Goal: Transaction & Acquisition: Book appointment/travel/reservation

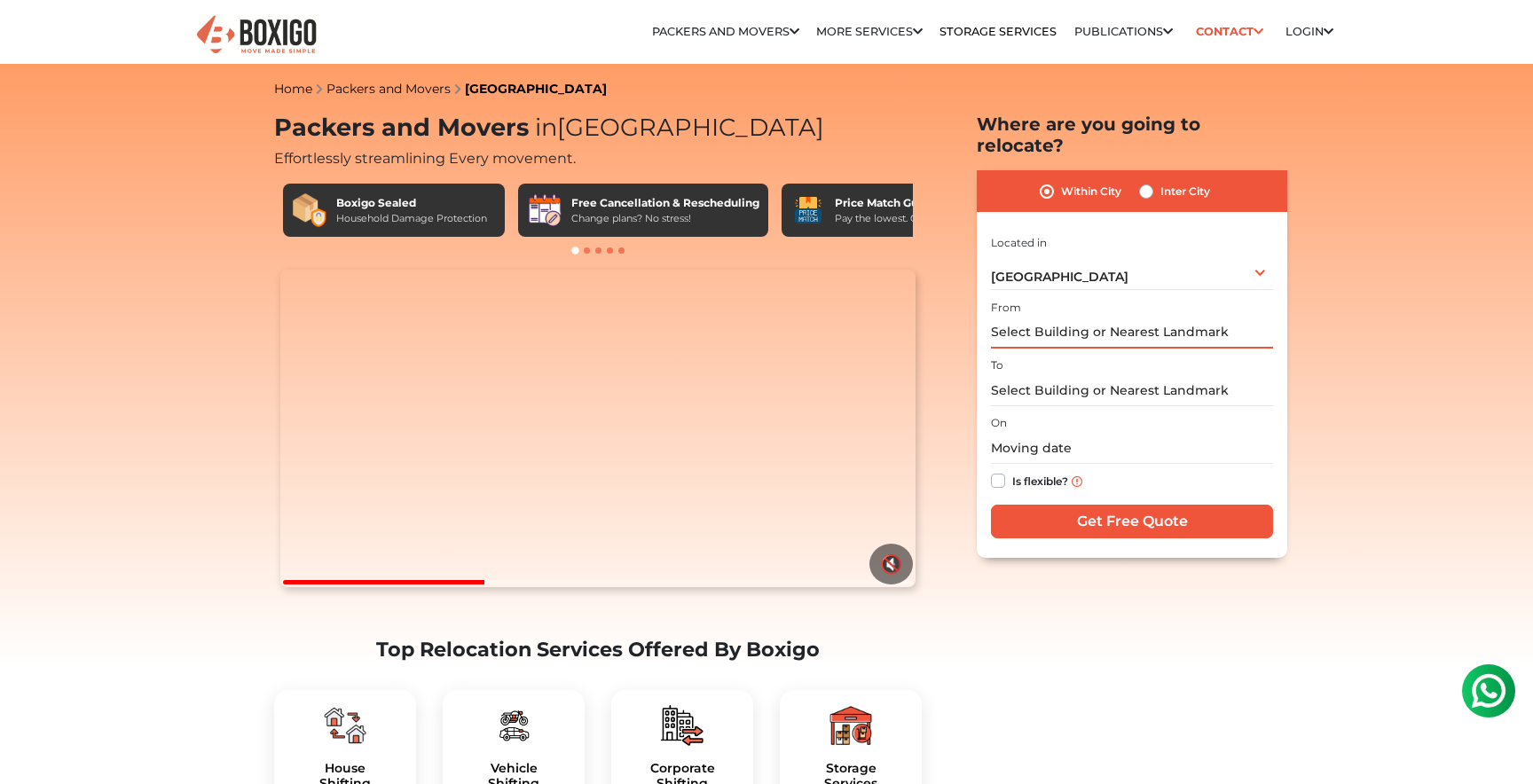
click at [1051, 318] on input "text" at bounding box center [1132, 333] width 282 height 31
click at [1036, 433] on input "text" at bounding box center [1132, 448] width 282 height 31
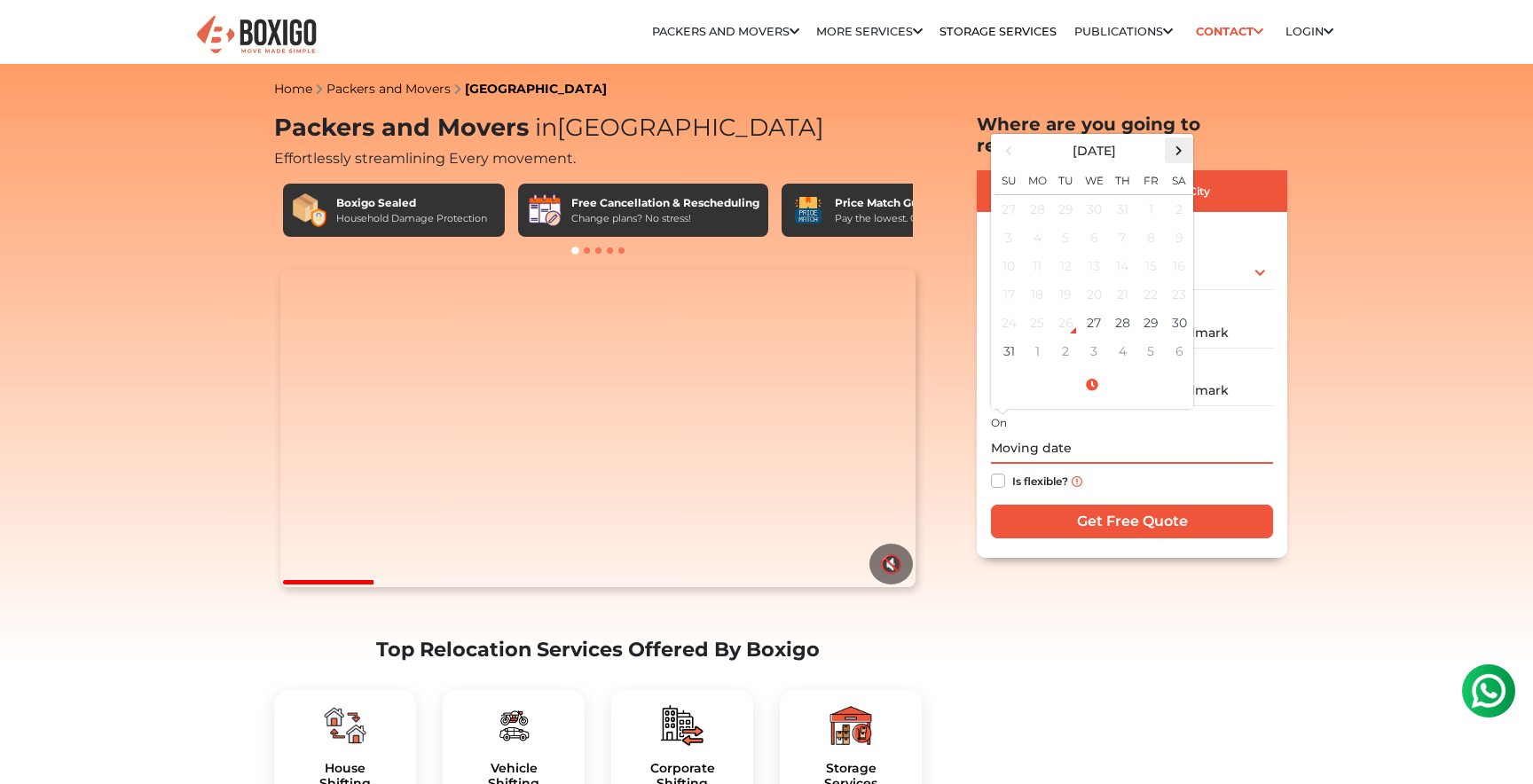
click at [1177, 138] on span at bounding box center [1179, 150] width 24 height 24
click at [1146, 196] on td "5" at bounding box center [1150, 210] width 29 height 30
click at [1215, 411] on div "On [DATE] 12:00 AM [DATE] Su Mo Tu We Th Fr Sa 31 1 2 3 4 5 6 7 8 9 10 11 12 13…" at bounding box center [1132, 454] width 282 height 87
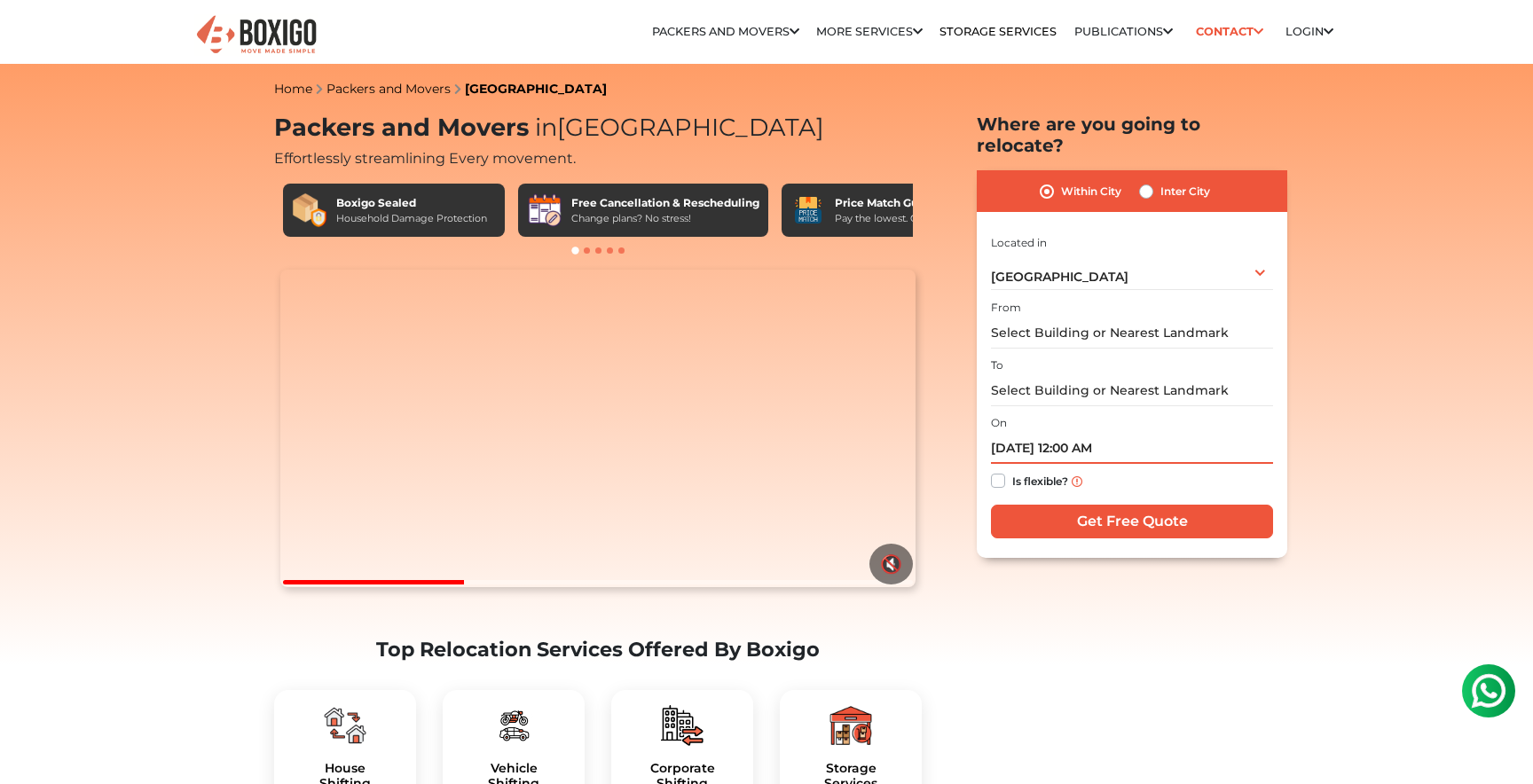
click at [1109, 433] on input "[DATE] 12:00 AM" at bounding box center [1132, 448] width 282 height 31
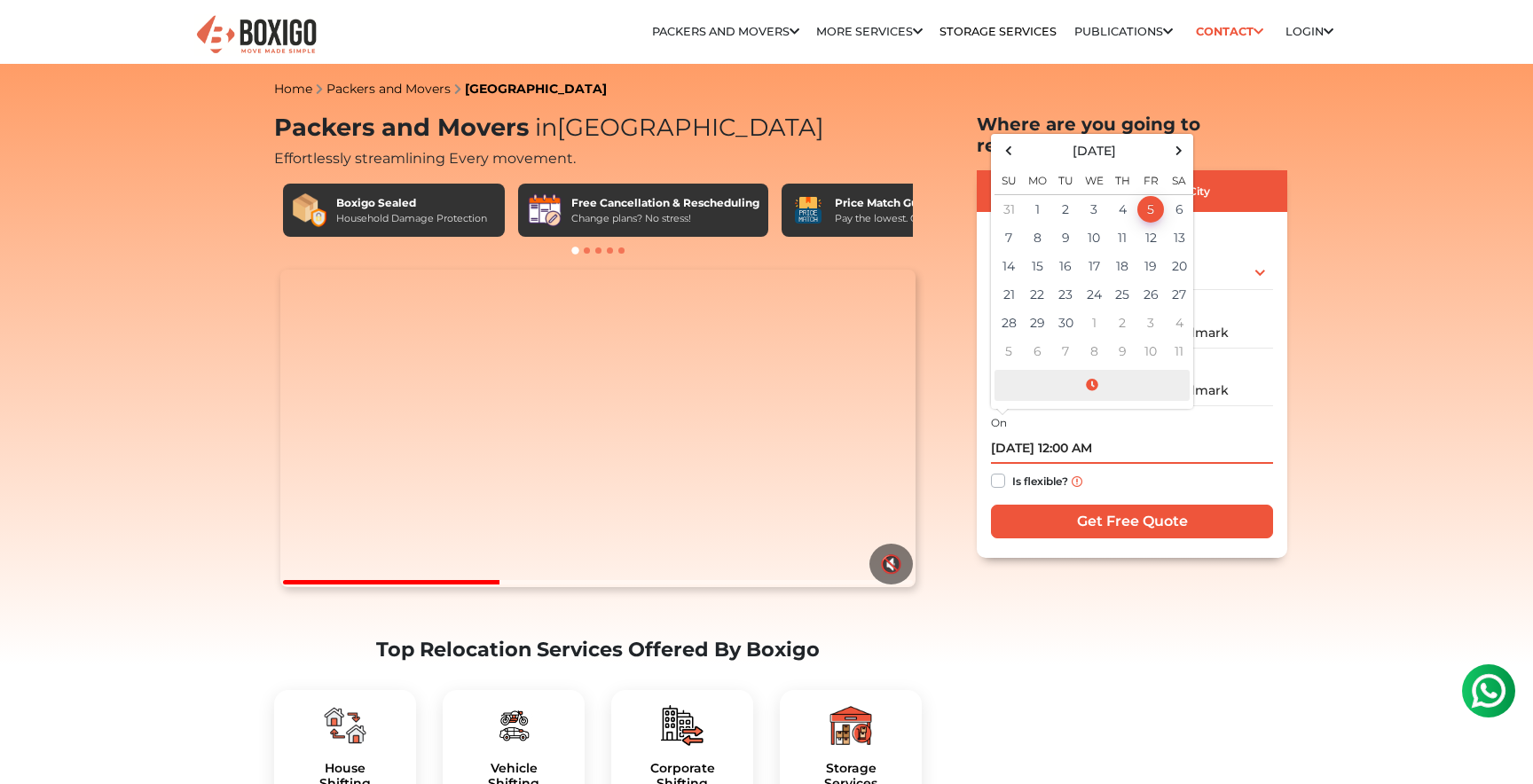
click at [1094, 370] on span at bounding box center [1091, 385] width 196 height 31
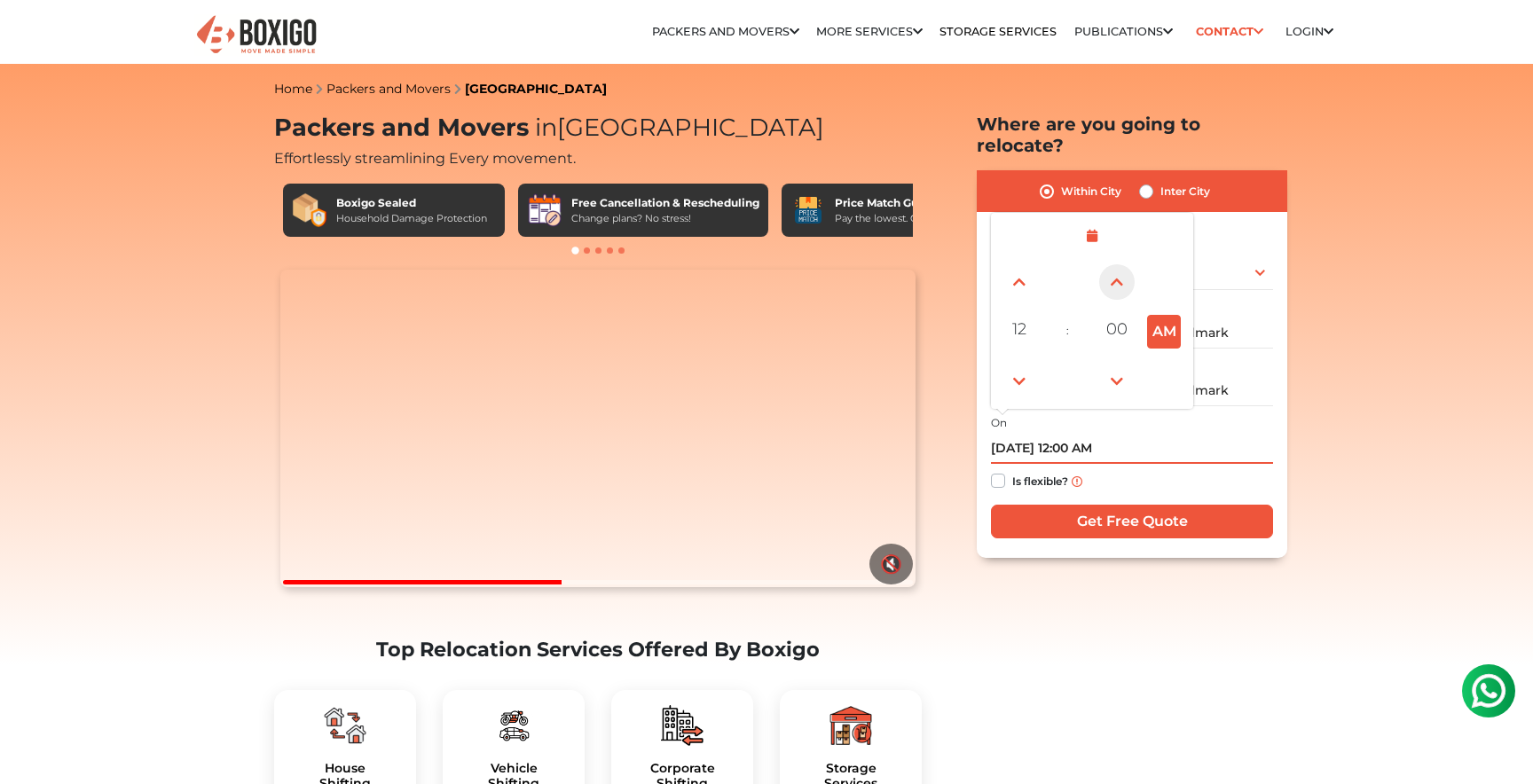
click at [1105, 264] on span at bounding box center [1116, 281] width 35 height 35
click at [1115, 363] on span at bounding box center [1116, 381] width 35 height 35
click at [1147, 322] on button "AM" at bounding box center [1163, 331] width 33 height 33
type input "[DATE] 12:00 PM"
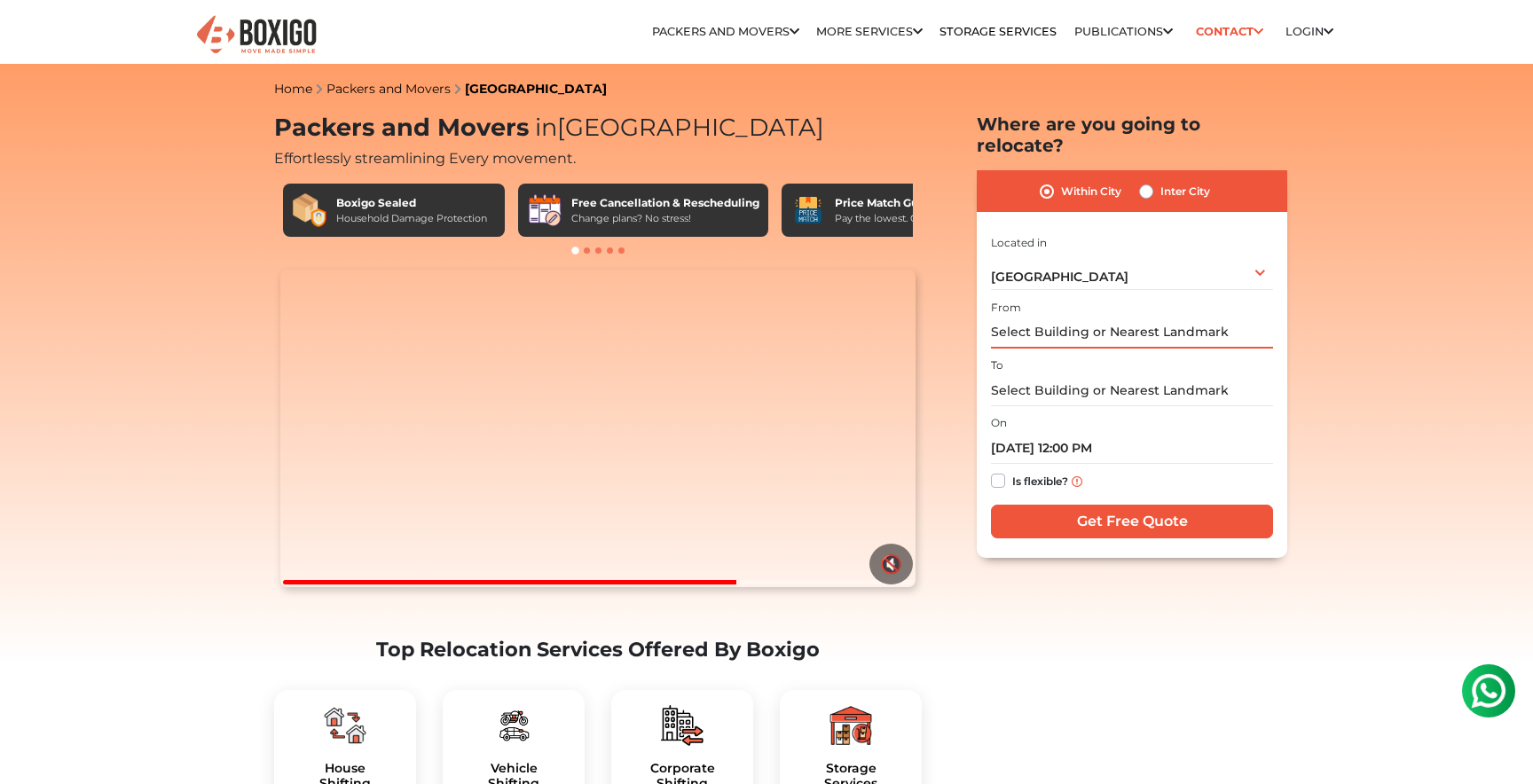
click at [1205, 318] on input "text" at bounding box center [1132, 333] width 282 height 31
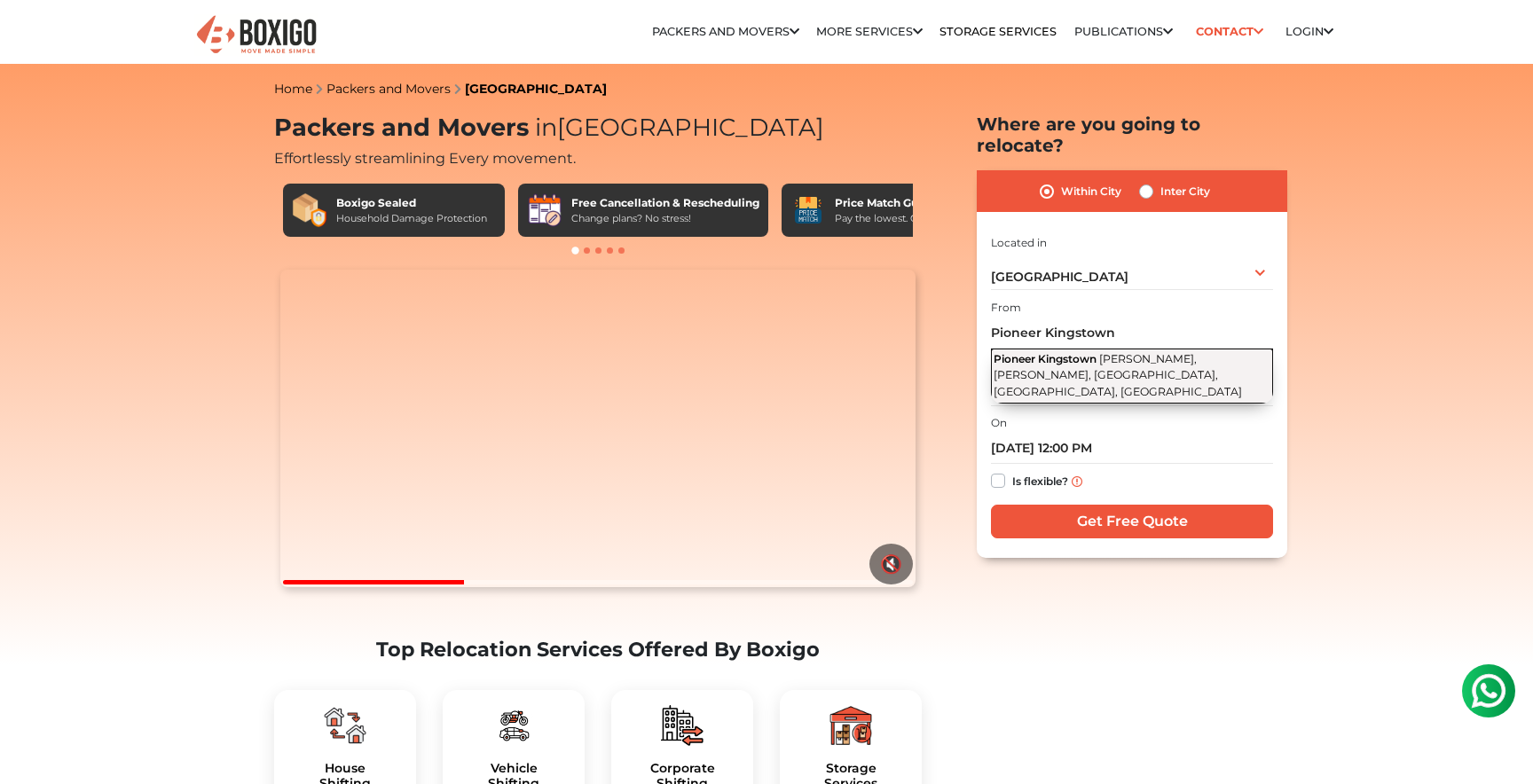
click at [1139, 352] on span "[PERSON_NAME], [PERSON_NAME], [GEOGRAPHIC_DATA], [GEOGRAPHIC_DATA], [GEOGRAPHIC…" at bounding box center [1117, 375] width 248 height 46
type input "Pioneer Kingstown, [PERSON_NAME], [PERSON_NAME], [GEOGRAPHIC_DATA], [GEOGRAPHIC…"
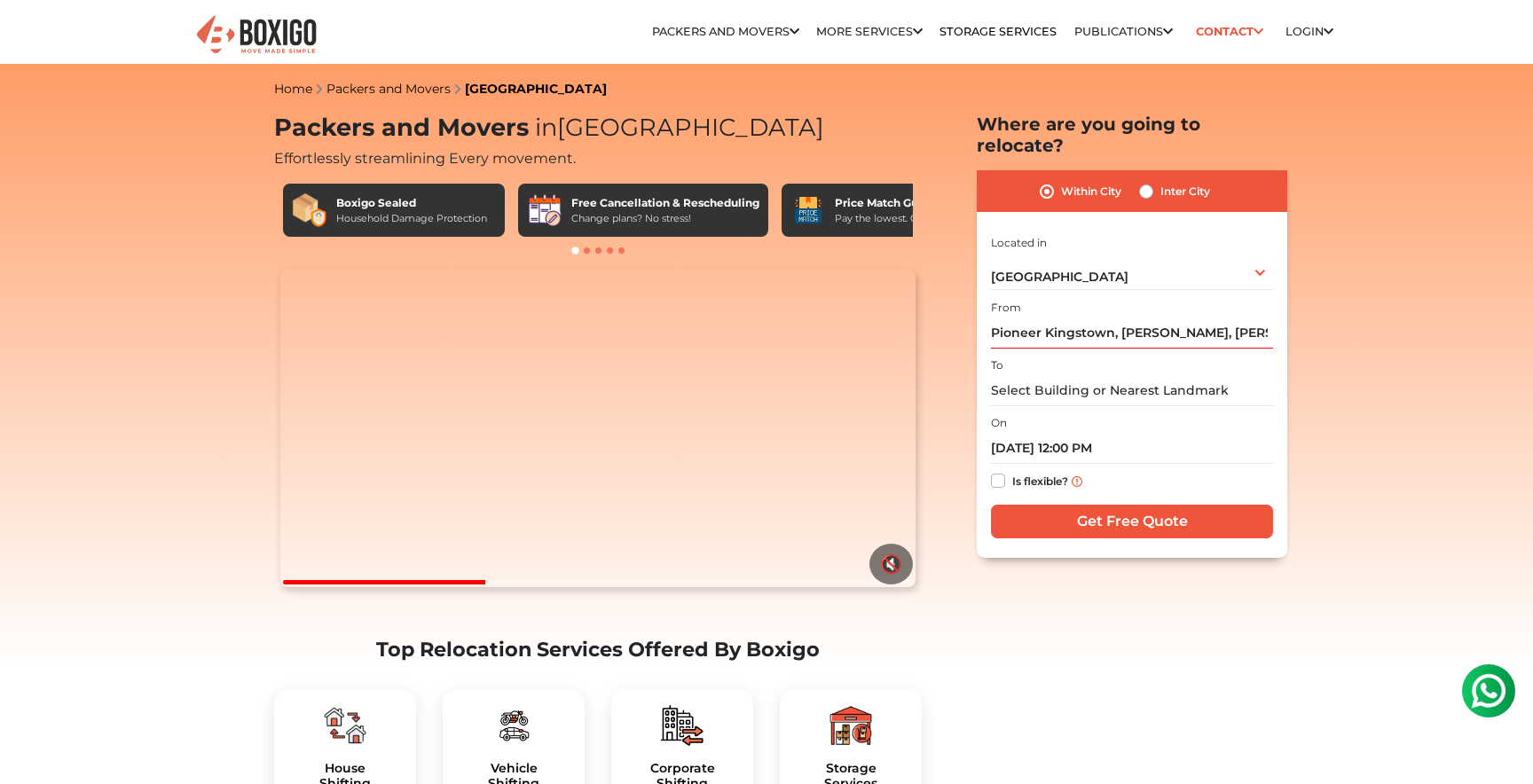
click at [1125, 354] on div "To" at bounding box center [1132, 380] width 282 height 52
click at [1116, 375] on input "text" at bounding box center [1132, 390] width 282 height 31
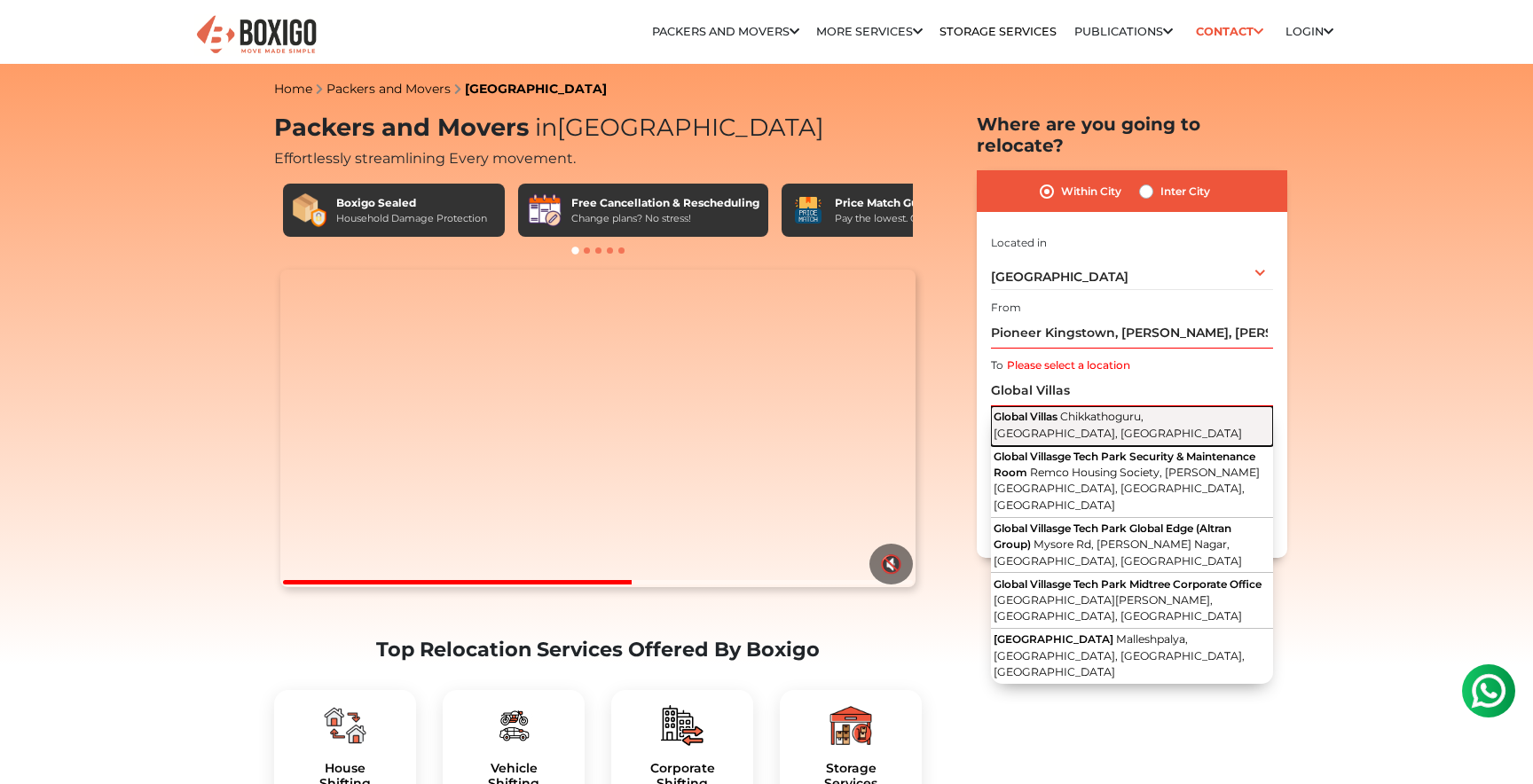
click at [1107, 410] on span "Chikkathoguru, [GEOGRAPHIC_DATA], [GEOGRAPHIC_DATA]" at bounding box center [1117, 425] width 248 height 31
type input "Global Villas, [GEOGRAPHIC_DATA], [GEOGRAPHIC_DATA], [GEOGRAPHIC_DATA]"
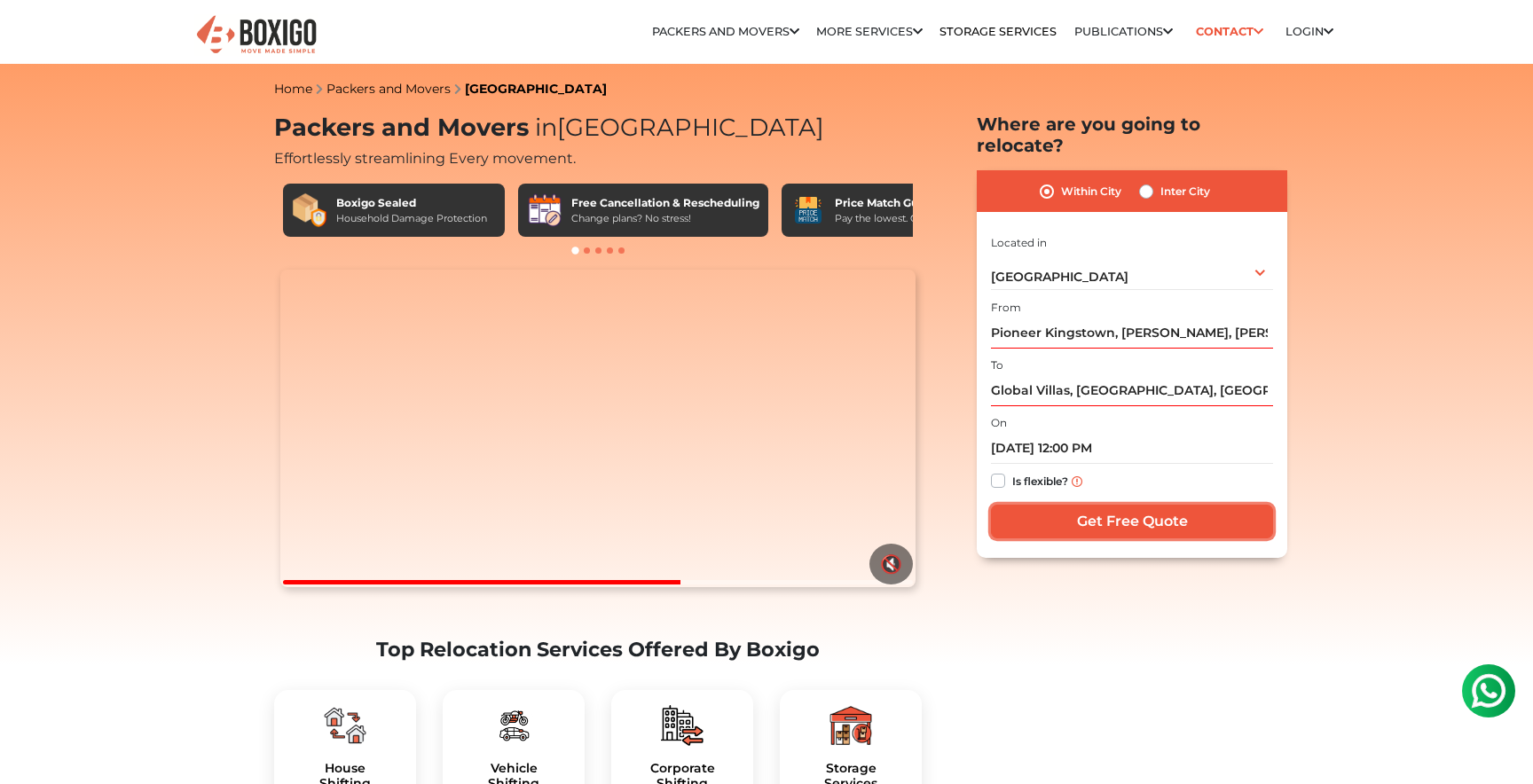
click at [1079, 505] on input "Get Free Quote" at bounding box center [1132, 521] width 282 height 33
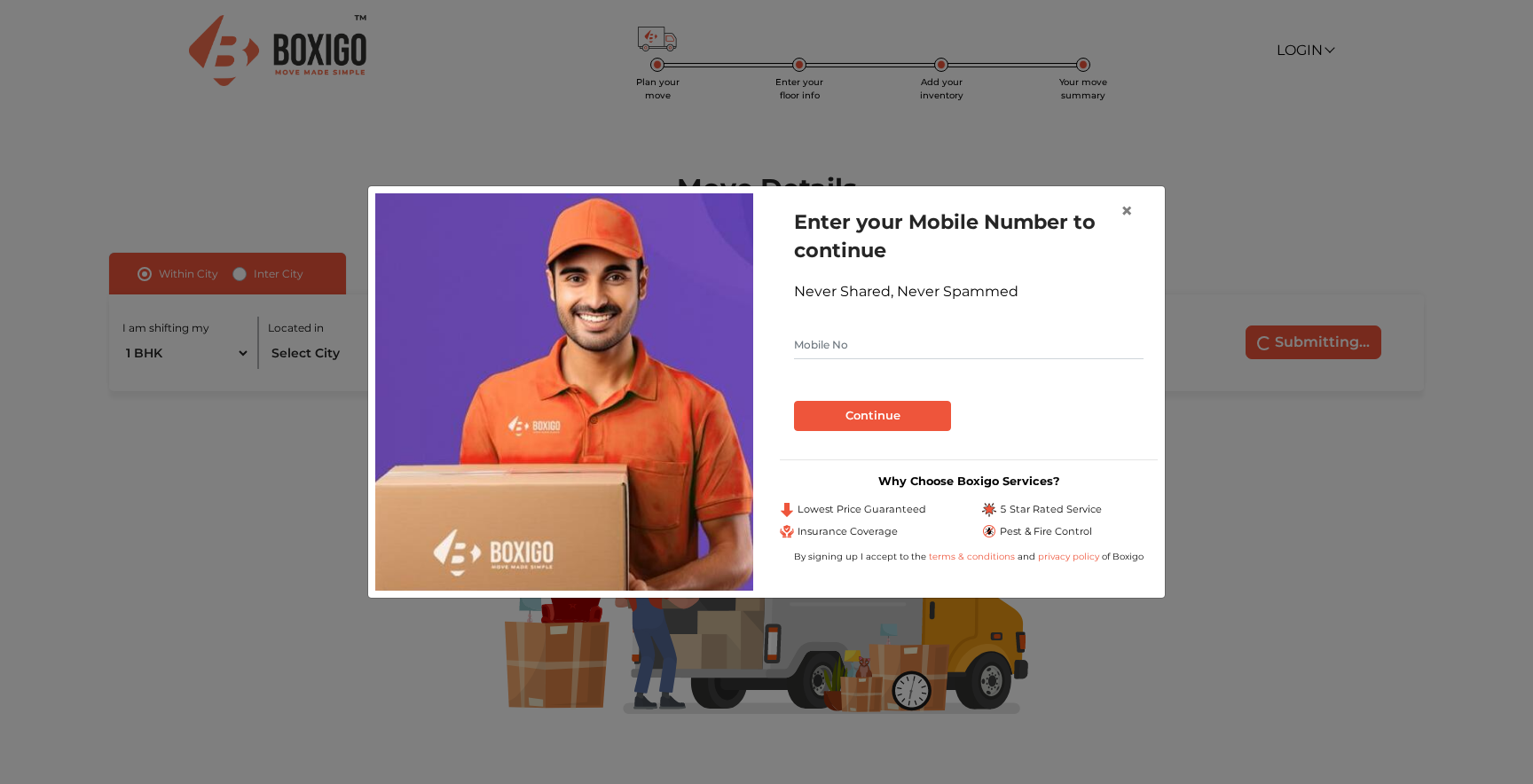
click at [1037, 350] on input "text" at bounding box center [968, 345] width 349 height 29
type input "7416156777"
click at [882, 417] on button "Continue" at bounding box center [872, 416] width 157 height 31
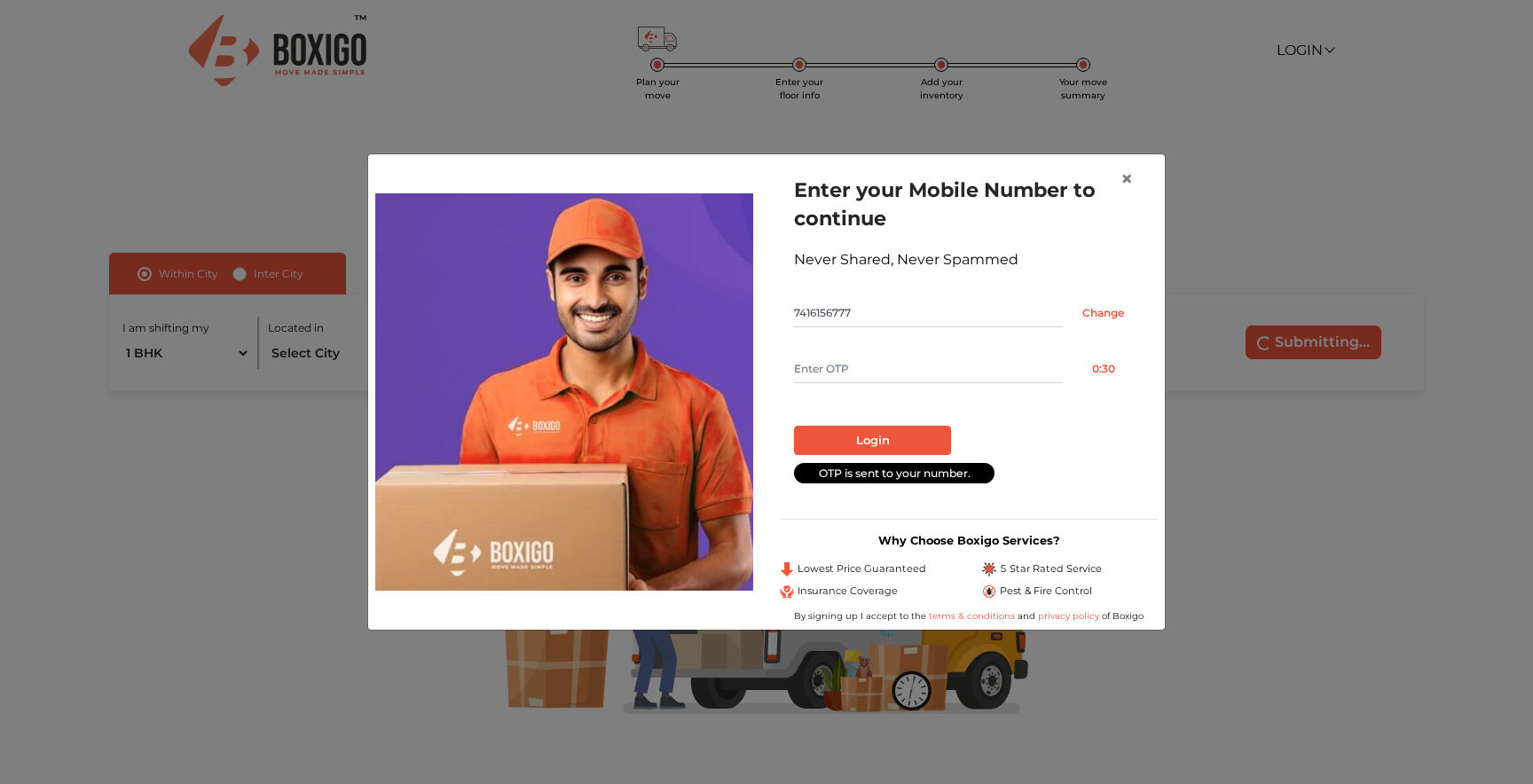
click at [883, 367] on input "text" at bounding box center [928, 369] width 269 height 29
type input "7571"
click at [891, 445] on button "Login" at bounding box center [872, 441] width 157 height 31
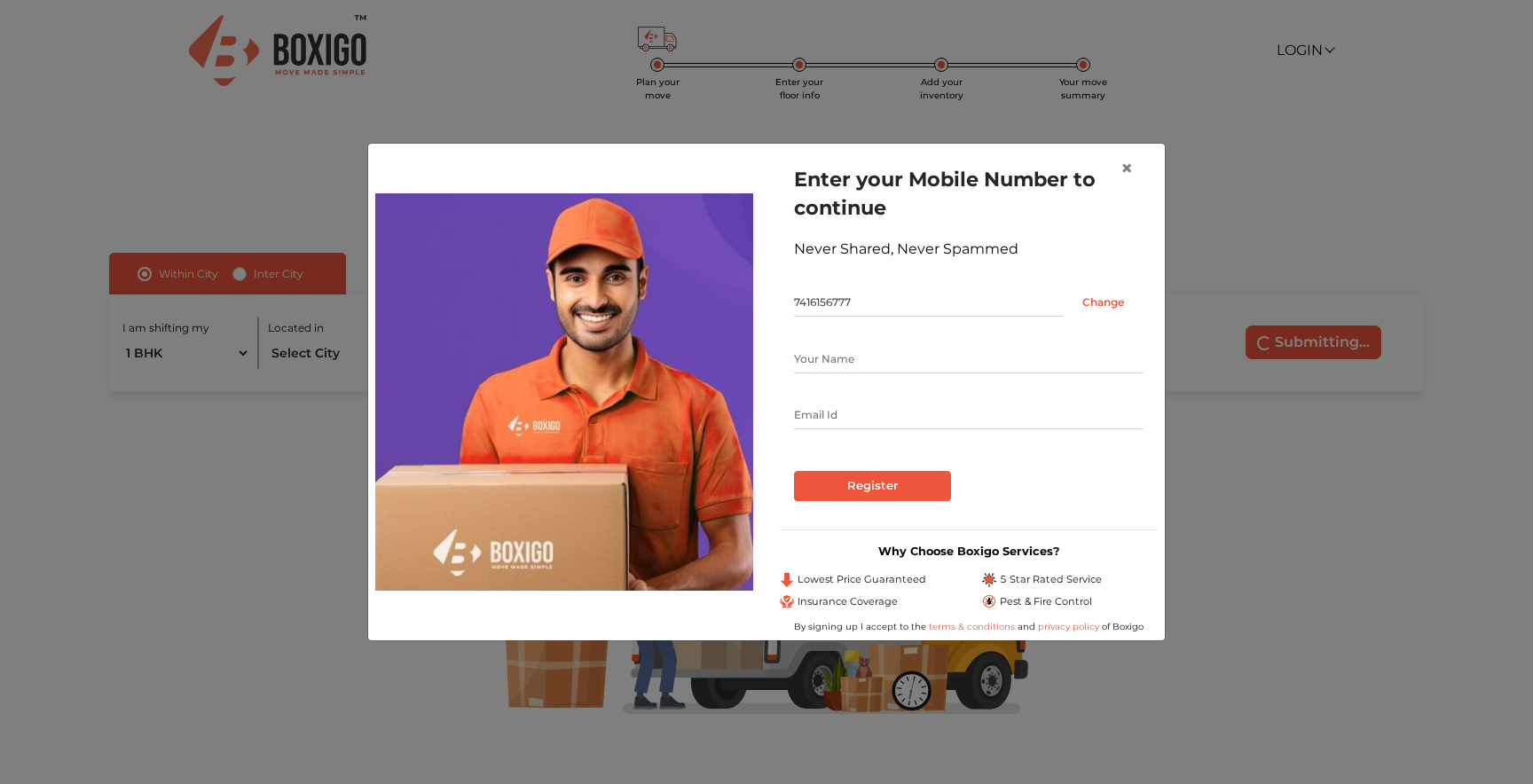
click at [909, 367] on input "text" at bounding box center [968, 360] width 349 height 29
type input "Vinay Agastya"
type input "tvagastya@gmail.com"
click at [892, 480] on input "Register" at bounding box center [872, 486] width 157 height 31
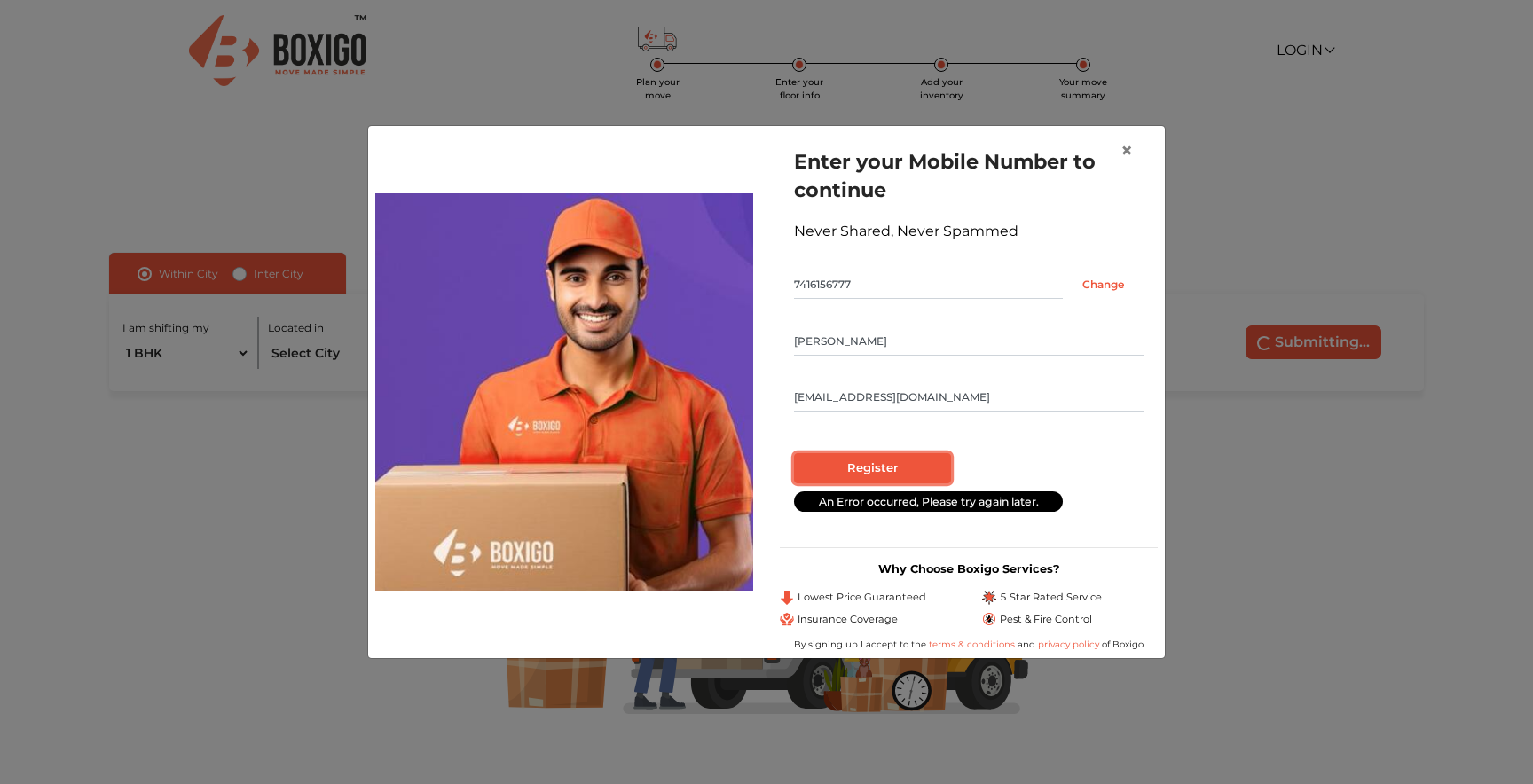
click at [884, 464] on input "Register" at bounding box center [872, 468] width 157 height 31
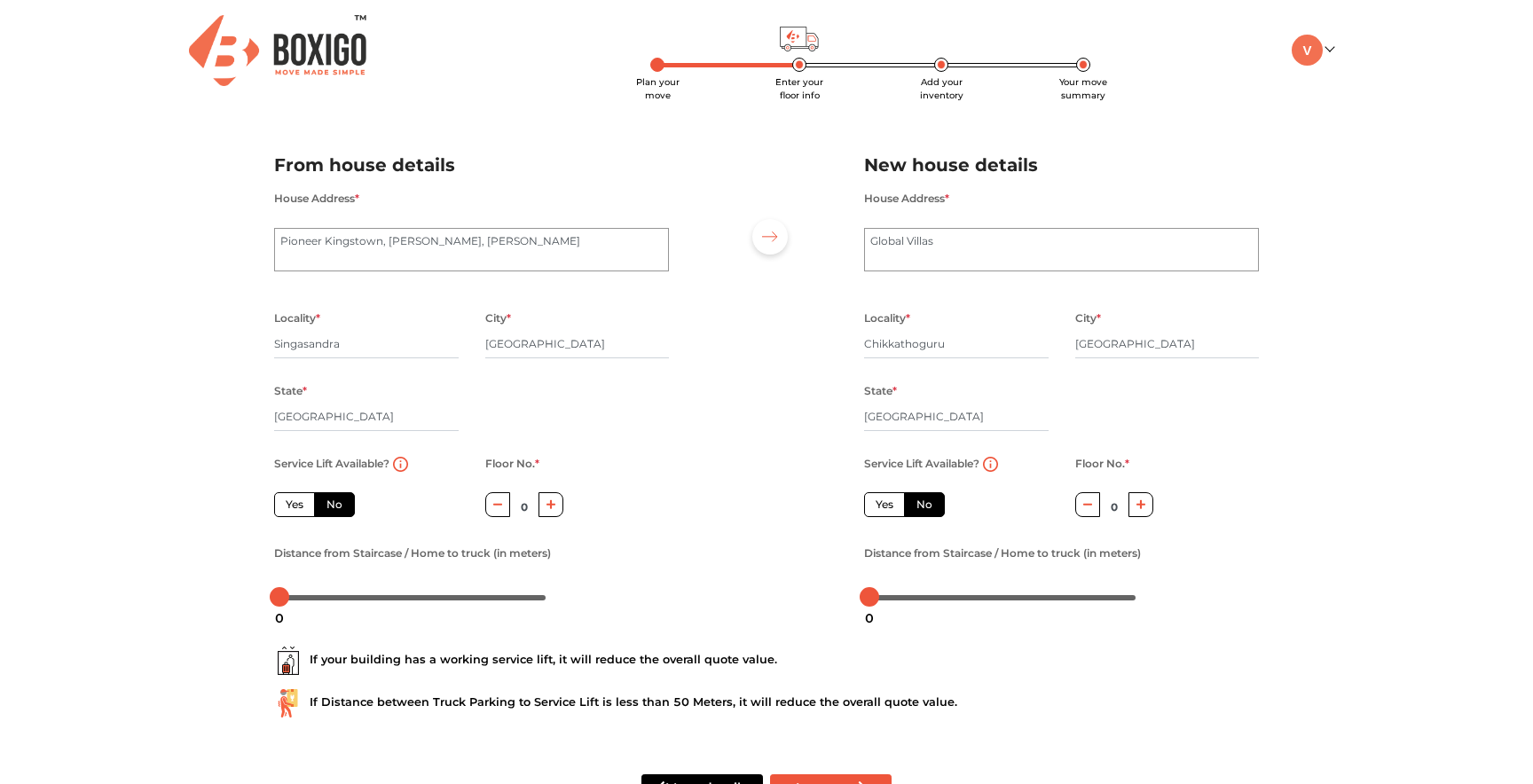
scroll to position [63, 0]
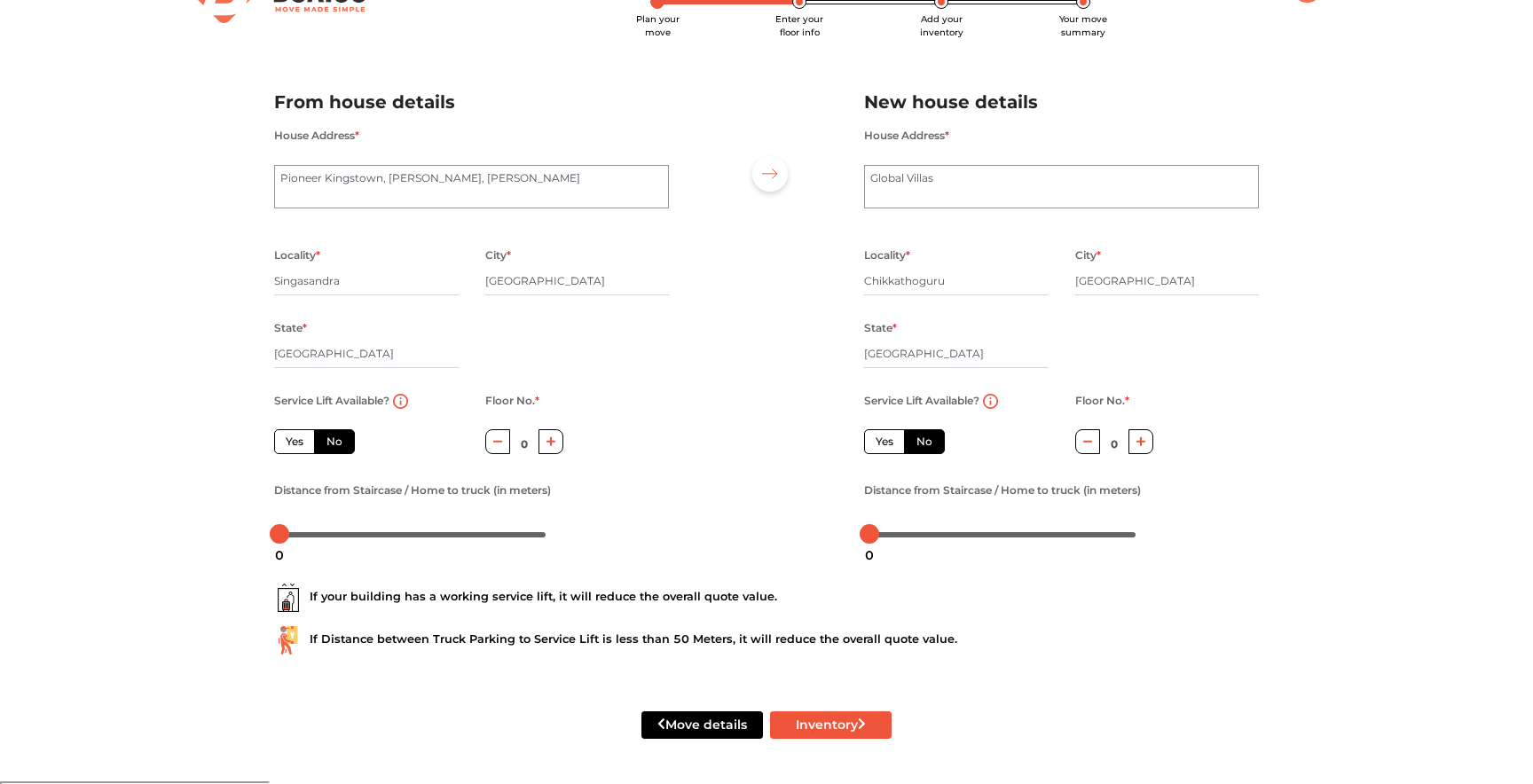
click at [304, 449] on label "Yes" at bounding box center [294, 442] width 41 height 25
click at [297, 445] on input "Yes" at bounding box center [291, 440] width 11 height 11
radio input "true"
click at [817, 723] on button "Inventory" at bounding box center [830, 725] width 121 height 28
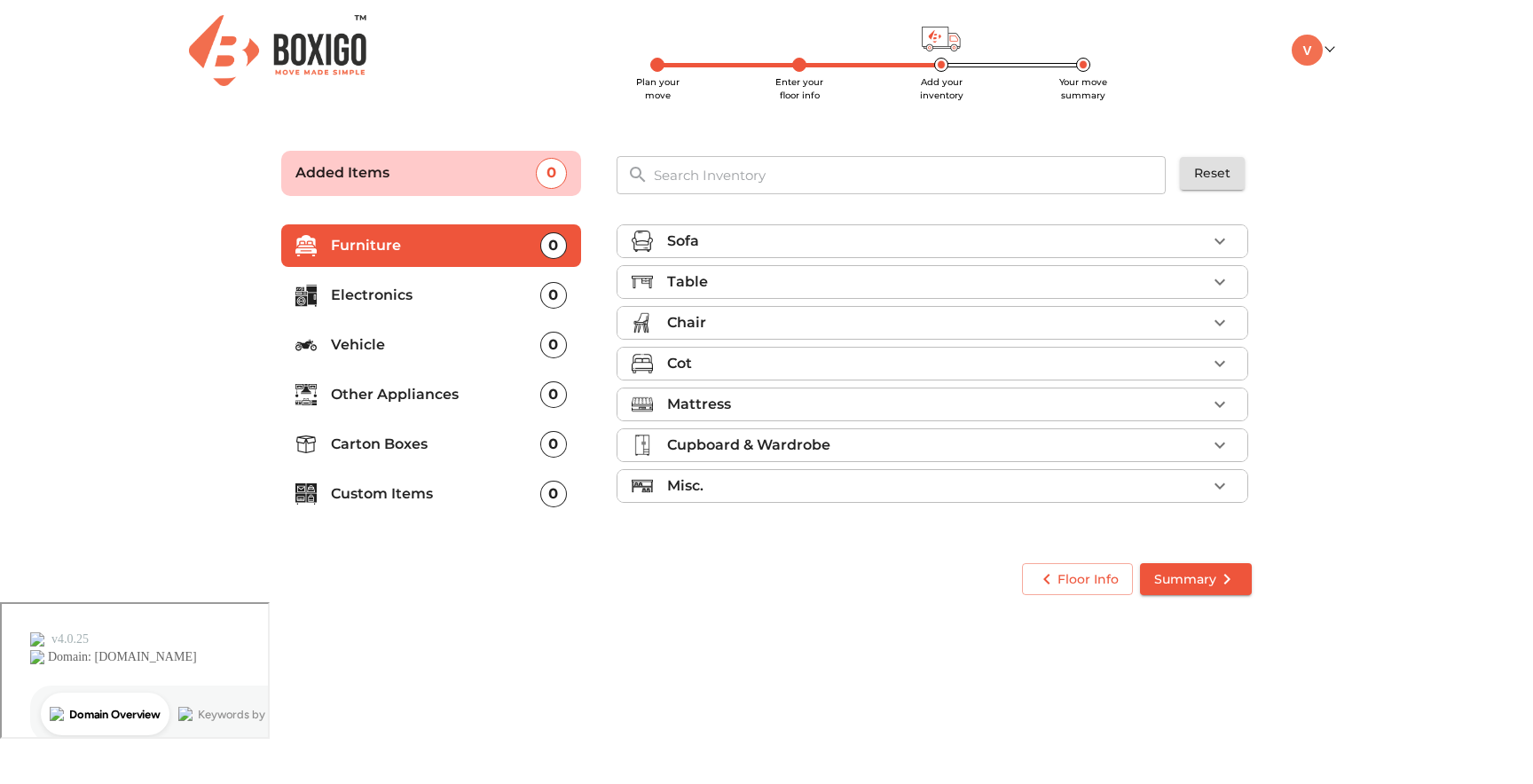
click at [699, 238] on div "Sofa" at bounding box center [936, 241] width 539 height 21
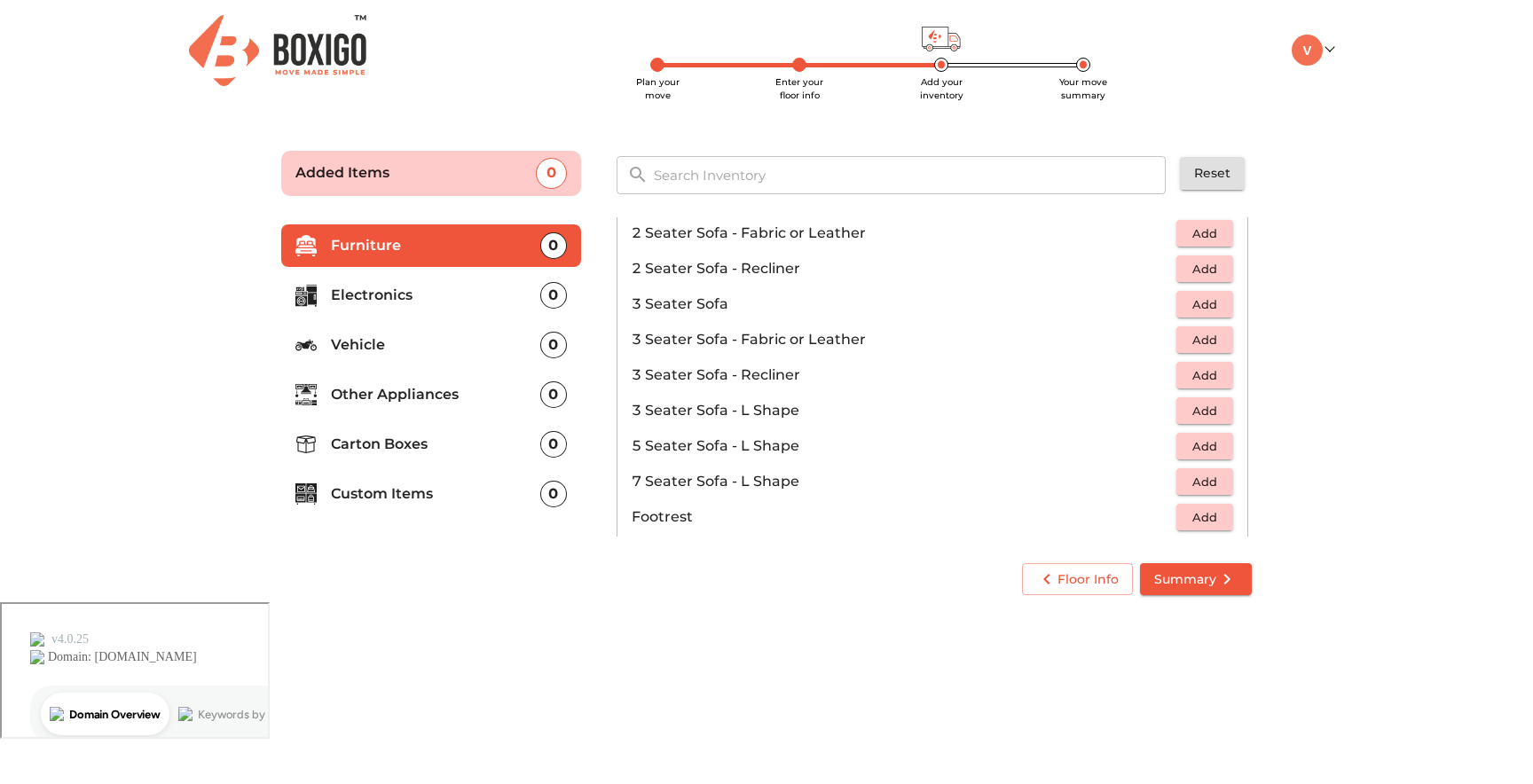
scroll to position [195, 0]
click at [1209, 265] on span "Add" at bounding box center [1204, 266] width 39 height 20
click at [1196, 372] on span "Add" at bounding box center [1204, 372] width 39 height 20
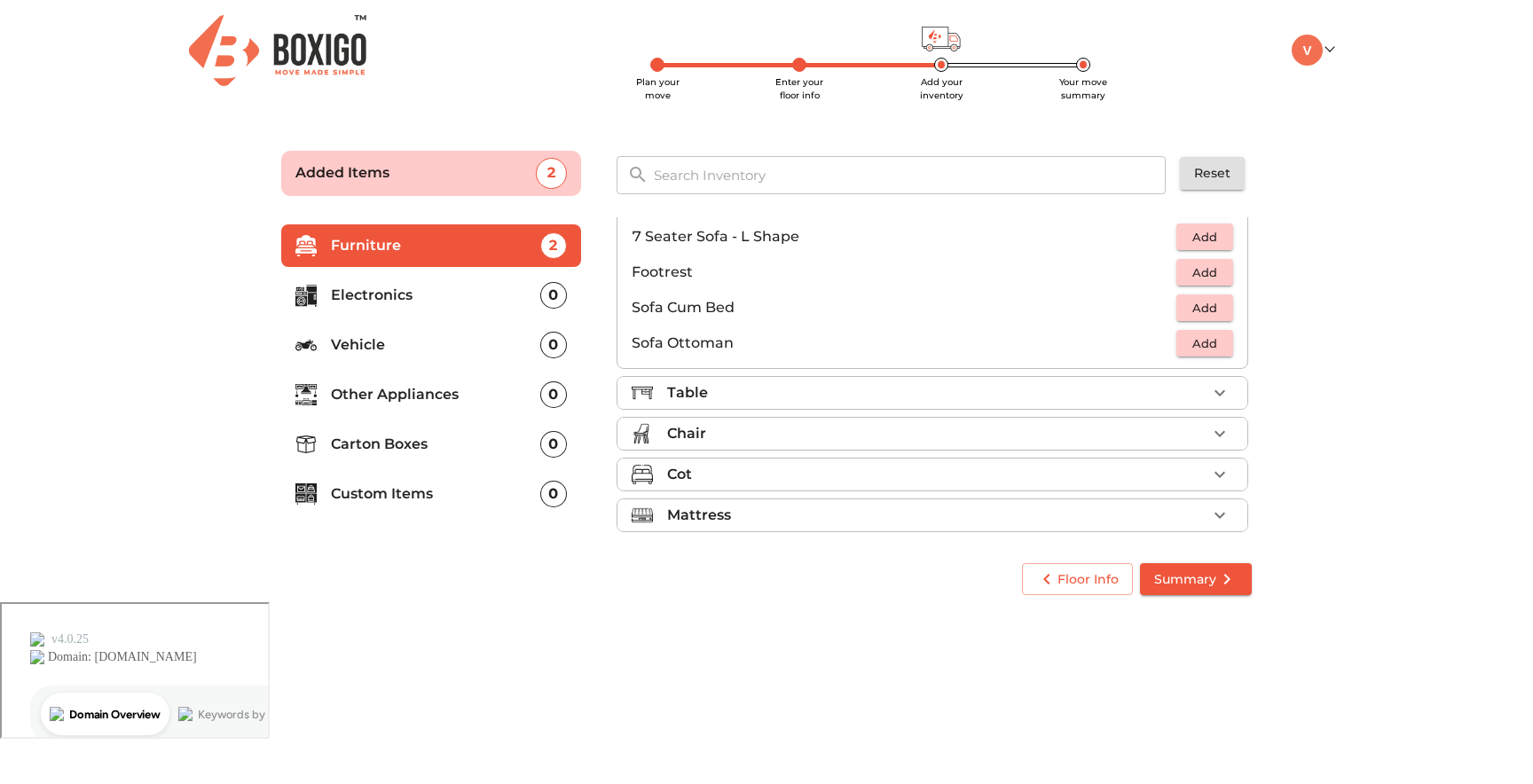
scroll to position [436, 0]
click at [835, 397] on div "Table" at bounding box center [936, 394] width 539 height 21
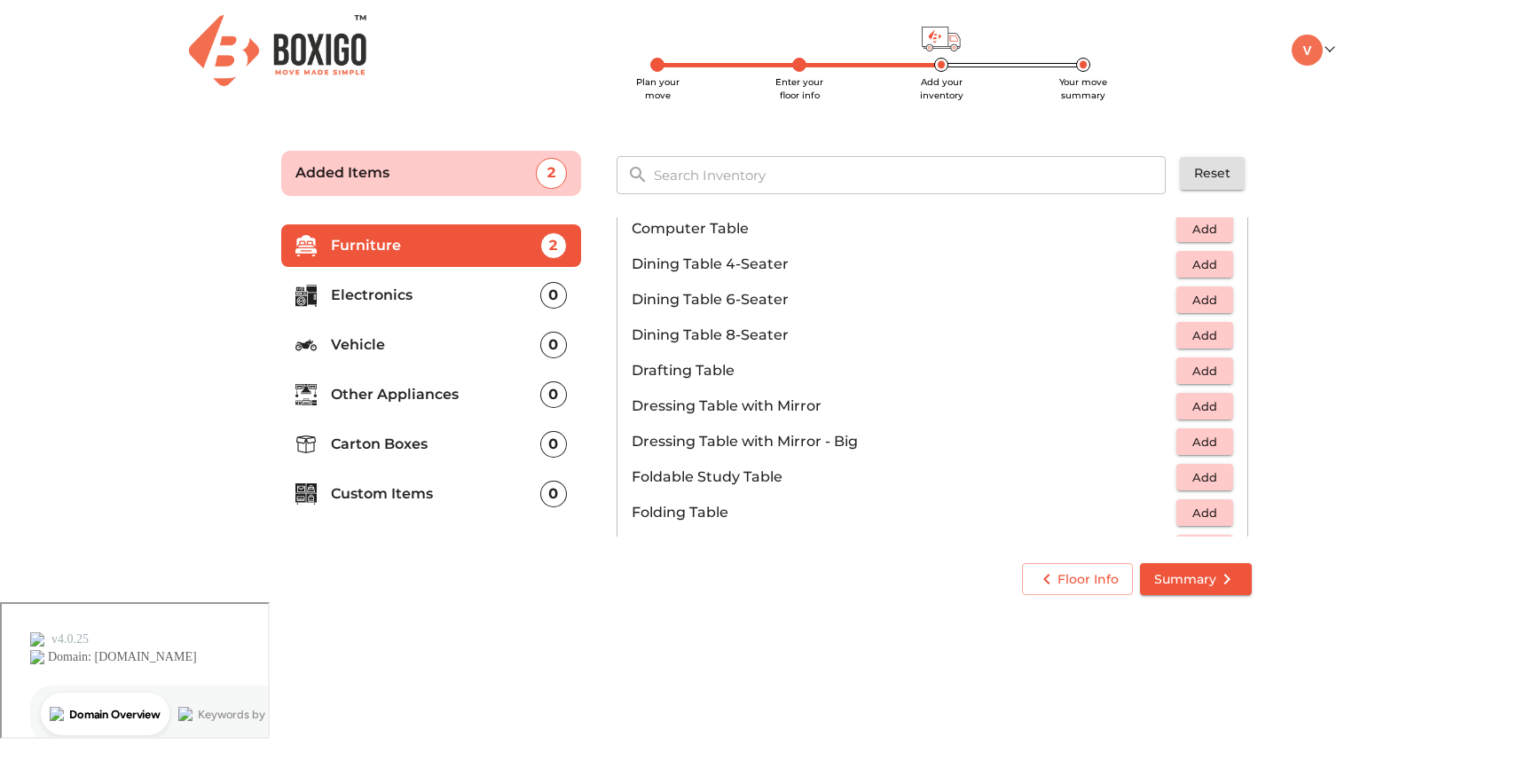
scroll to position [265, 0]
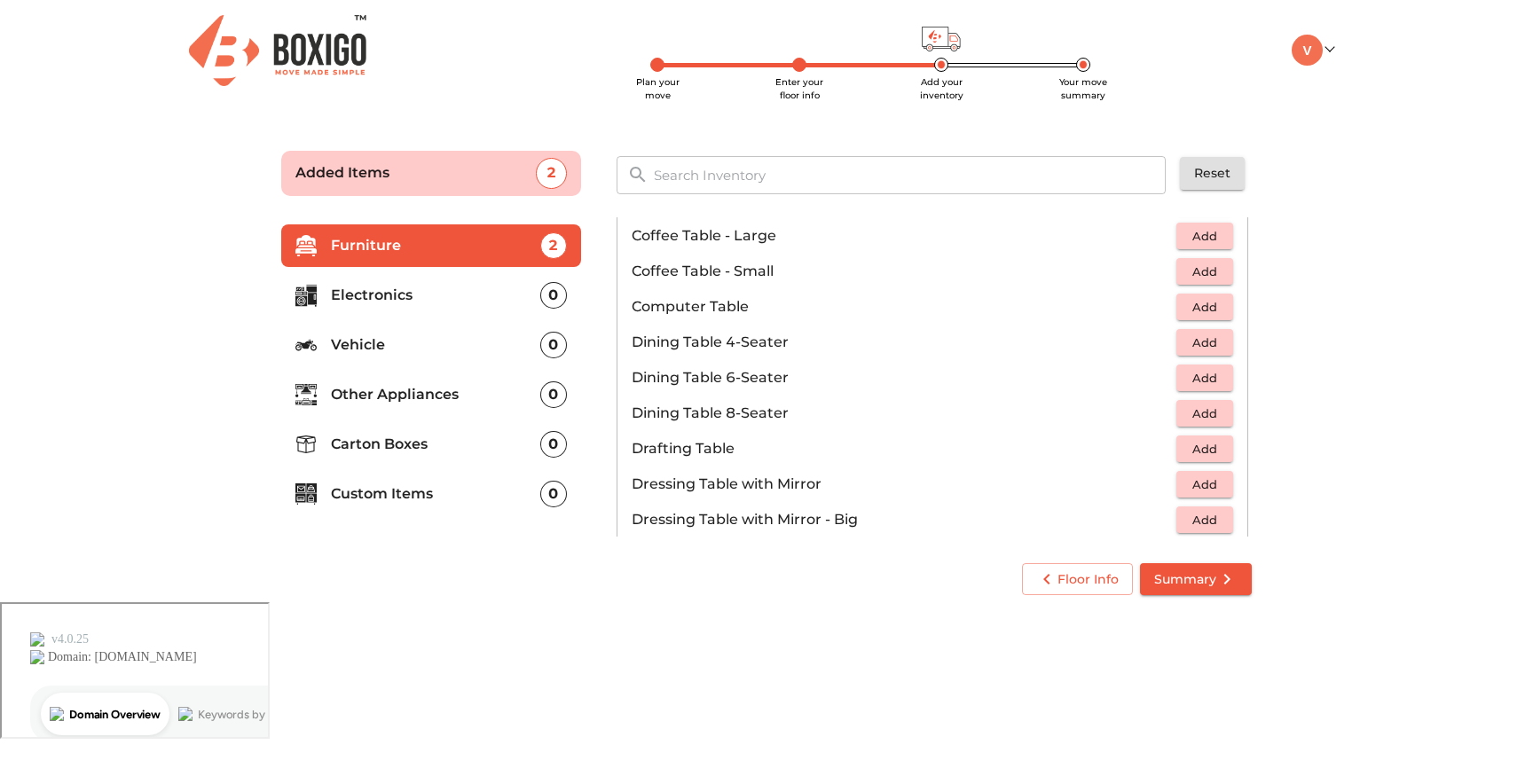
click at [939, 375] on p "Dining Table 6-Seater" at bounding box center [903, 378] width 545 height 21
click at [1190, 370] on span "Add" at bounding box center [1204, 378] width 39 height 20
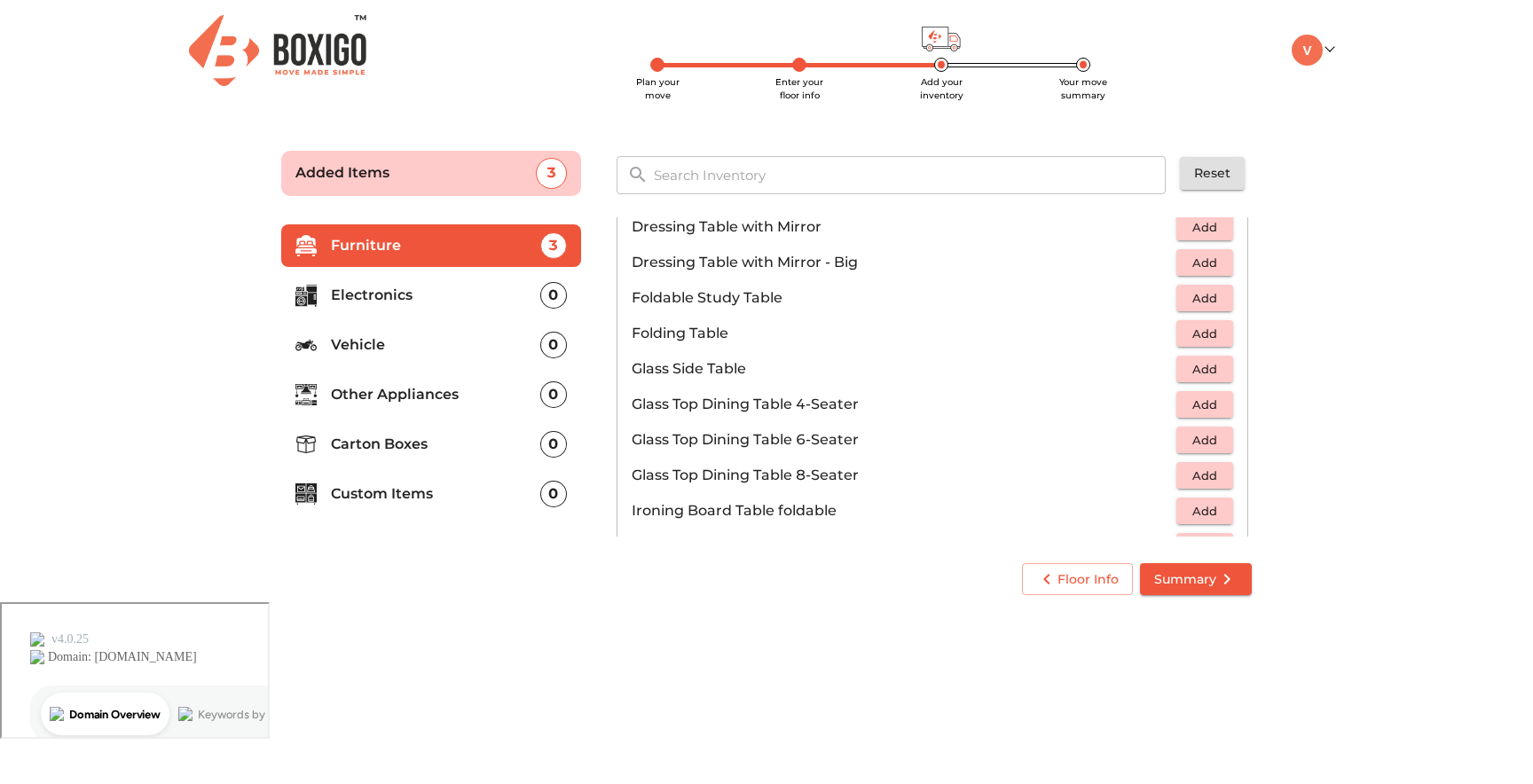
scroll to position [524, 0]
click at [836, 434] on p "Glass Top Dining Table 6-Seater" at bounding box center [903, 438] width 545 height 21
click at [1223, 437] on span "Add" at bounding box center [1204, 438] width 39 height 20
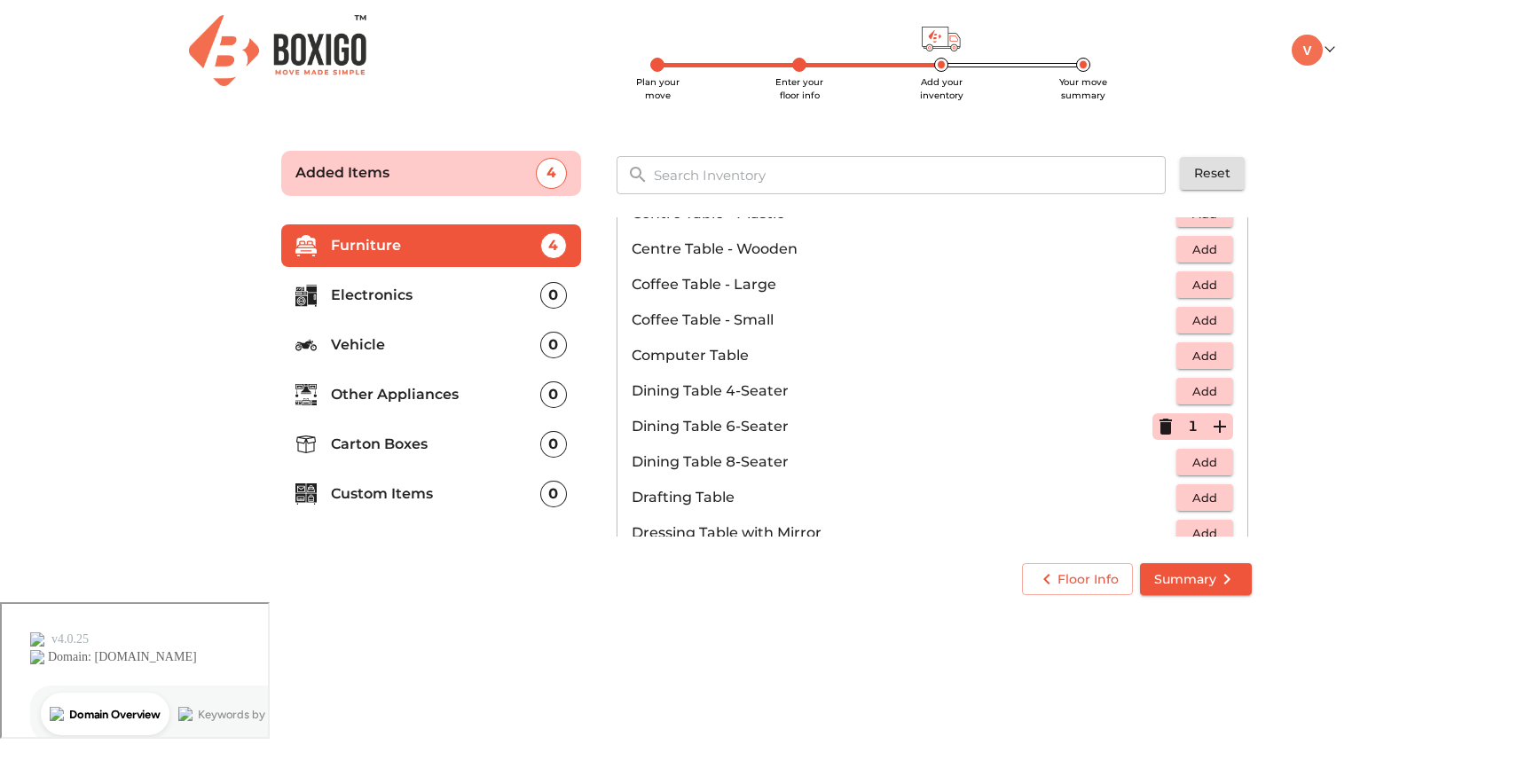
scroll to position [207, 0]
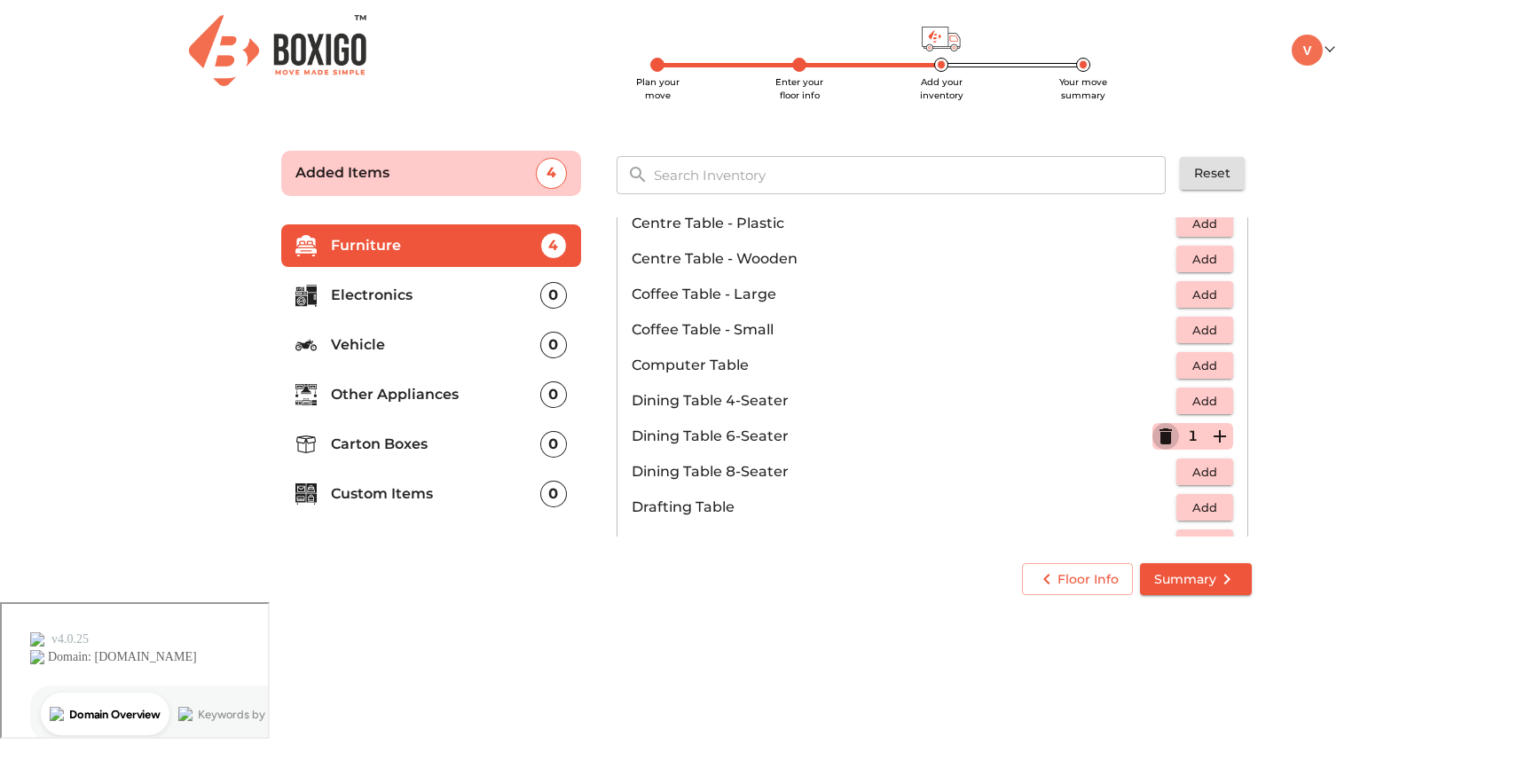
click at [1163, 437] on icon "button" at bounding box center [1165, 436] width 12 height 16
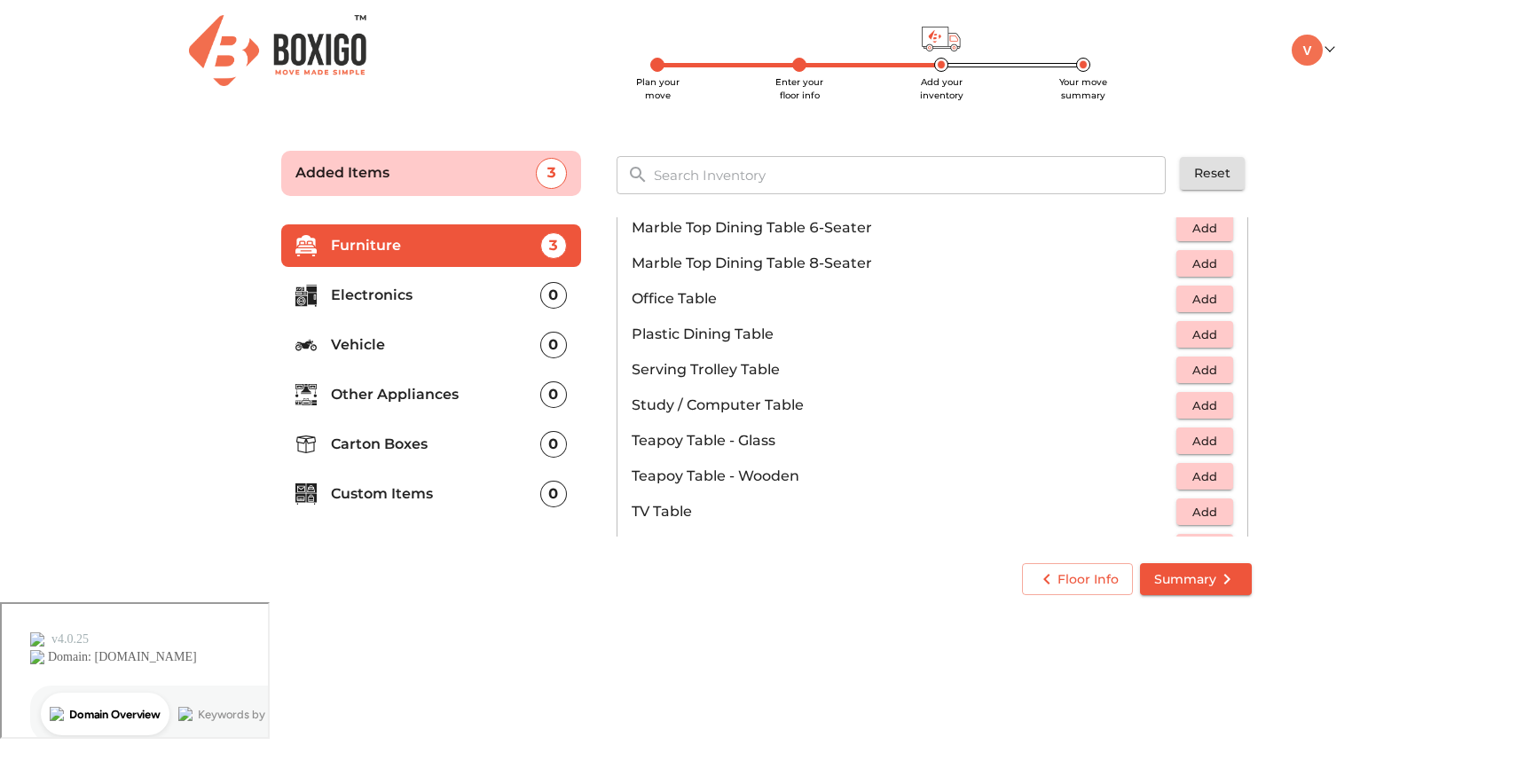
scroll to position [877, 0]
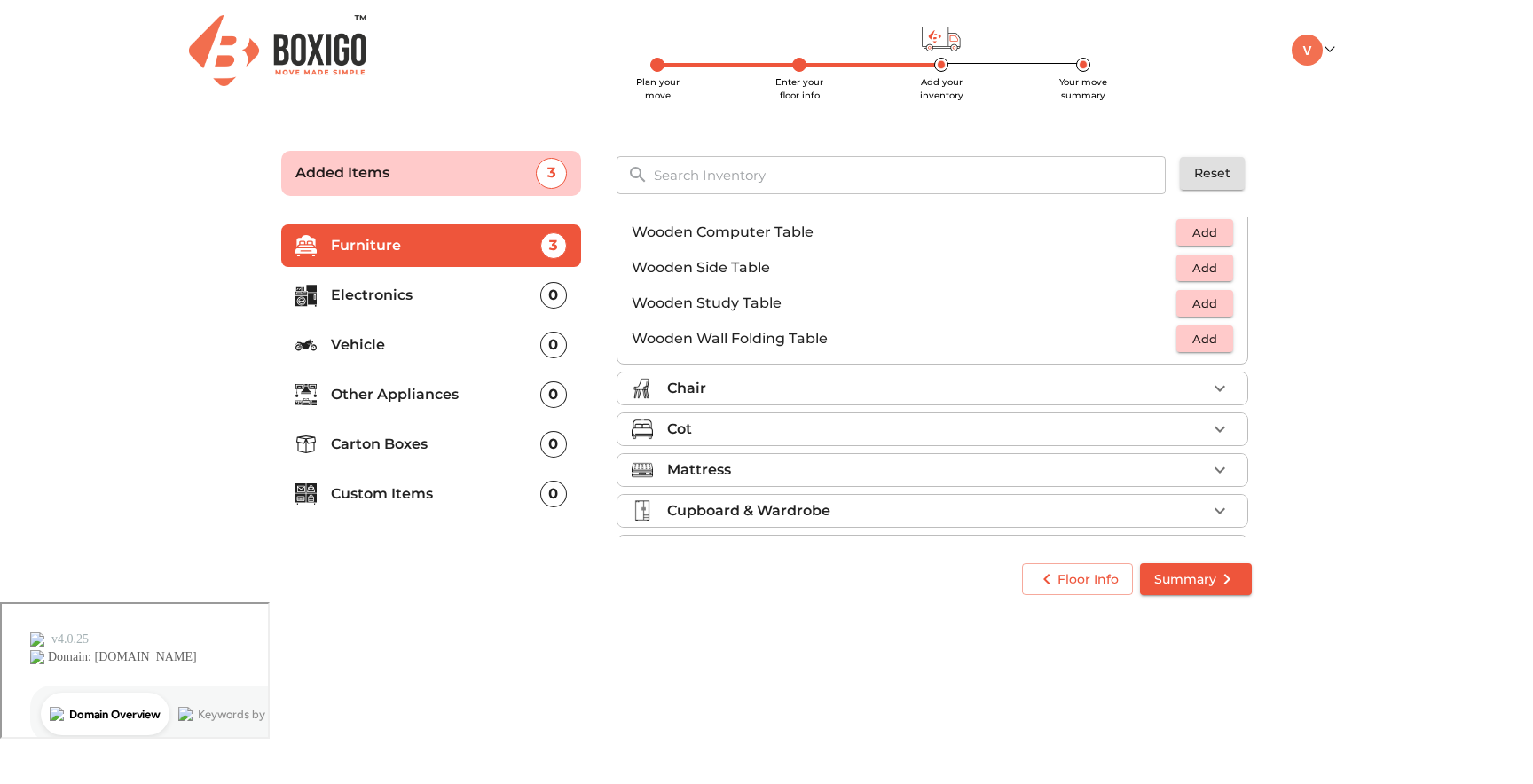
click at [882, 378] on div "Chair" at bounding box center [936, 388] width 539 height 21
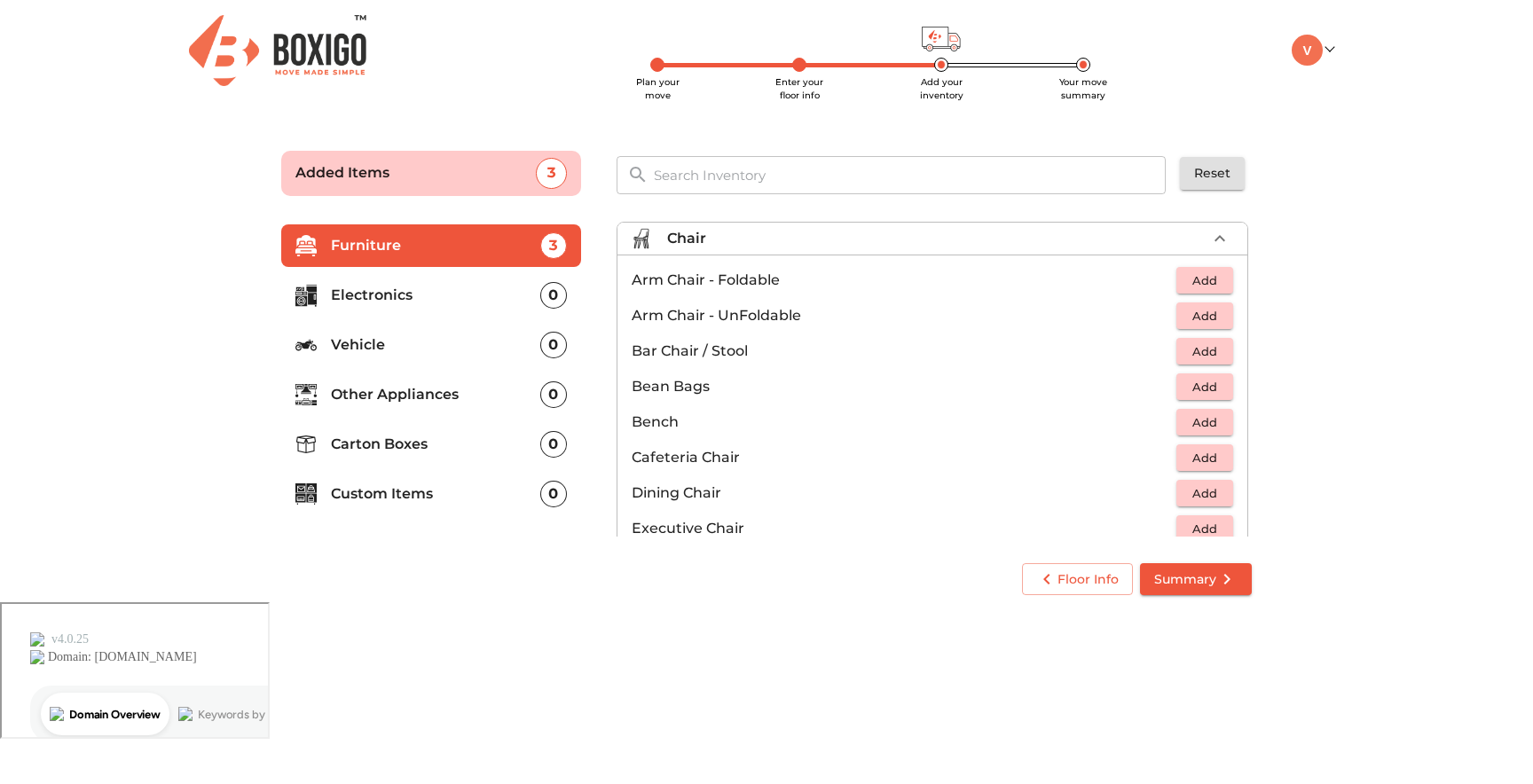
scroll to position [75, 0]
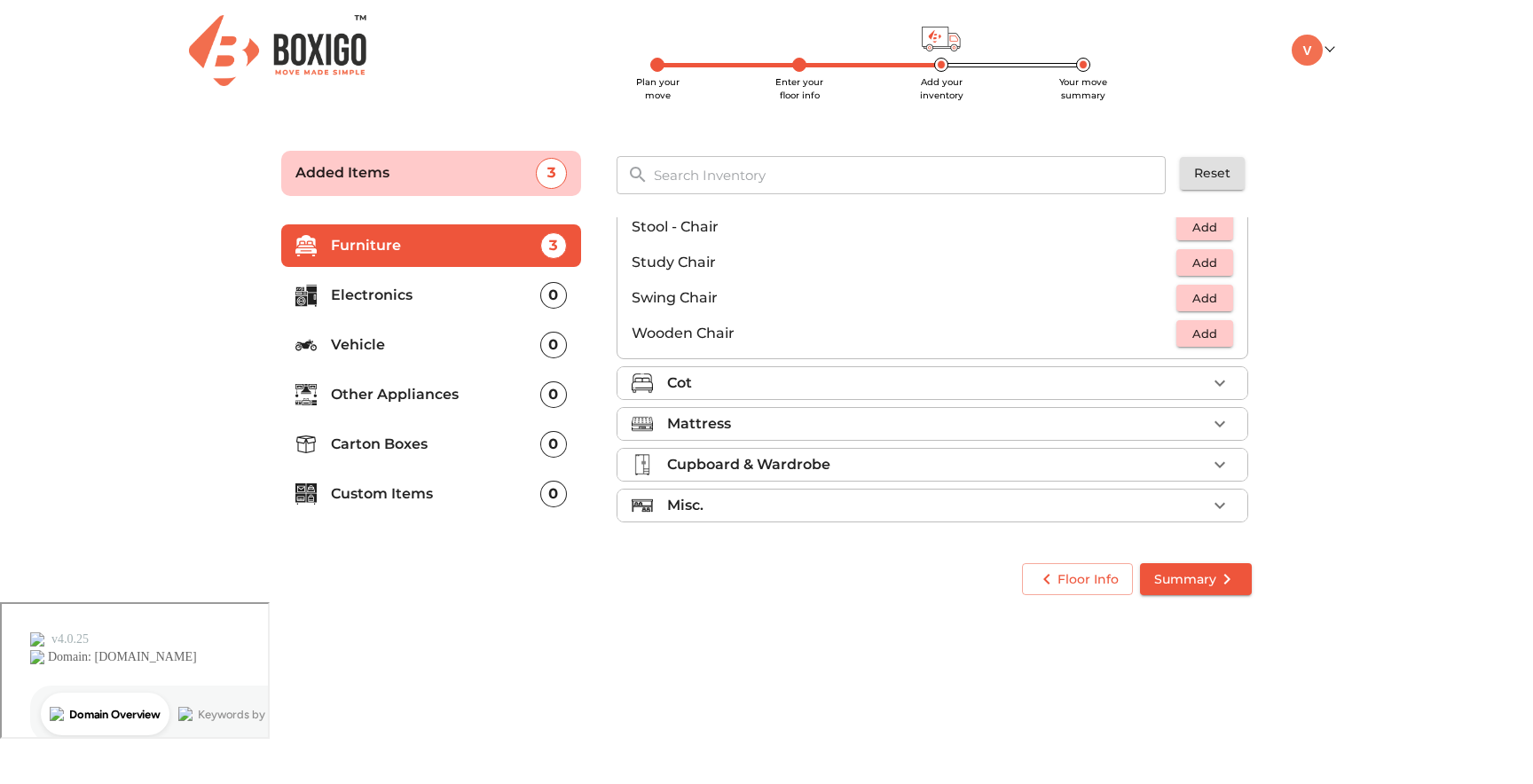
click at [860, 378] on div "Cot" at bounding box center [936, 382] width 539 height 21
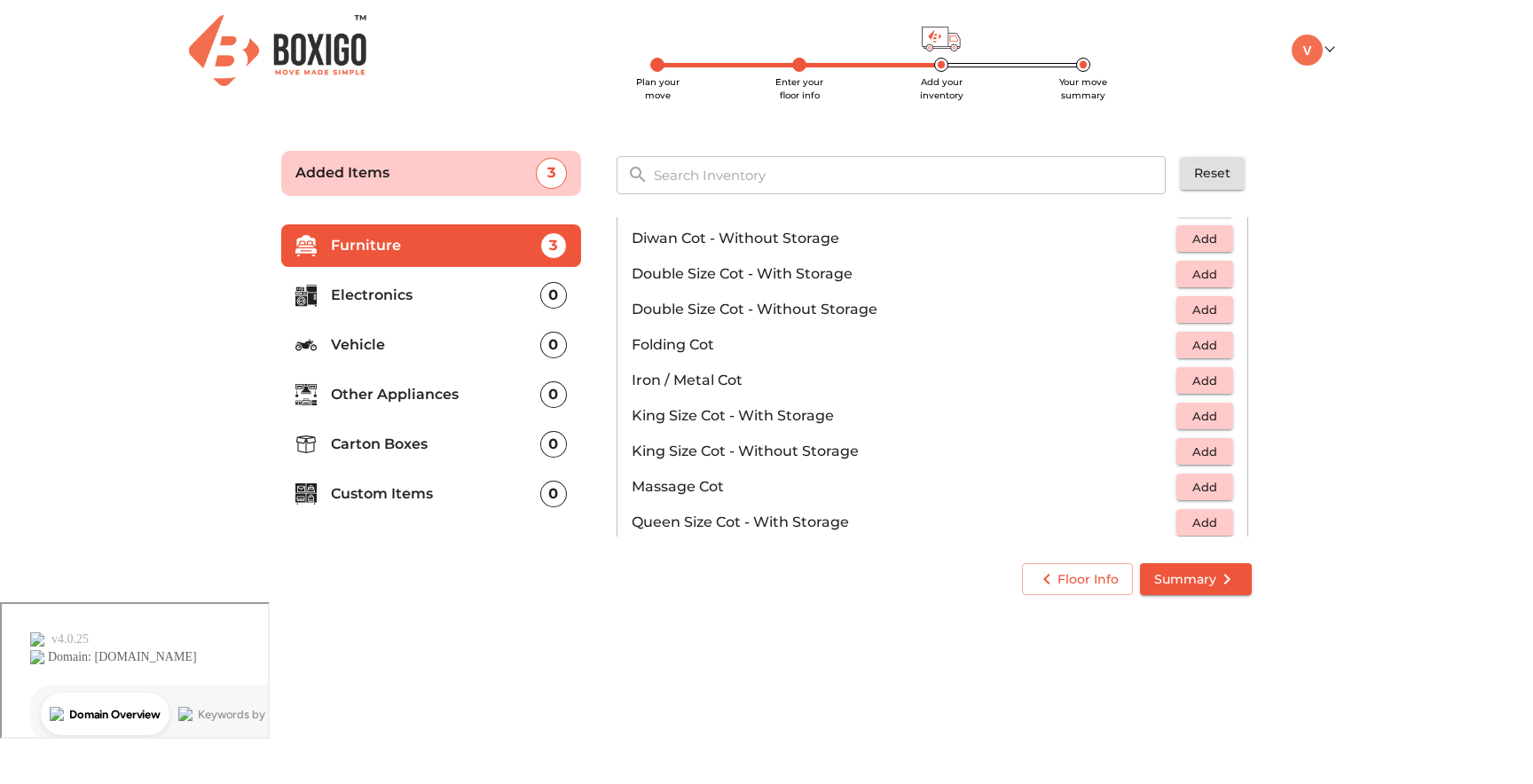
scroll to position [331, 0]
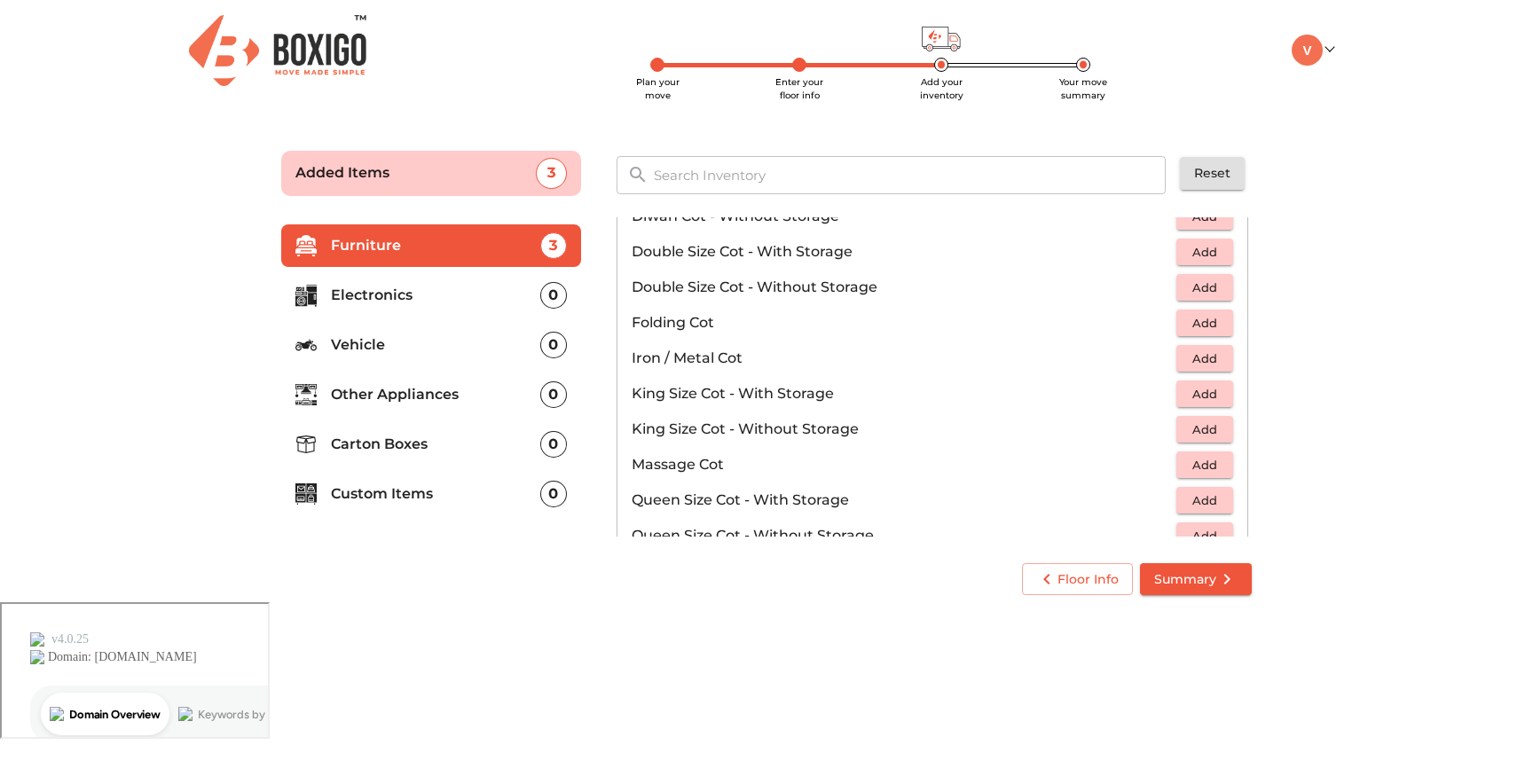
click at [1212, 398] on span "Add" at bounding box center [1204, 394] width 39 height 20
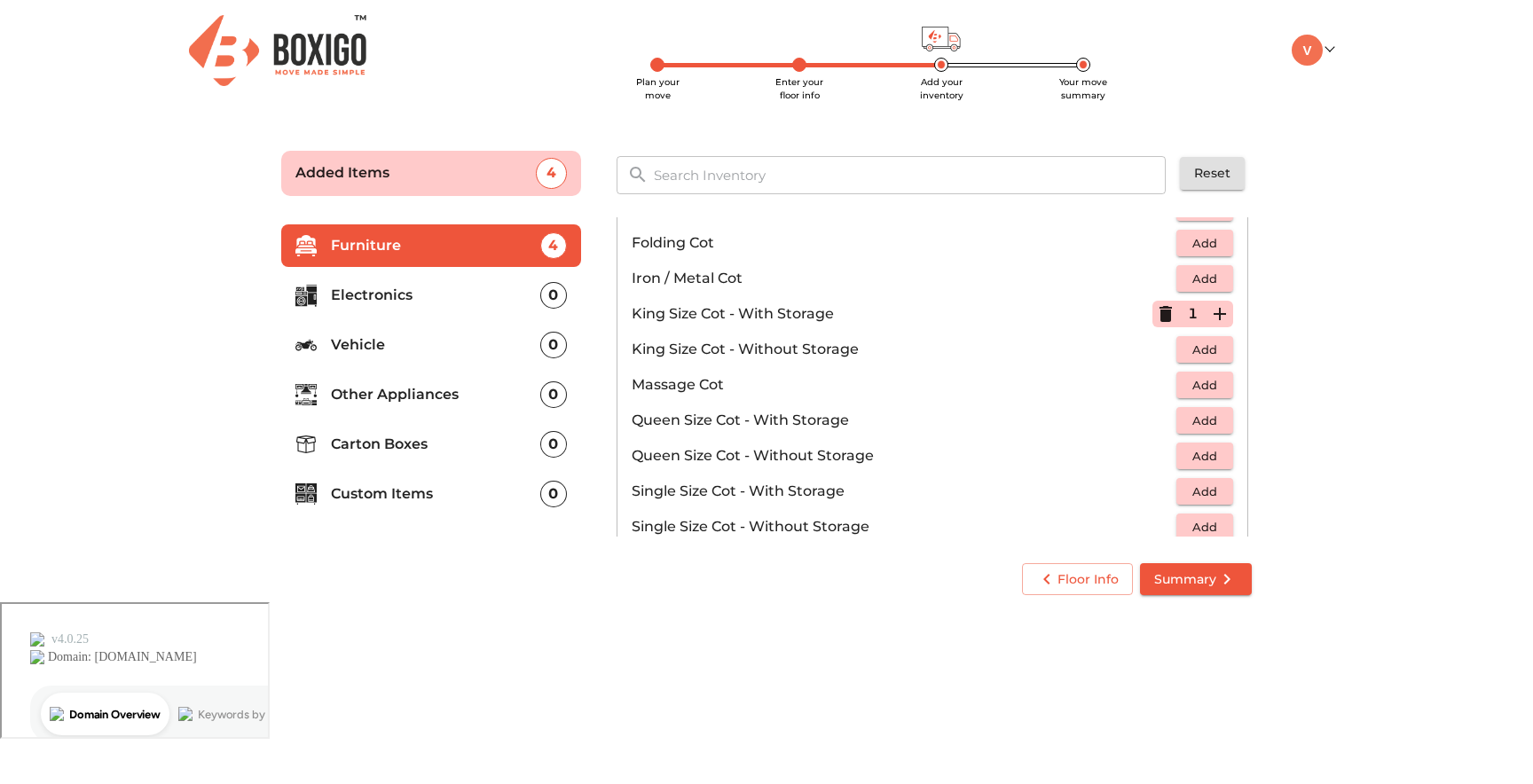
scroll to position [496, 0]
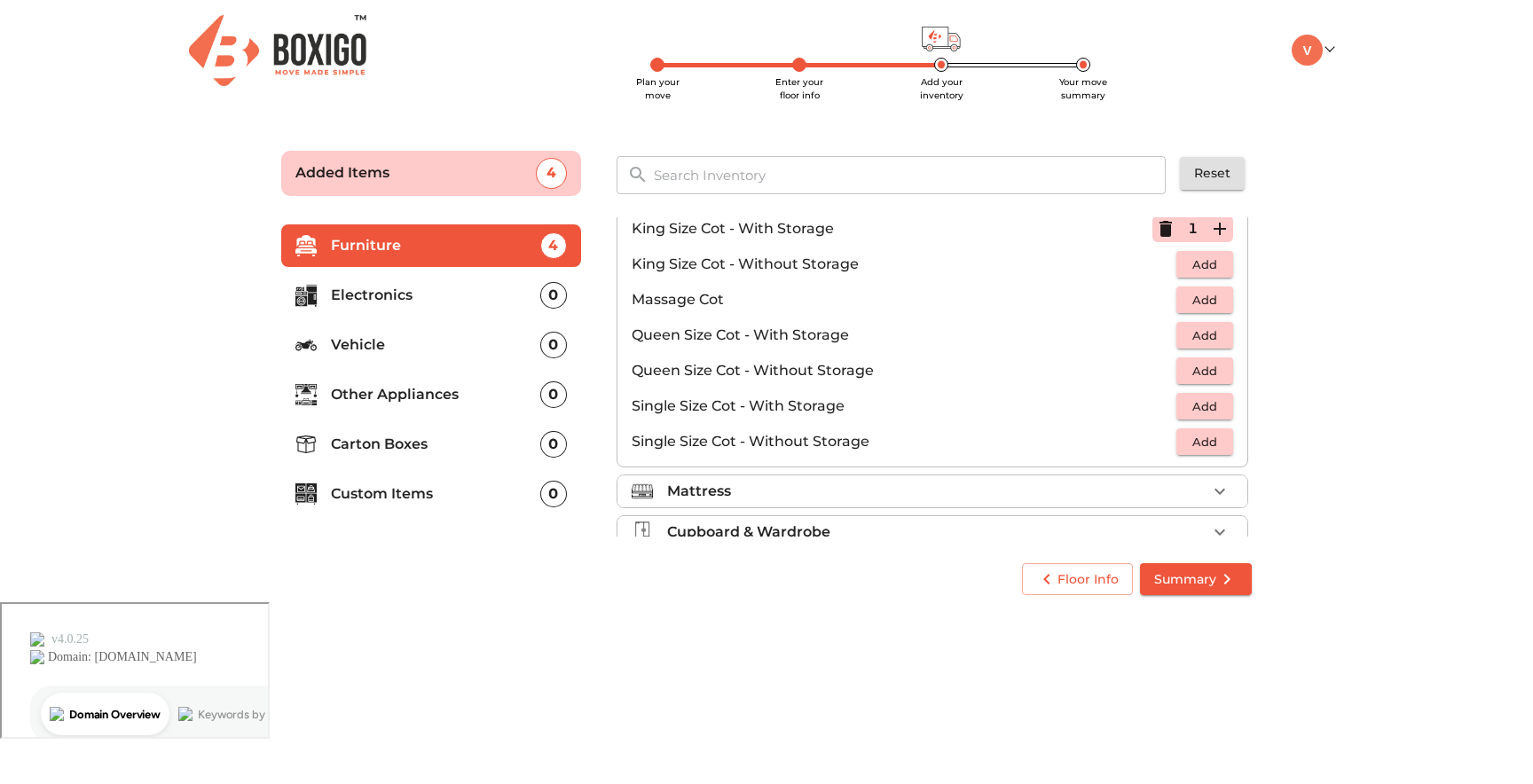
click at [1207, 335] on span "Add" at bounding box center [1204, 335] width 39 height 20
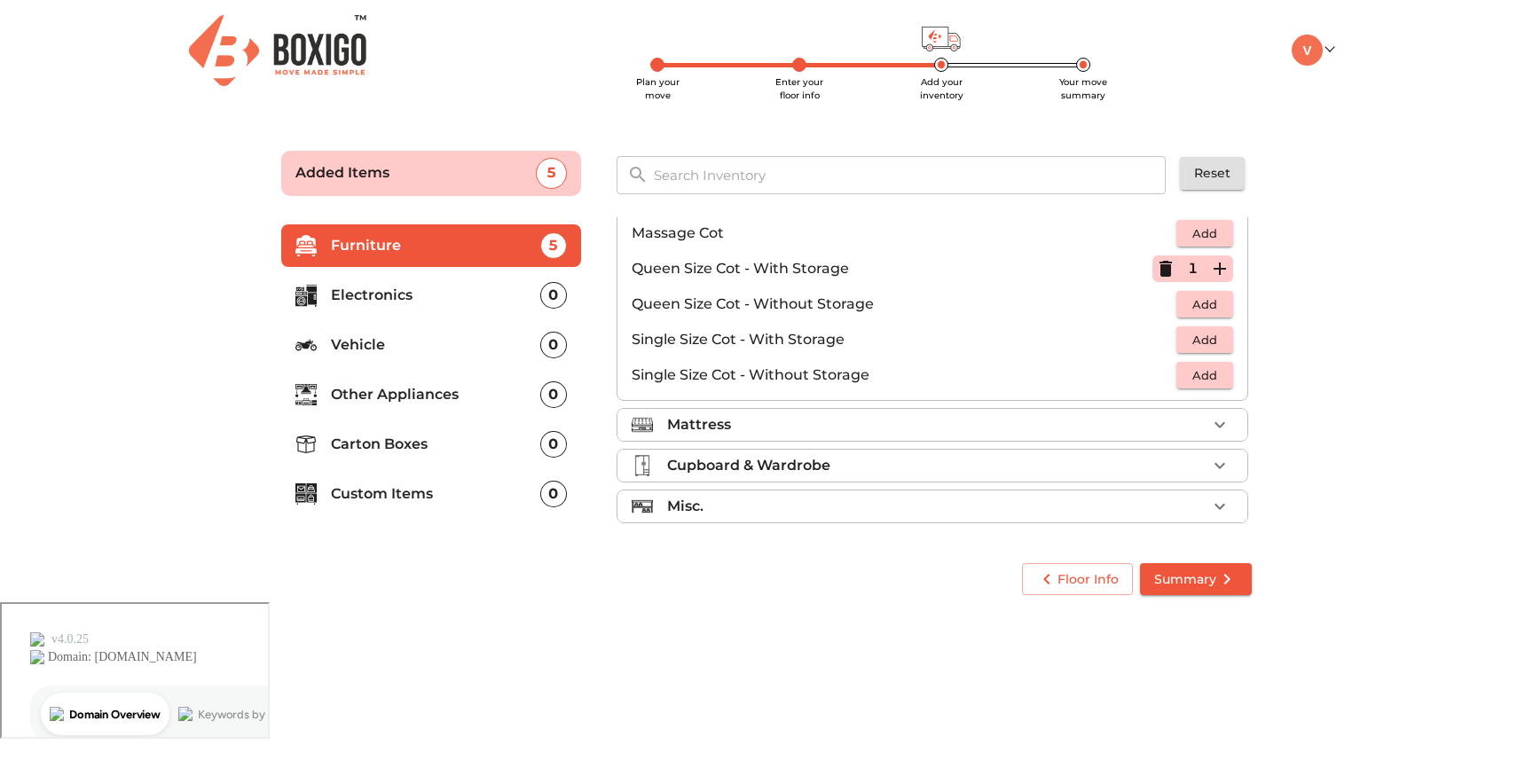
click at [829, 429] on div "Mattress" at bounding box center [936, 424] width 539 height 21
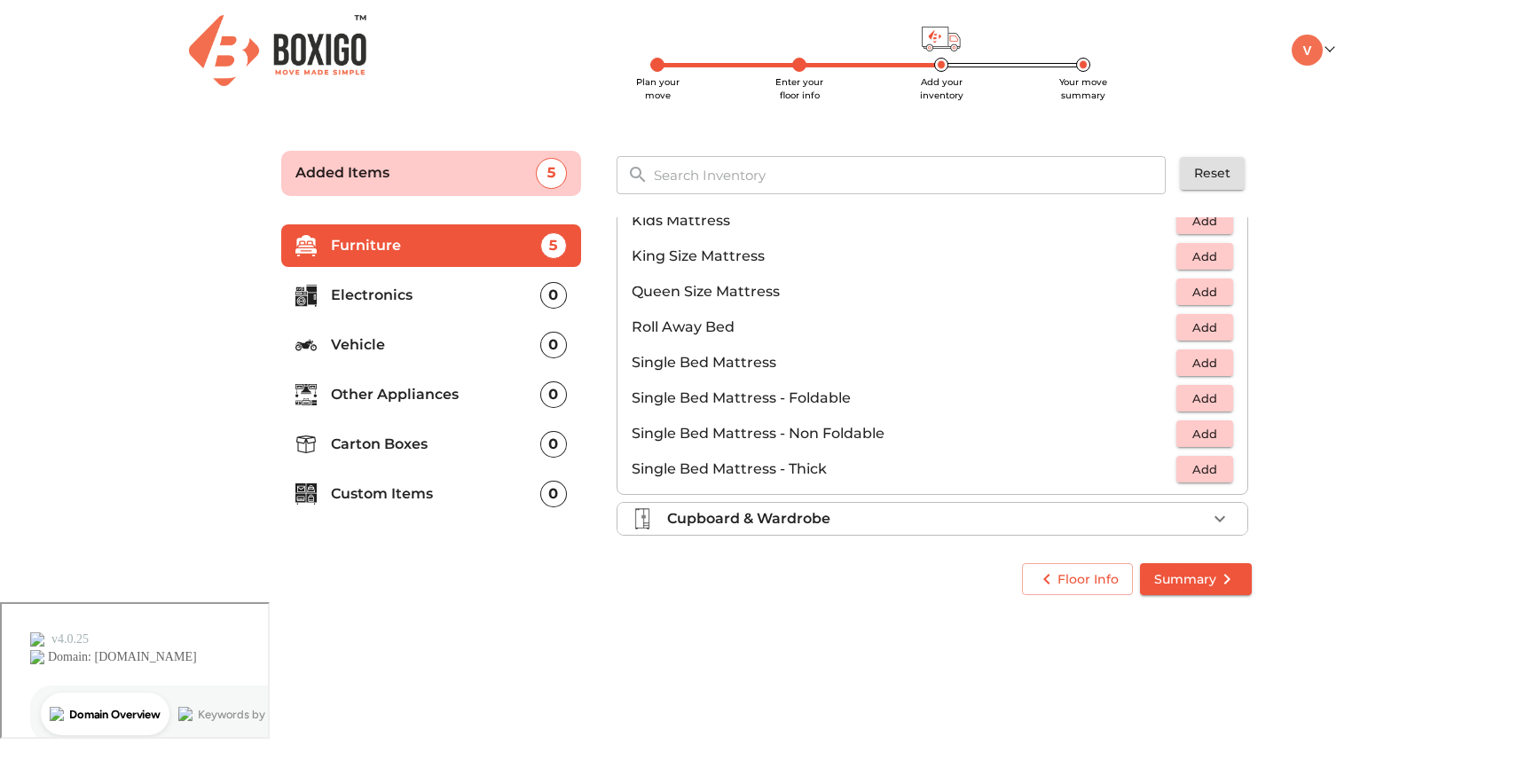
scroll to position [294, 0]
click at [1201, 261] on span "Add" at bounding box center [1204, 258] width 39 height 20
click at [1196, 279] on li "Queen Size Mattress Add" at bounding box center [932, 294] width 630 height 35
click at [1191, 287] on span "Add" at bounding box center [1204, 294] width 39 height 20
click at [1198, 332] on span "Add" at bounding box center [1204, 330] width 39 height 20
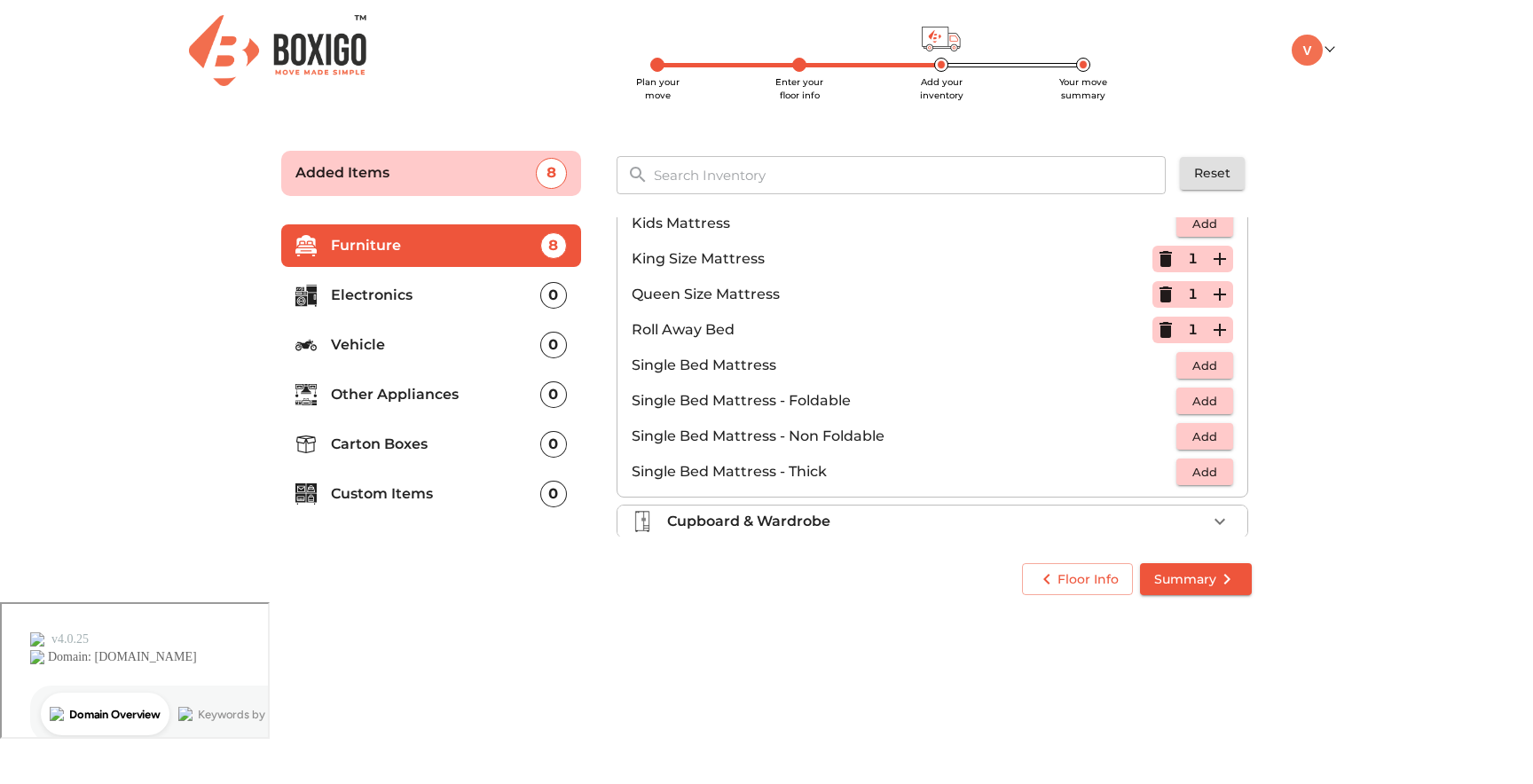
scroll to position [311, 0]
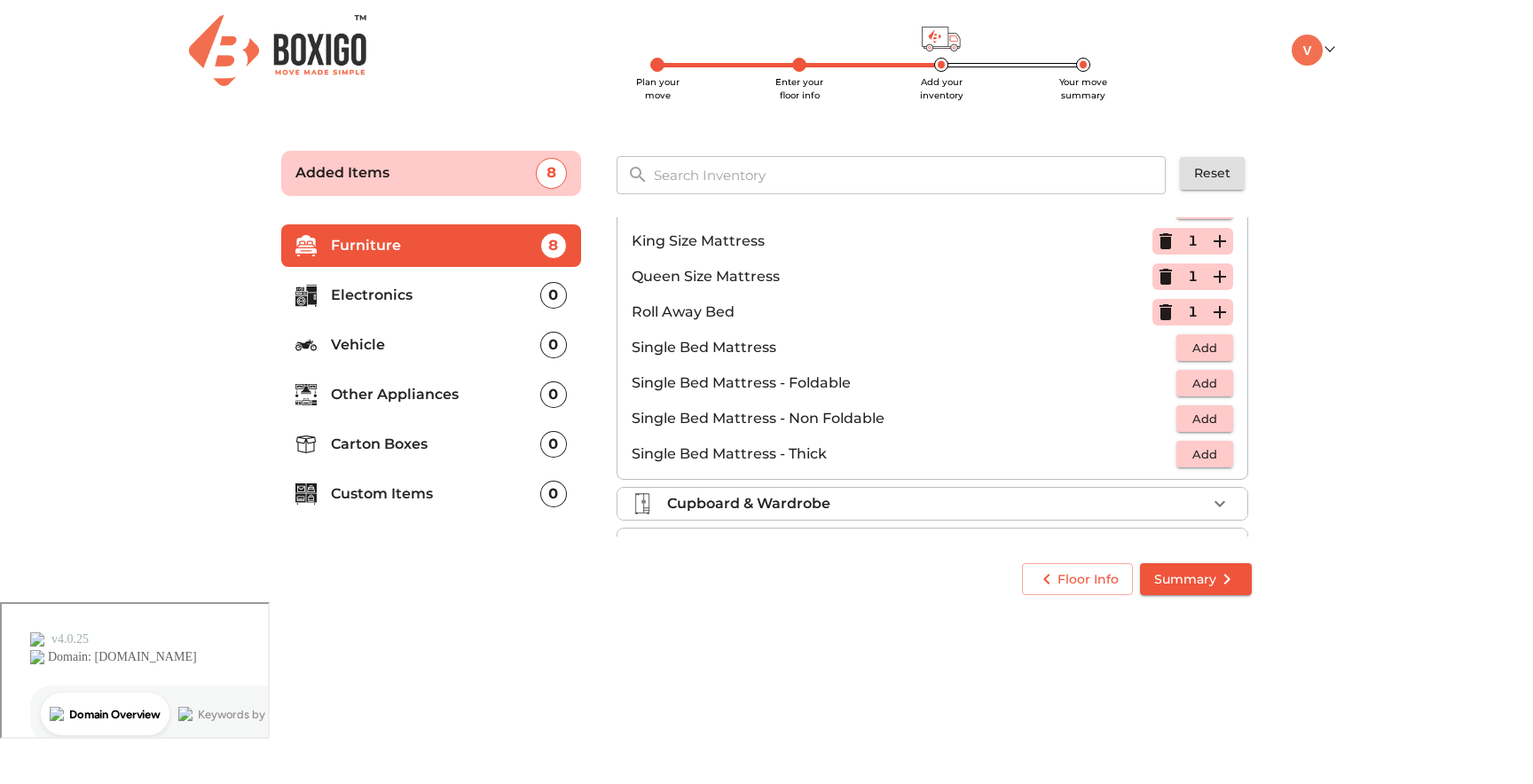
click at [1191, 344] on span "Add" at bounding box center [1204, 347] width 39 height 20
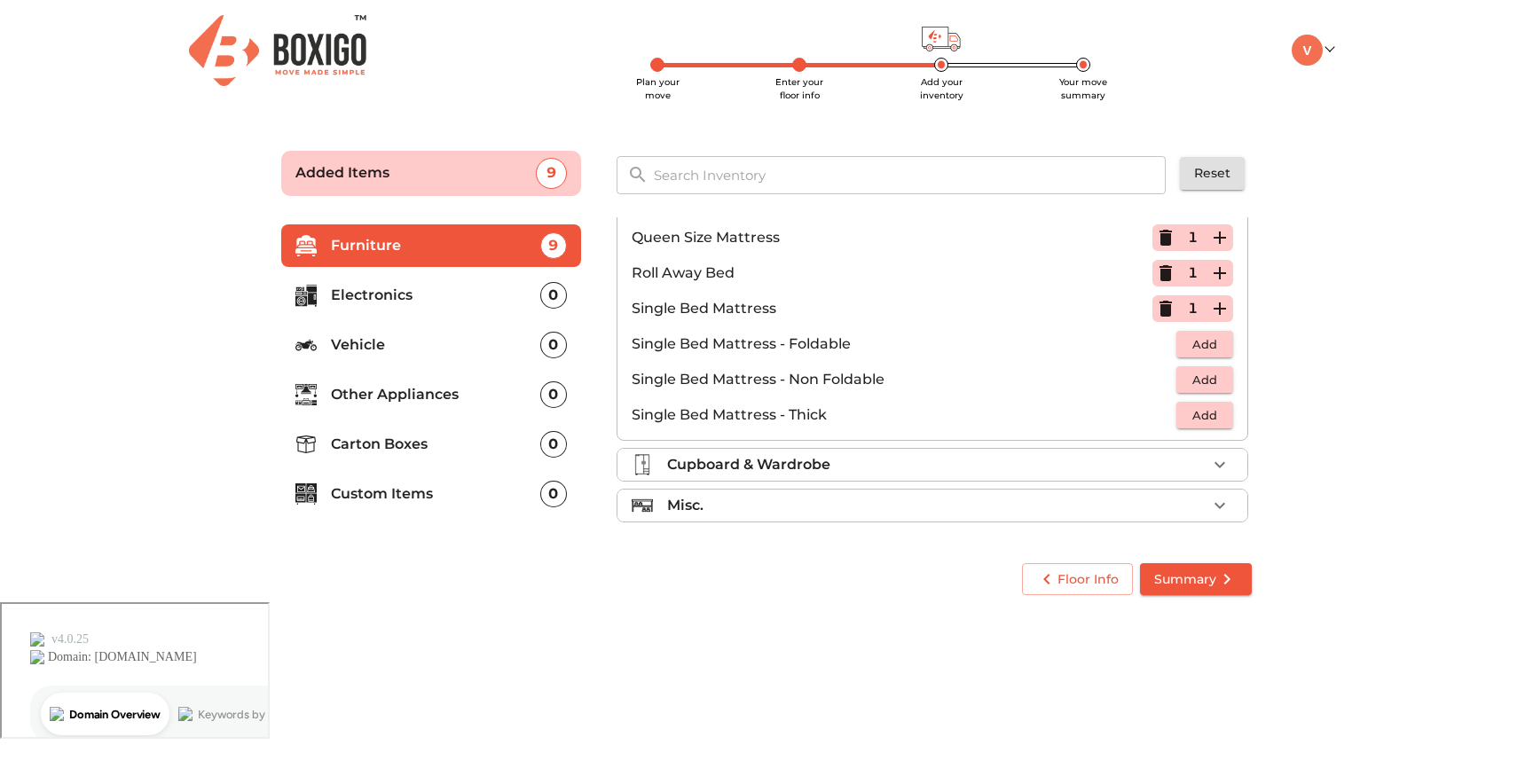
click at [951, 456] on div "Cupboard & Wardrobe" at bounding box center [936, 464] width 539 height 21
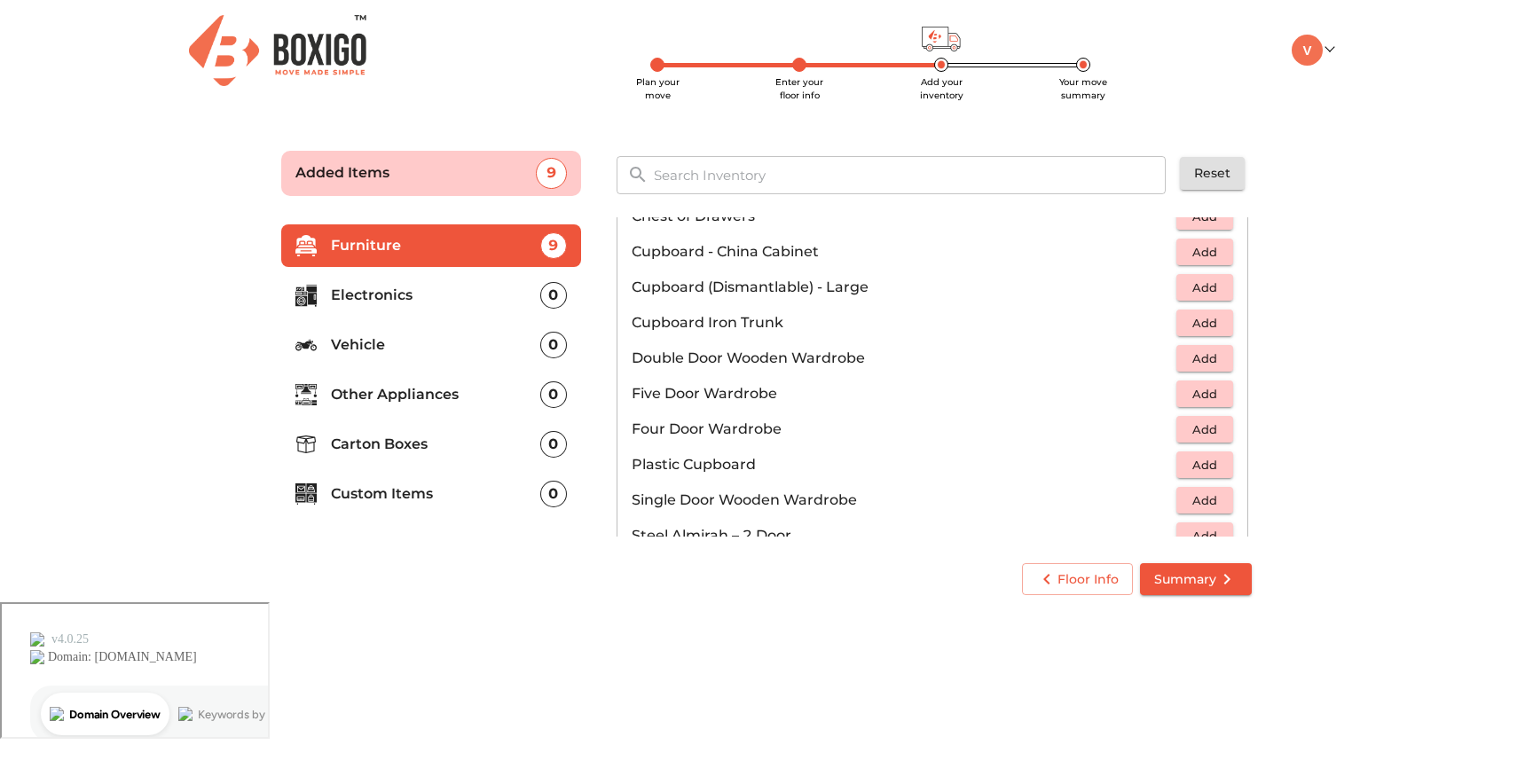
scroll to position [272, 0]
click at [1194, 354] on span "Add" at bounding box center [1204, 357] width 39 height 20
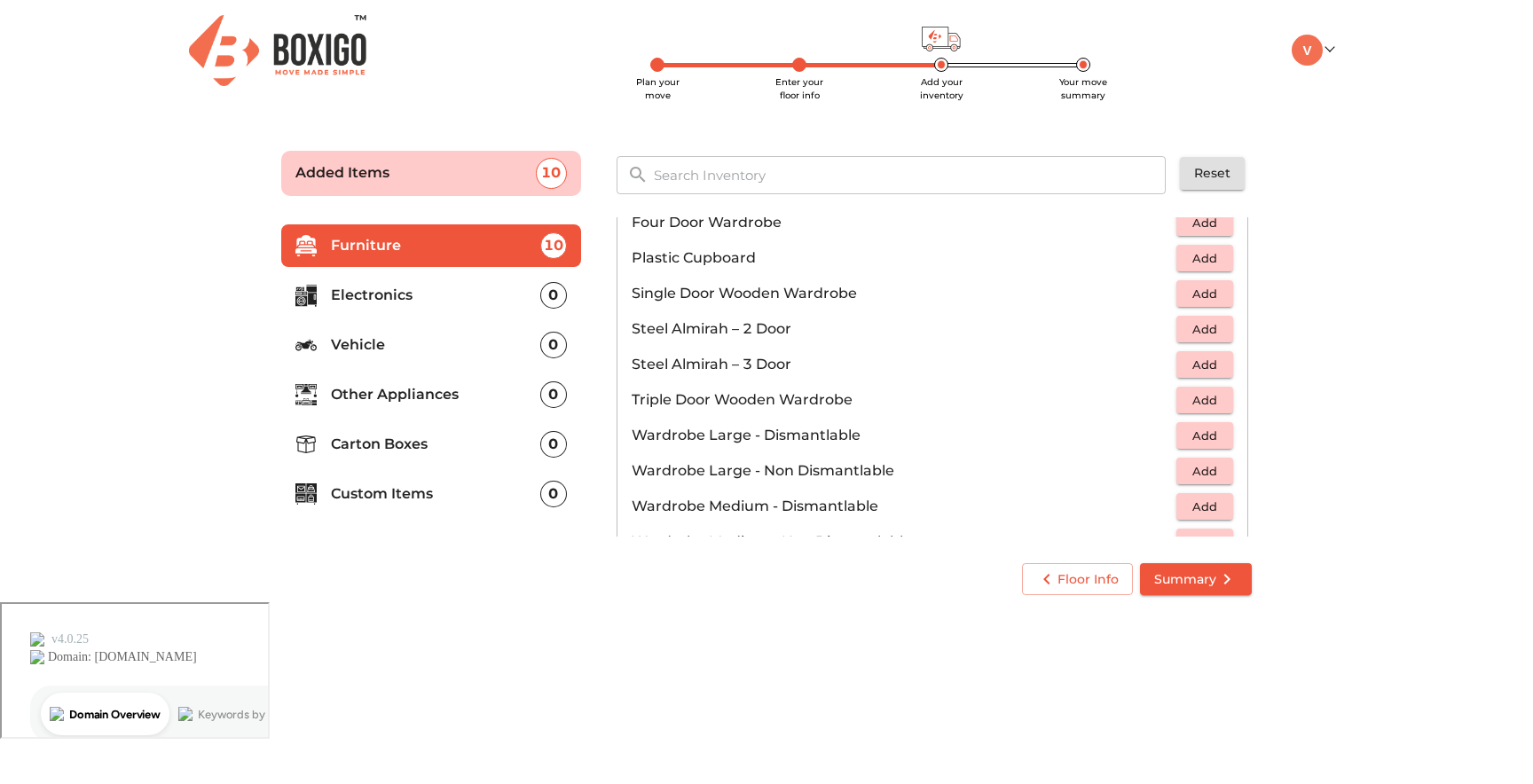
scroll to position [480, 0]
click at [1205, 284] on span "Add" at bounding box center [1204, 291] width 39 height 20
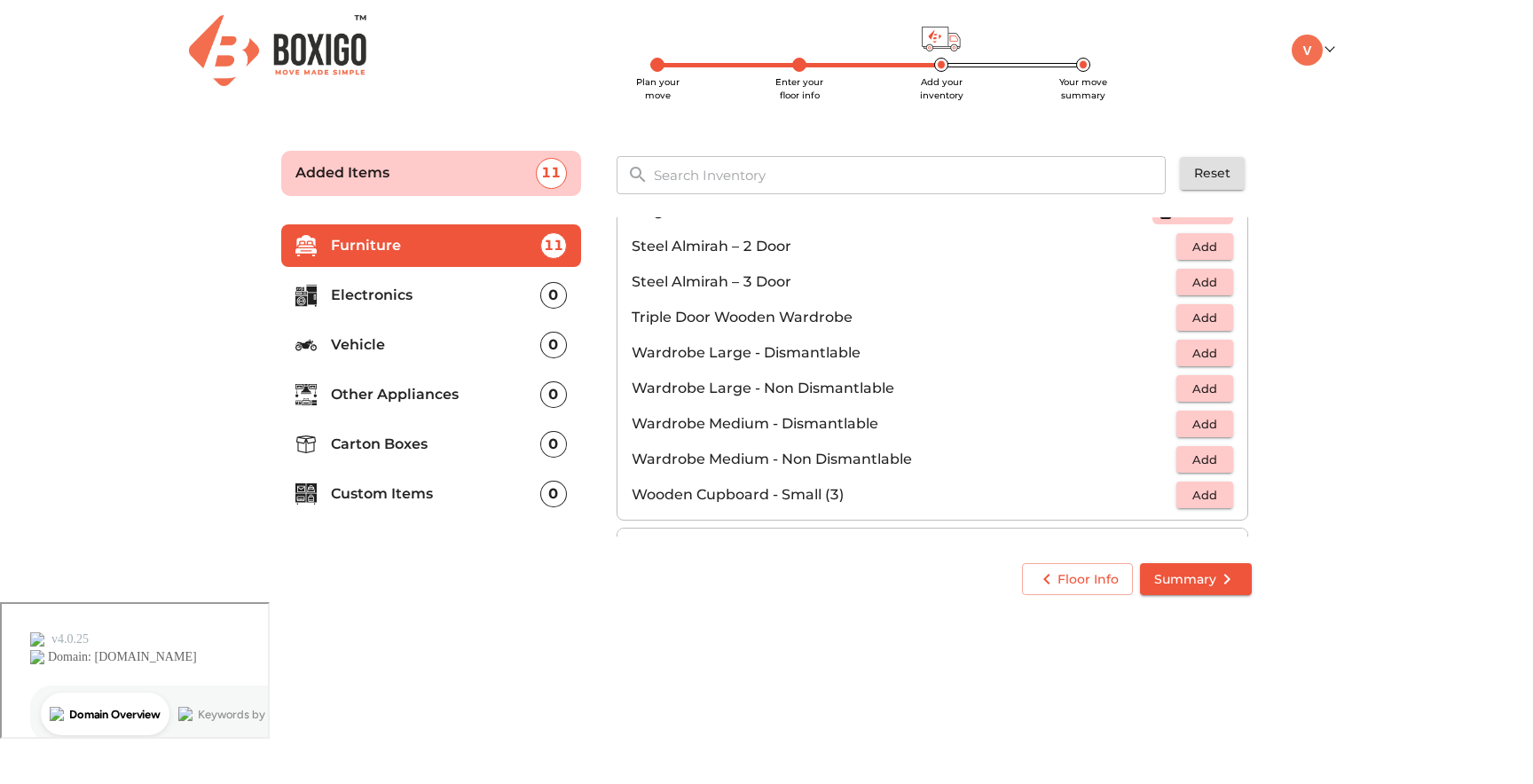
scroll to position [599, 0]
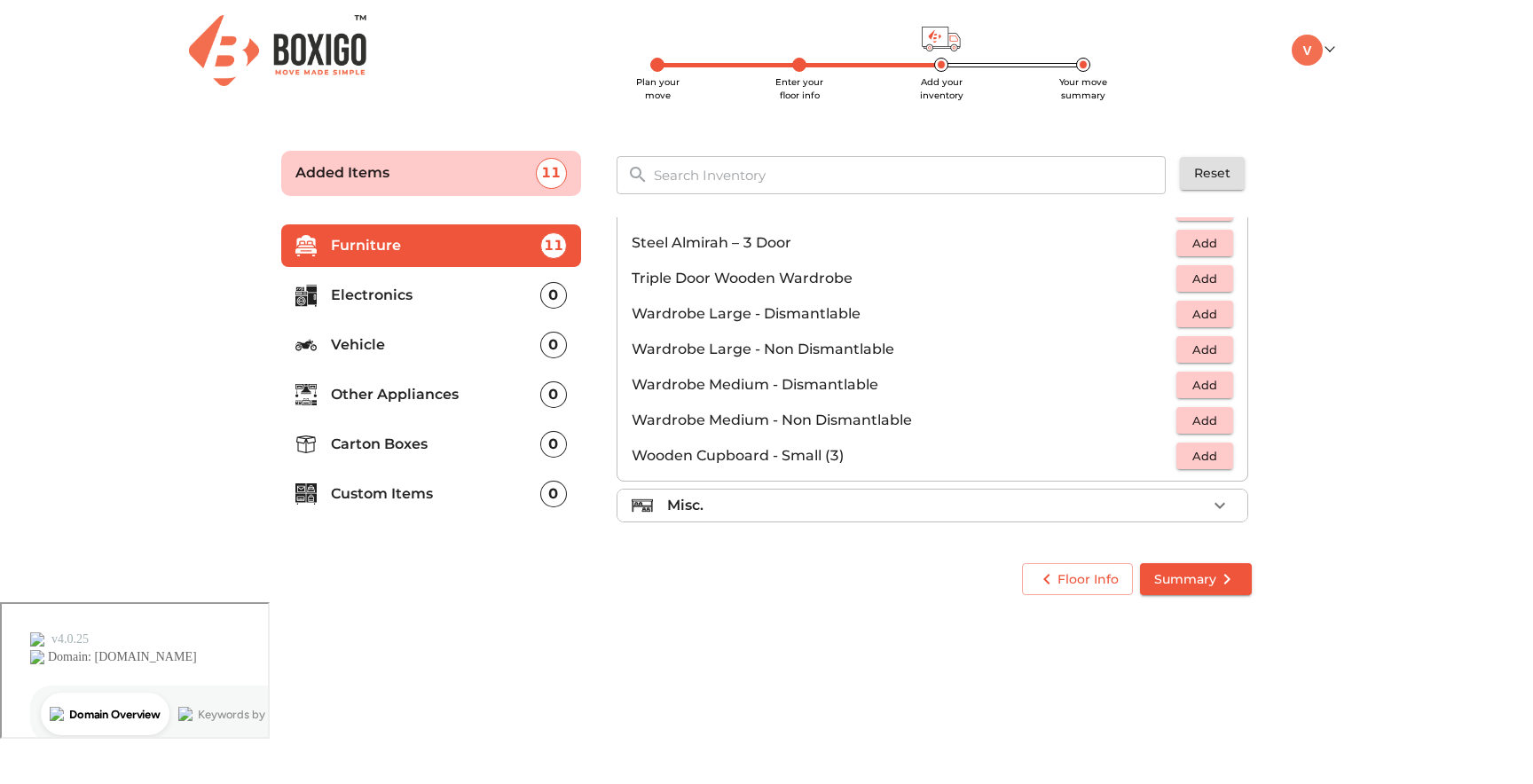
click at [1203, 313] on span "Add" at bounding box center [1204, 314] width 39 height 20
click at [1014, 516] on li "Misc." at bounding box center [932, 505] width 630 height 31
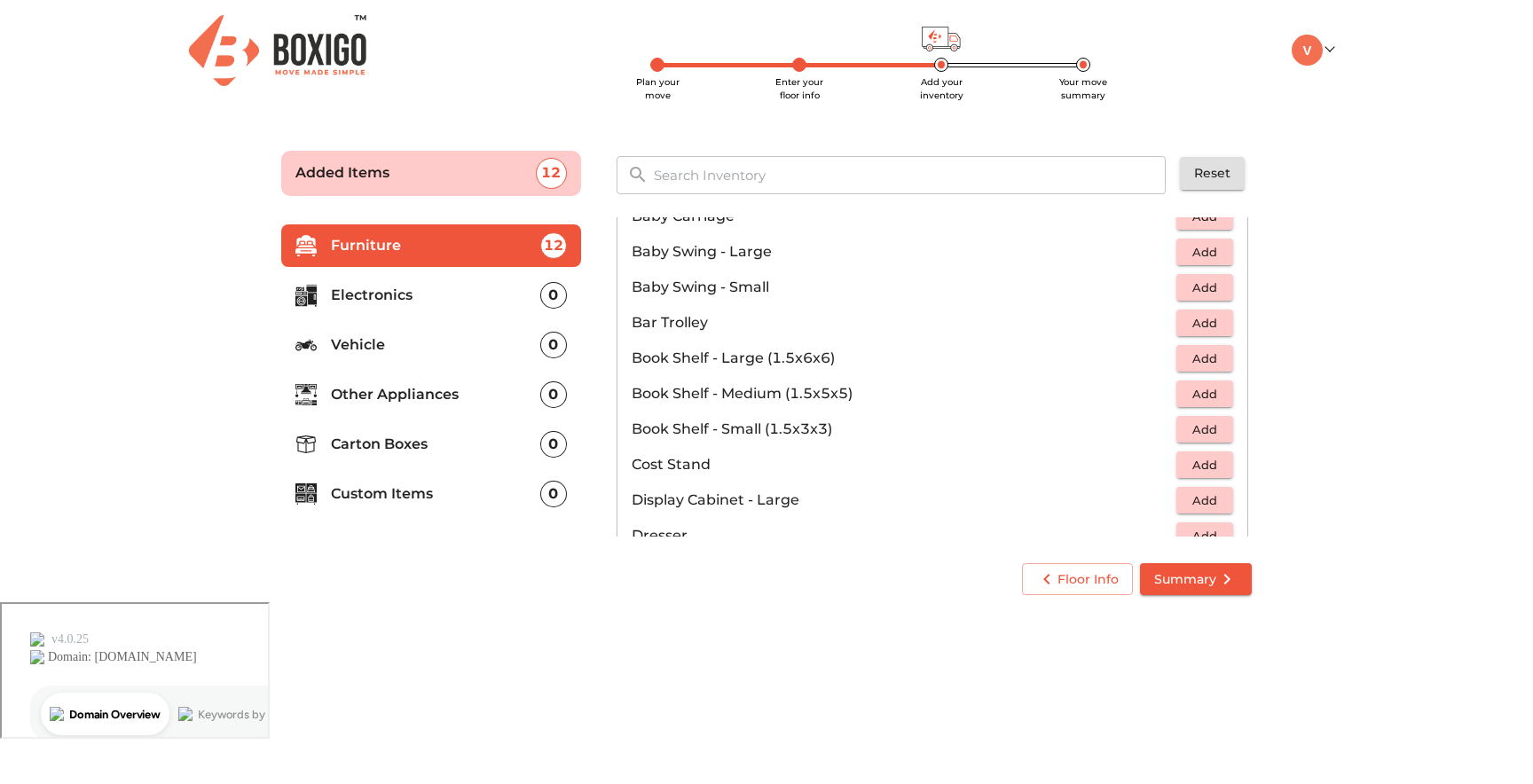
scroll to position [284, 0]
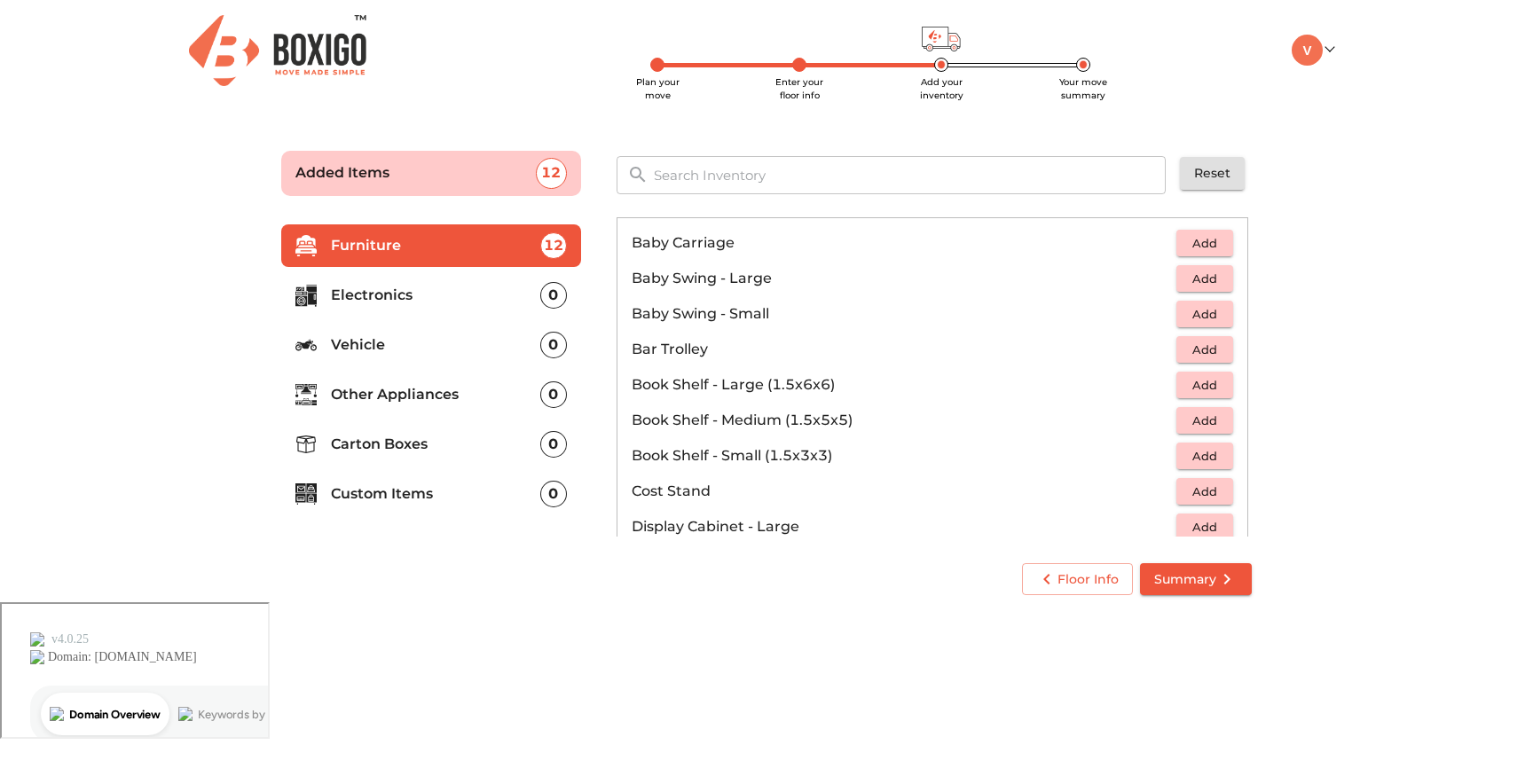
click at [1212, 389] on span "Add" at bounding box center [1204, 384] width 39 height 20
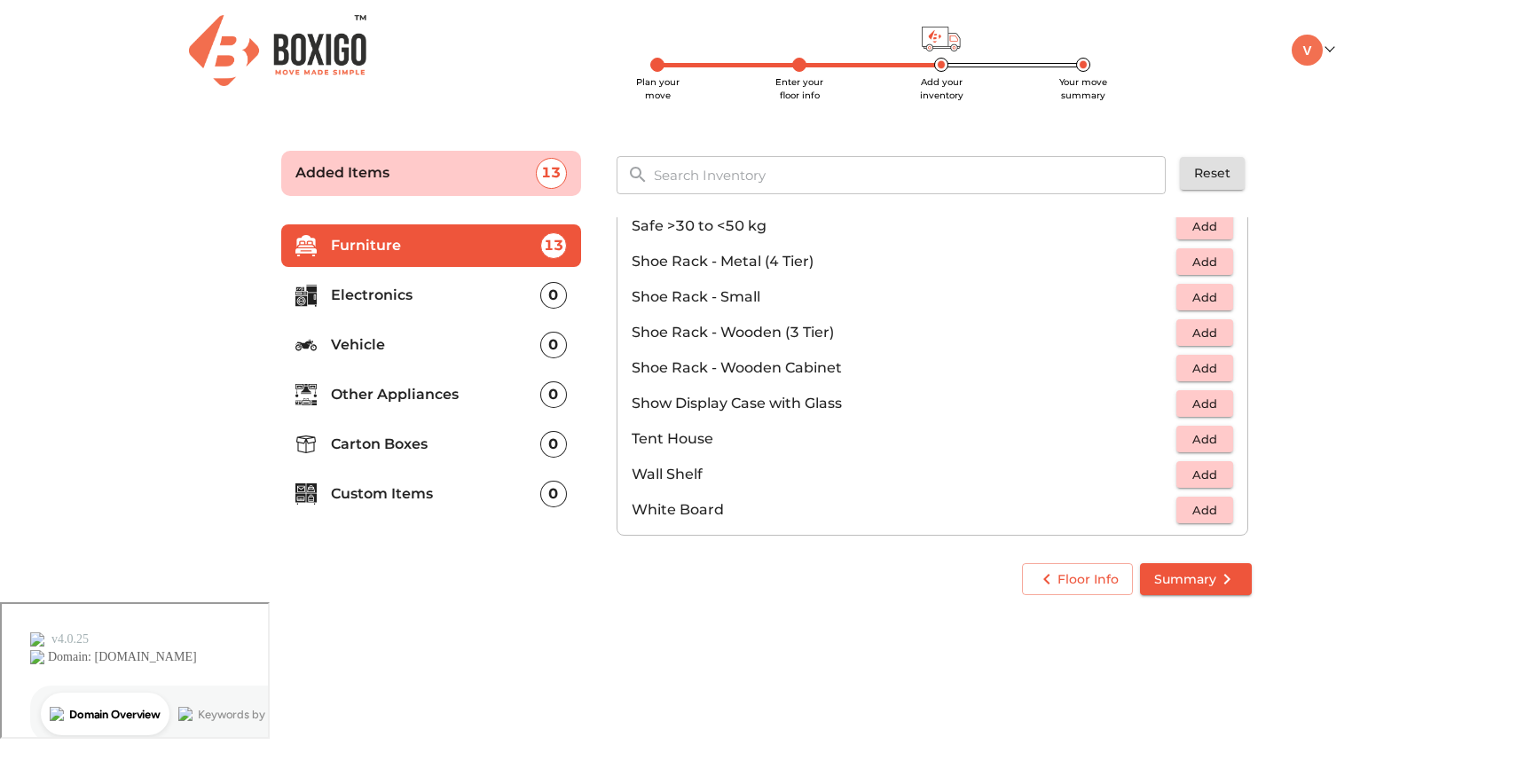
scroll to position [953, 0]
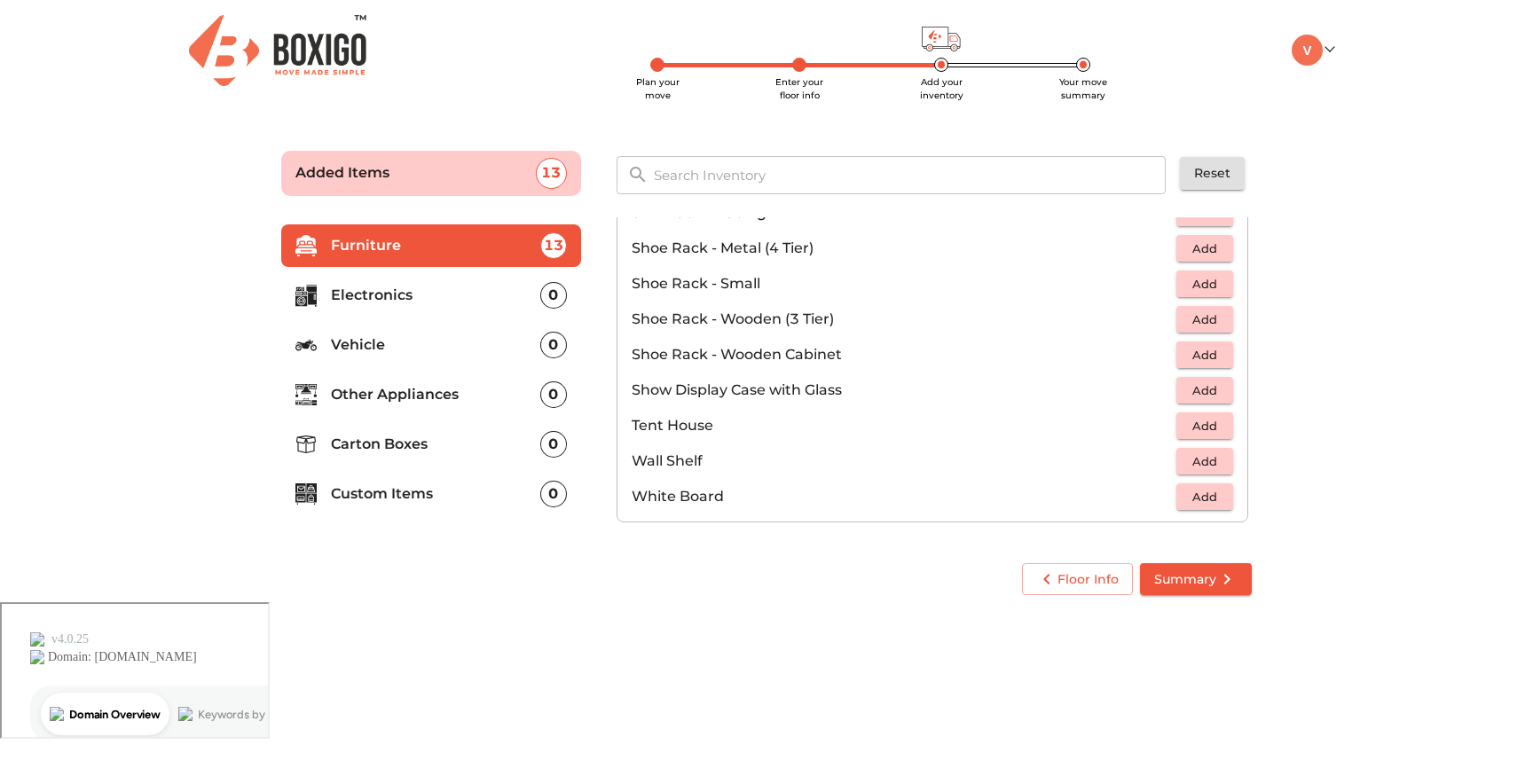
click at [474, 299] on p "Electronics" at bounding box center [435, 295] width 209 height 21
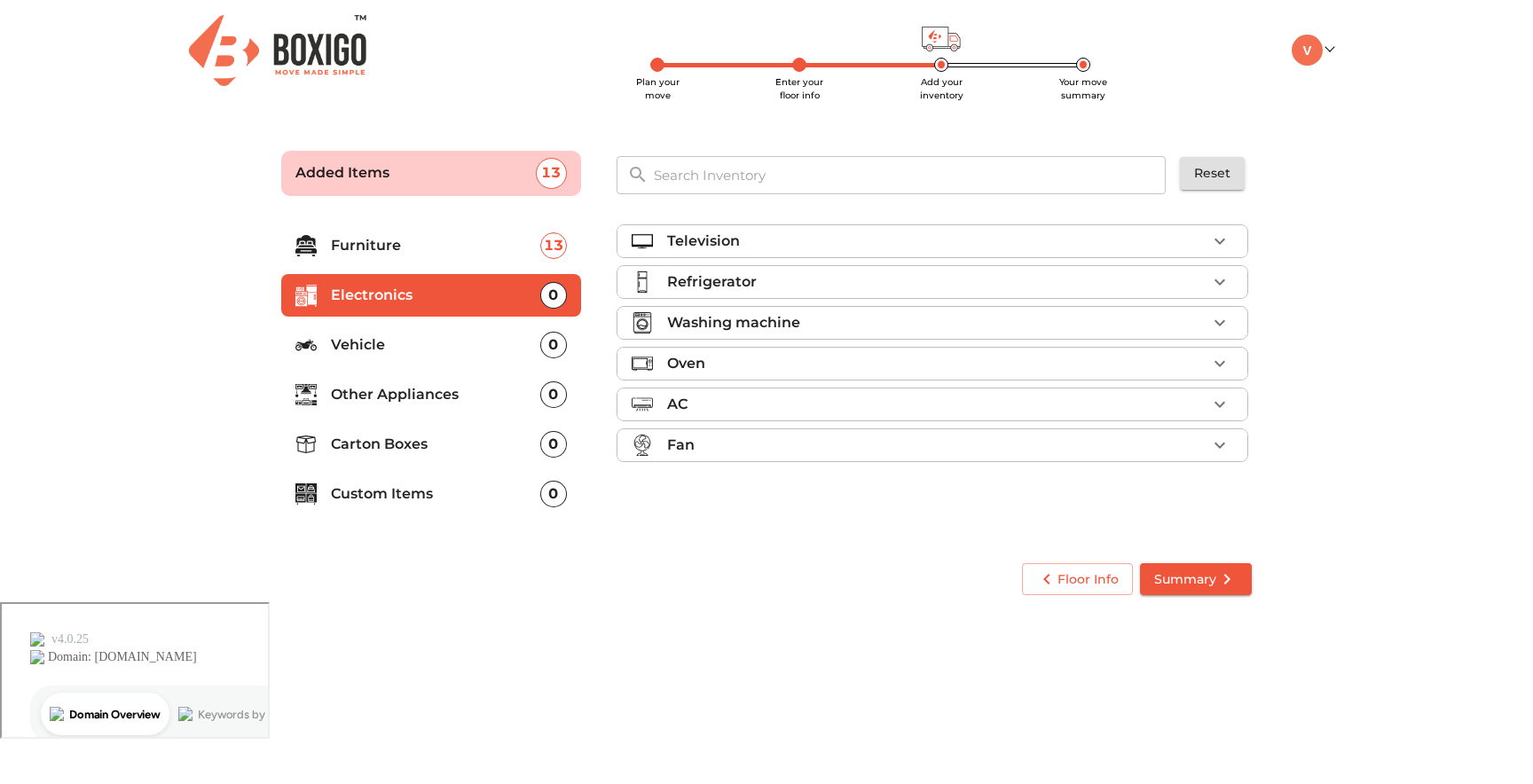
click at [879, 242] on div "Television" at bounding box center [936, 241] width 539 height 21
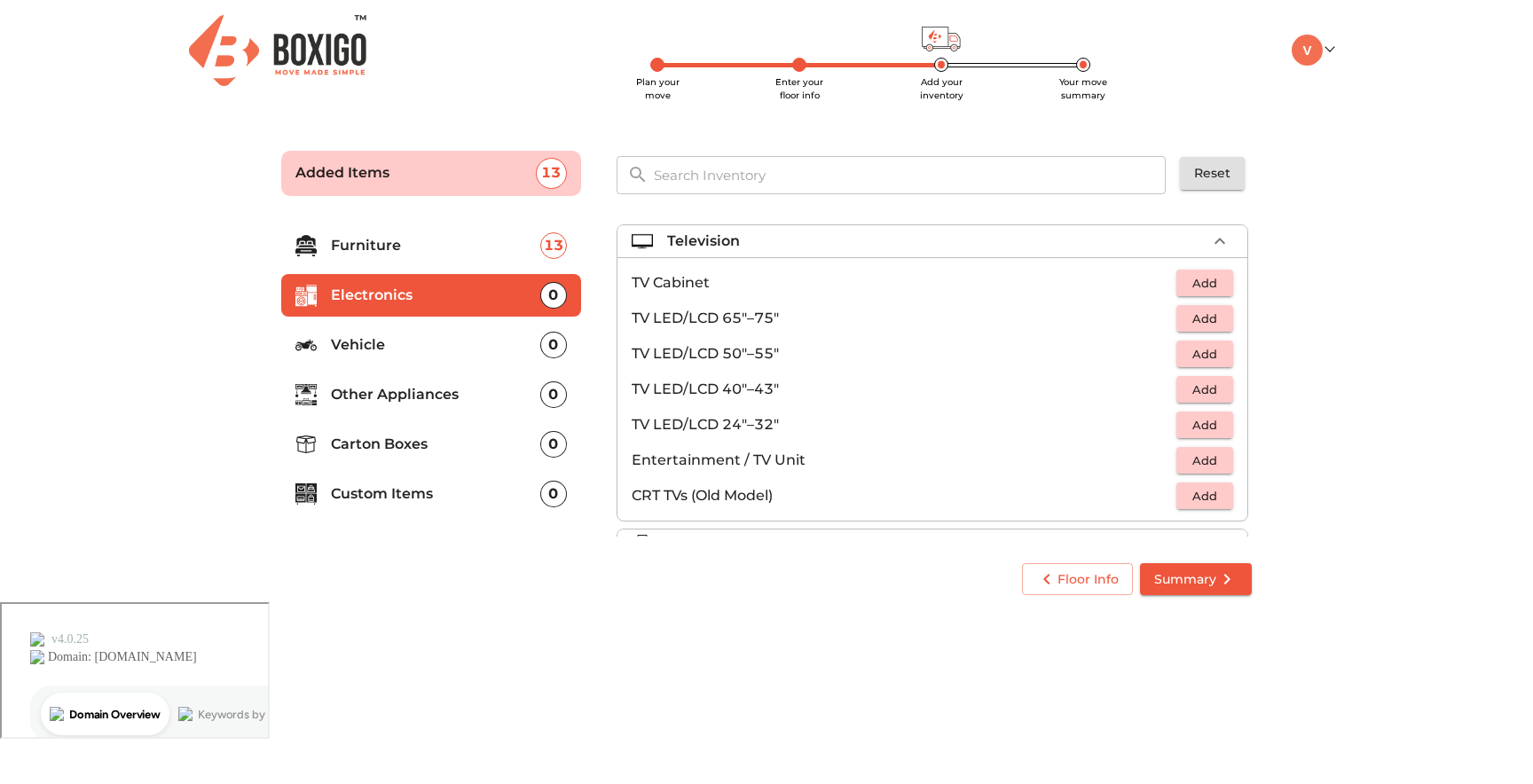
click at [1212, 325] on span "Add" at bounding box center [1204, 319] width 39 height 20
click at [1208, 427] on span "Add" at bounding box center [1204, 424] width 39 height 20
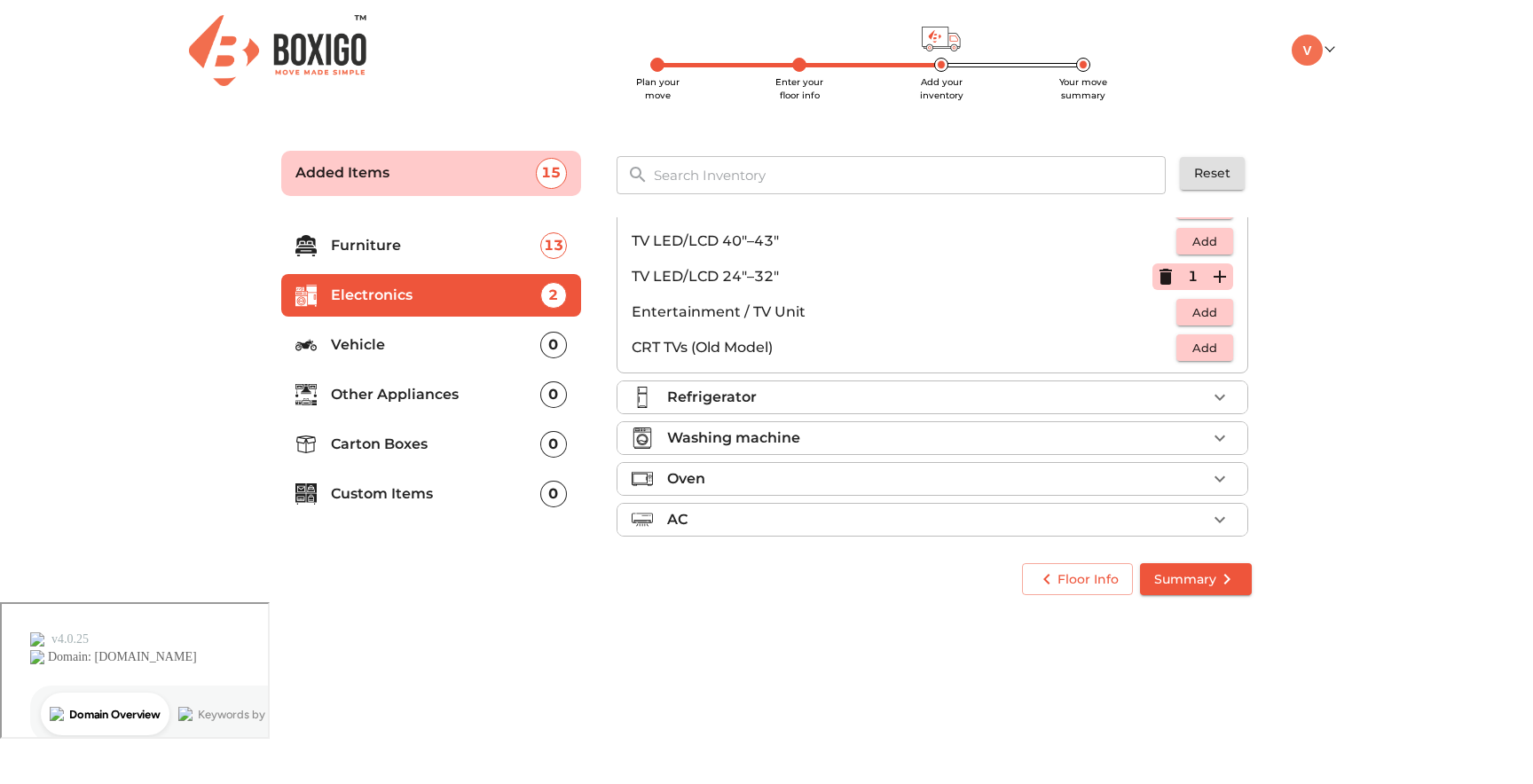
scroll to position [157, 0]
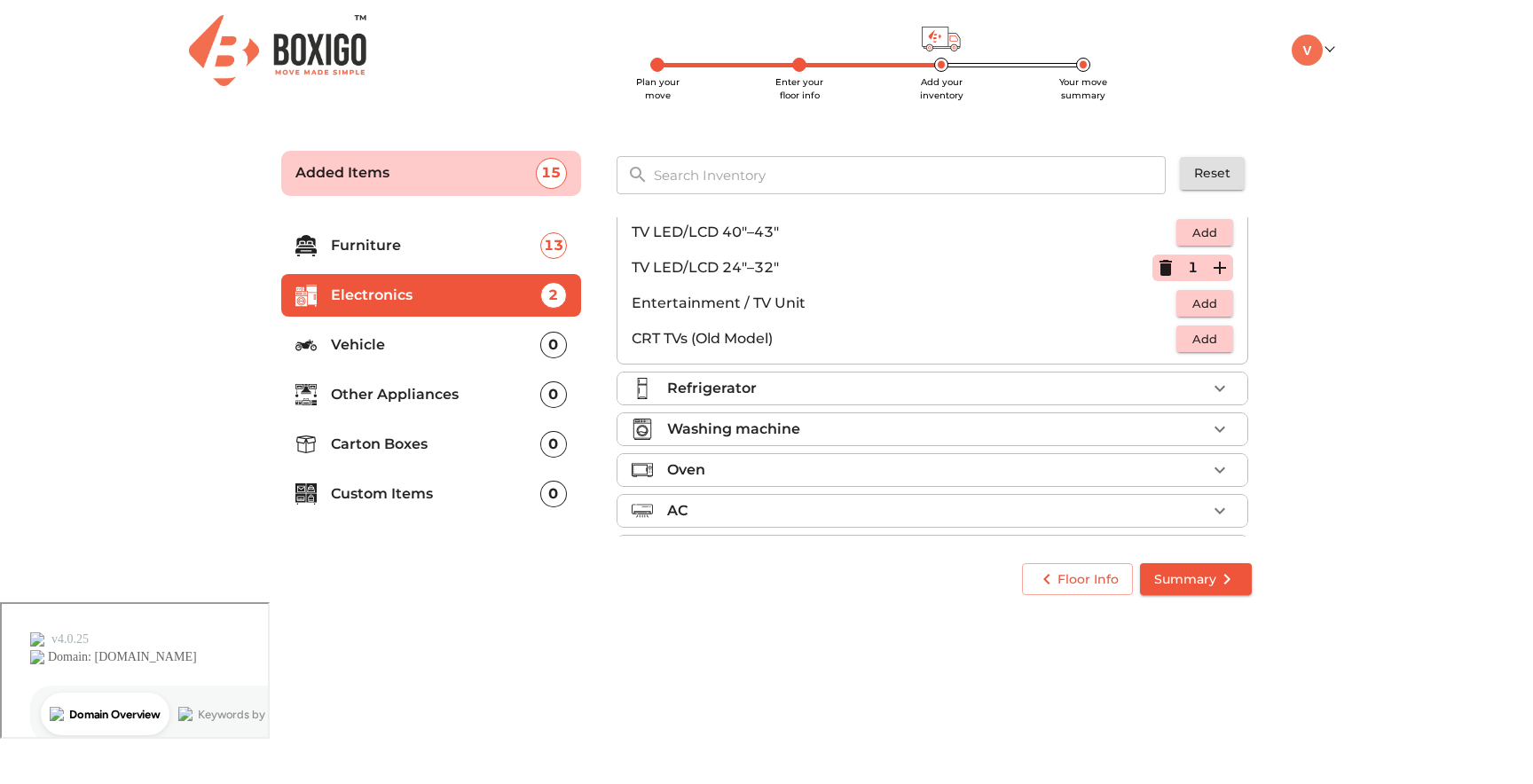
click at [880, 306] on p "Entertainment / TV Unit" at bounding box center [903, 303] width 545 height 21
click at [1093, 378] on div "Refrigerator" at bounding box center [936, 388] width 539 height 21
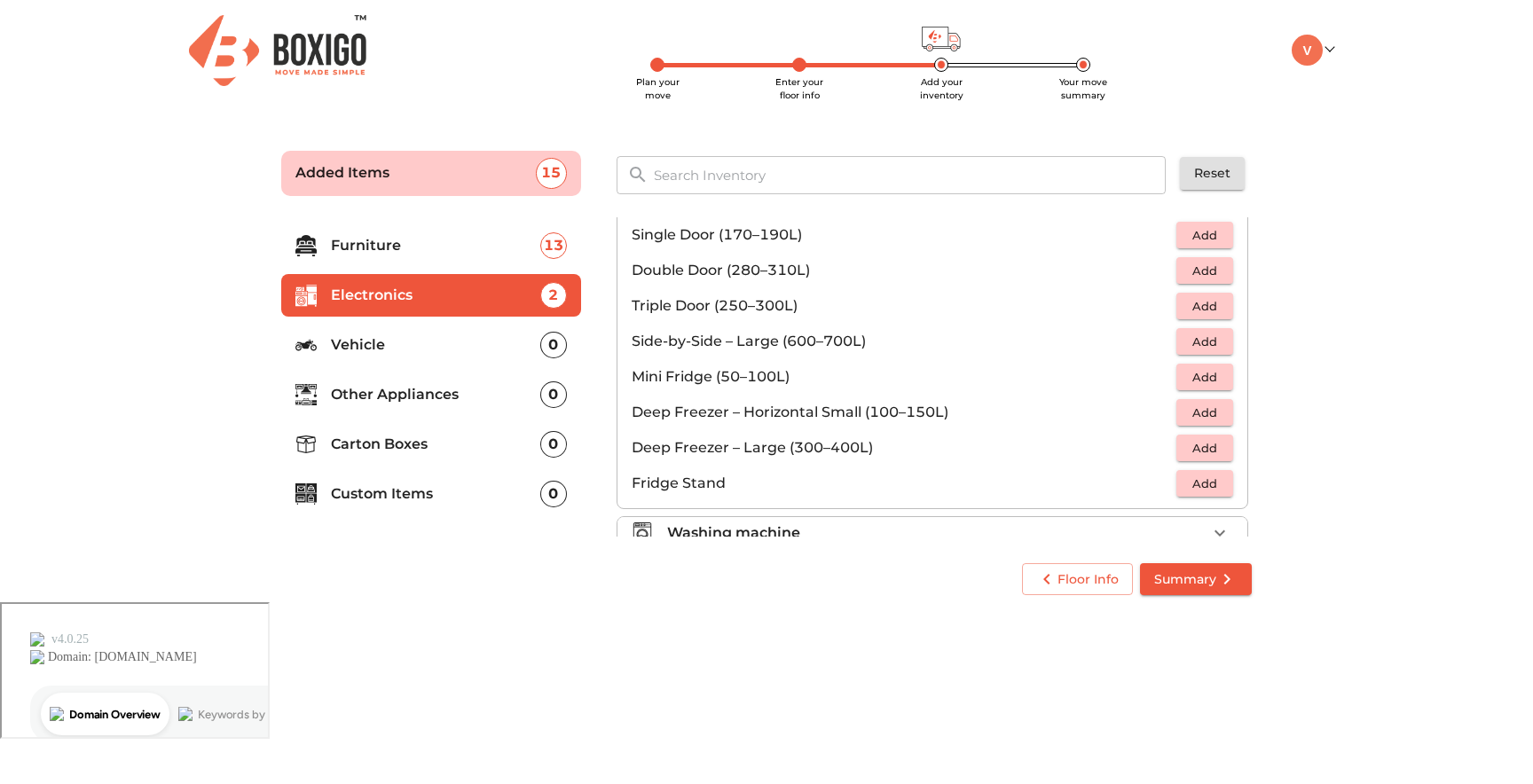
scroll to position [83, 0]
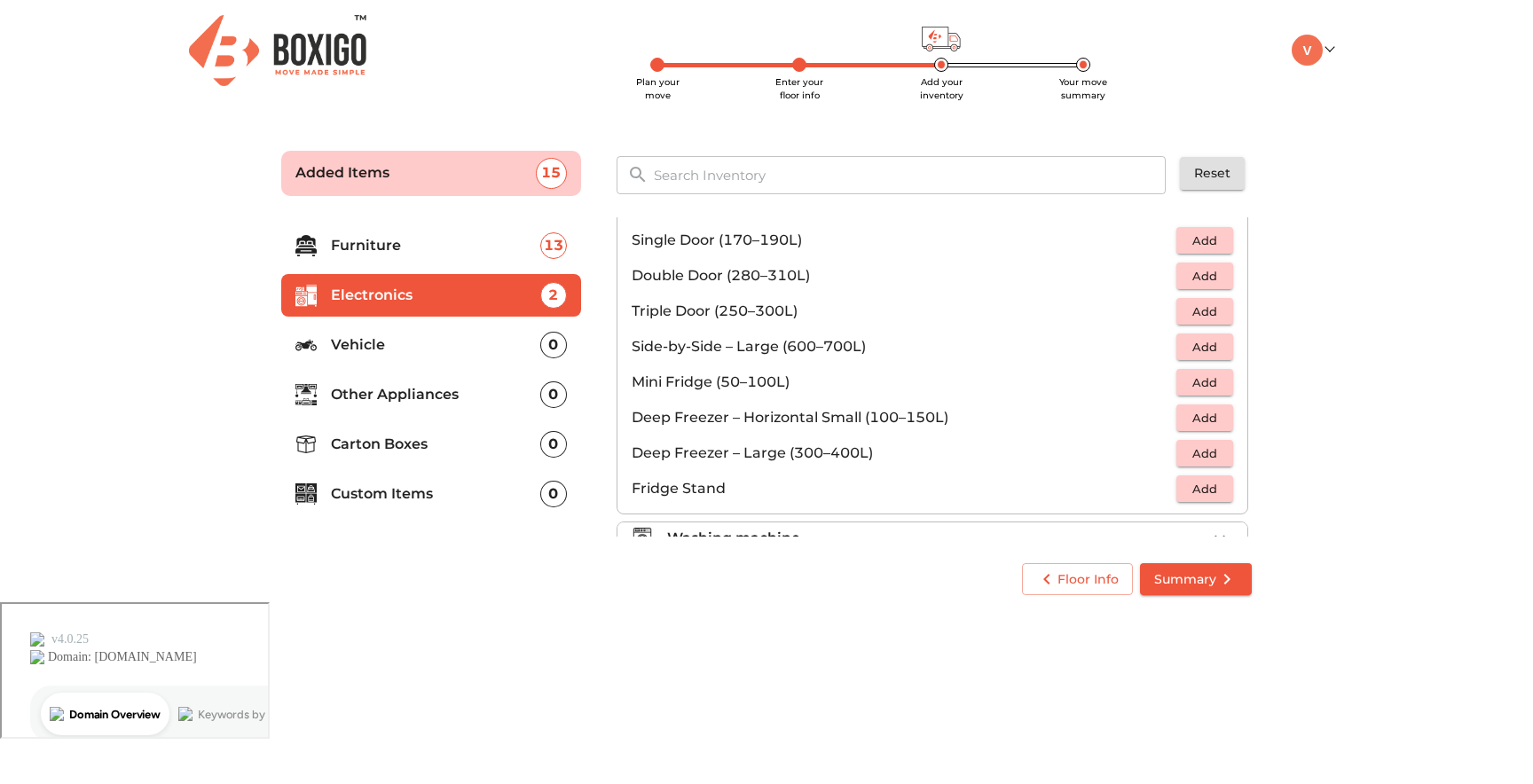
click at [1203, 349] on span "Add" at bounding box center [1204, 346] width 39 height 20
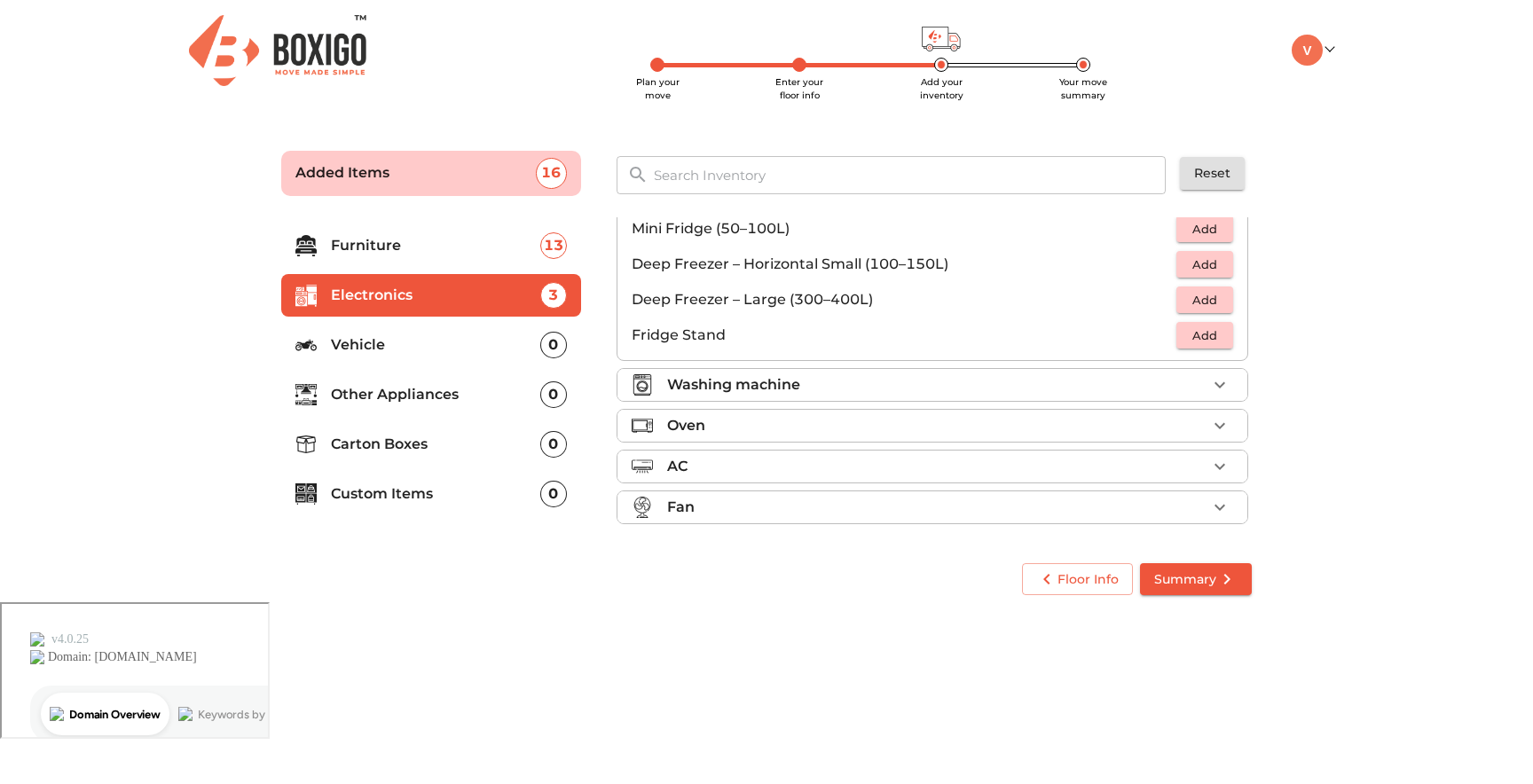
click at [981, 392] on div "Washing machine" at bounding box center [936, 384] width 539 height 21
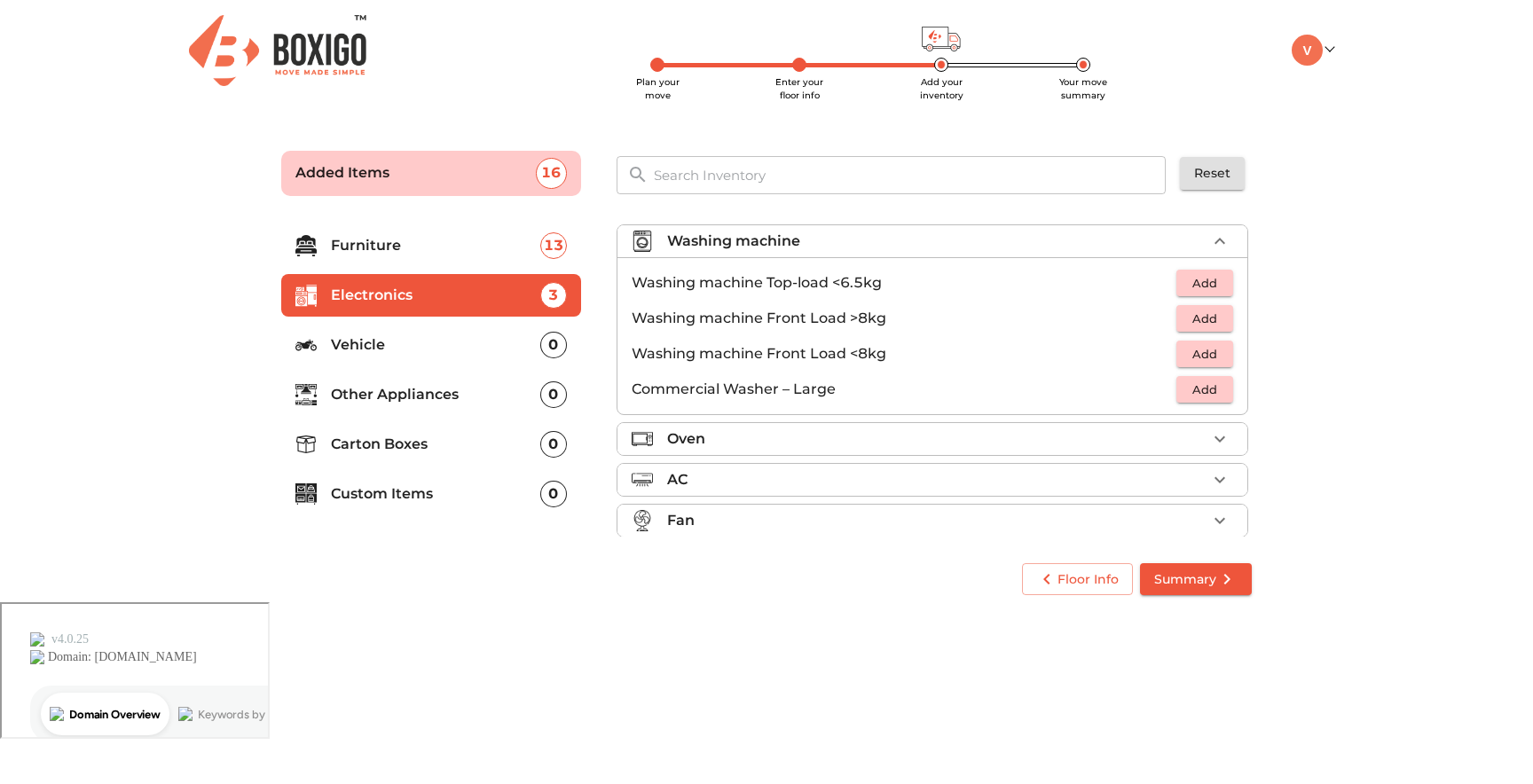
scroll to position [52, 0]
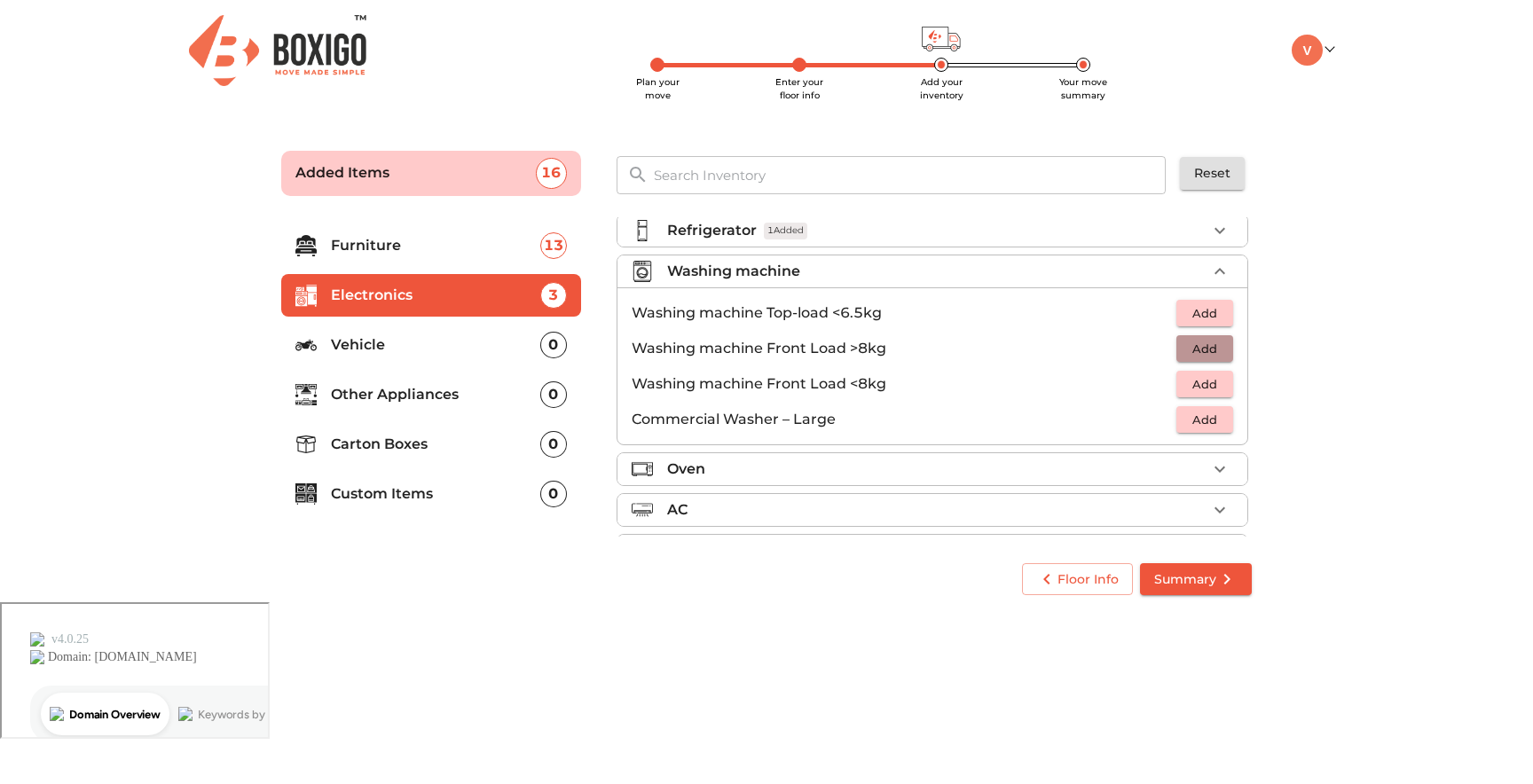
click at [1194, 347] on span "Add" at bounding box center [1204, 348] width 39 height 20
click at [1194, 347] on p "1" at bounding box center [1192, 348] width 10 height 21
click at [1170, 350] on icon "button" at bounding box center [1165, 348] width 12 height 16
click at [1188, 372] on button "Add" at bounding box center [1205, 384] width 57 height 28
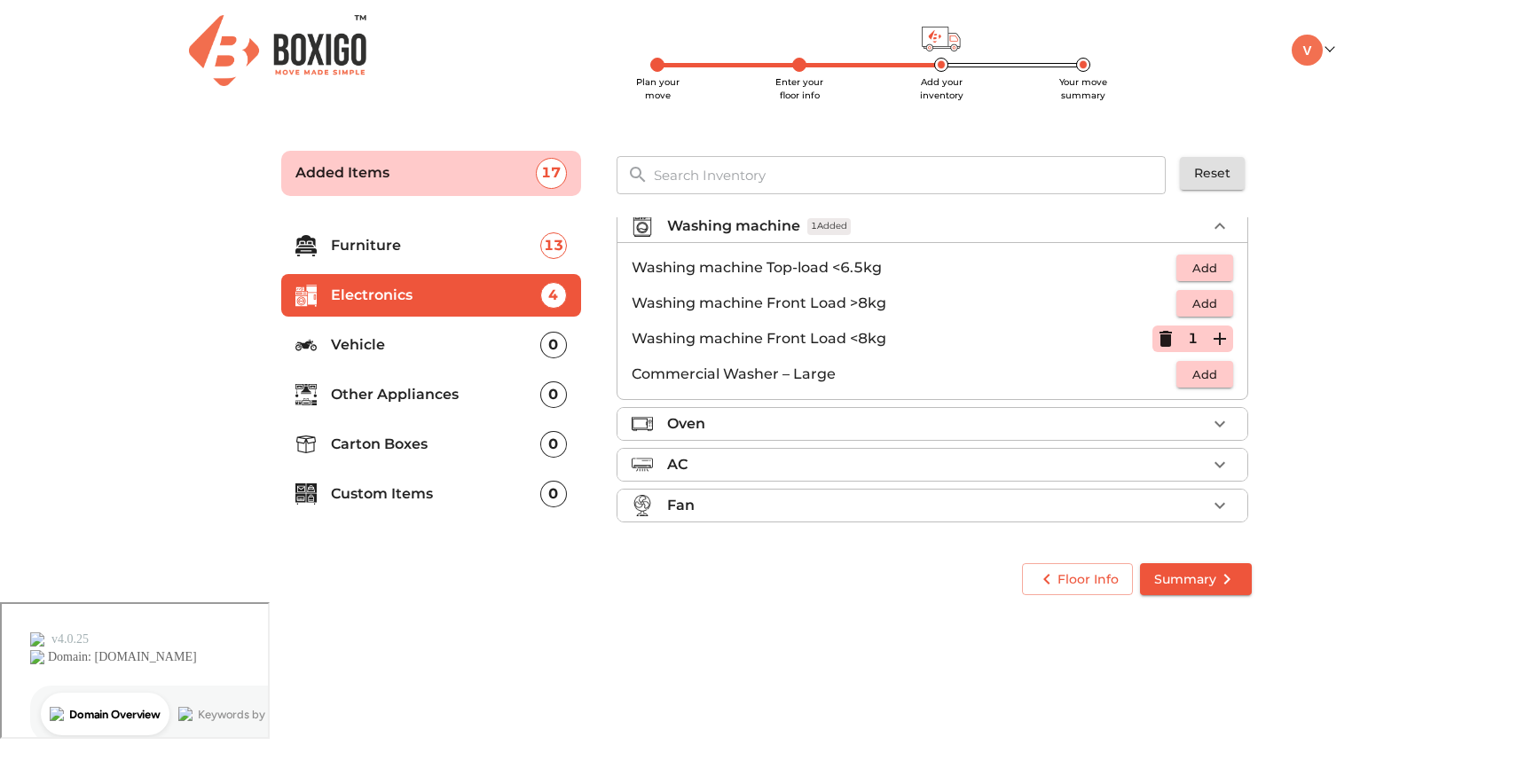
click at [1194, 380] on span "Add" at bounding box center [1204, 374] width 39 height 20
click at [1167, 374] on icon "button" at bounding box center [1165, 374] width 12 height 16
click at [1105, 405] on ul "Television 2 Added Refrigerator 1 Added Washing machine 1 Added Washing machine…" at bounding box center [932, 328] width 632 height 416
click at [978, 424] on div "Oven" at bounding box center [936, 423] width 539 height 21
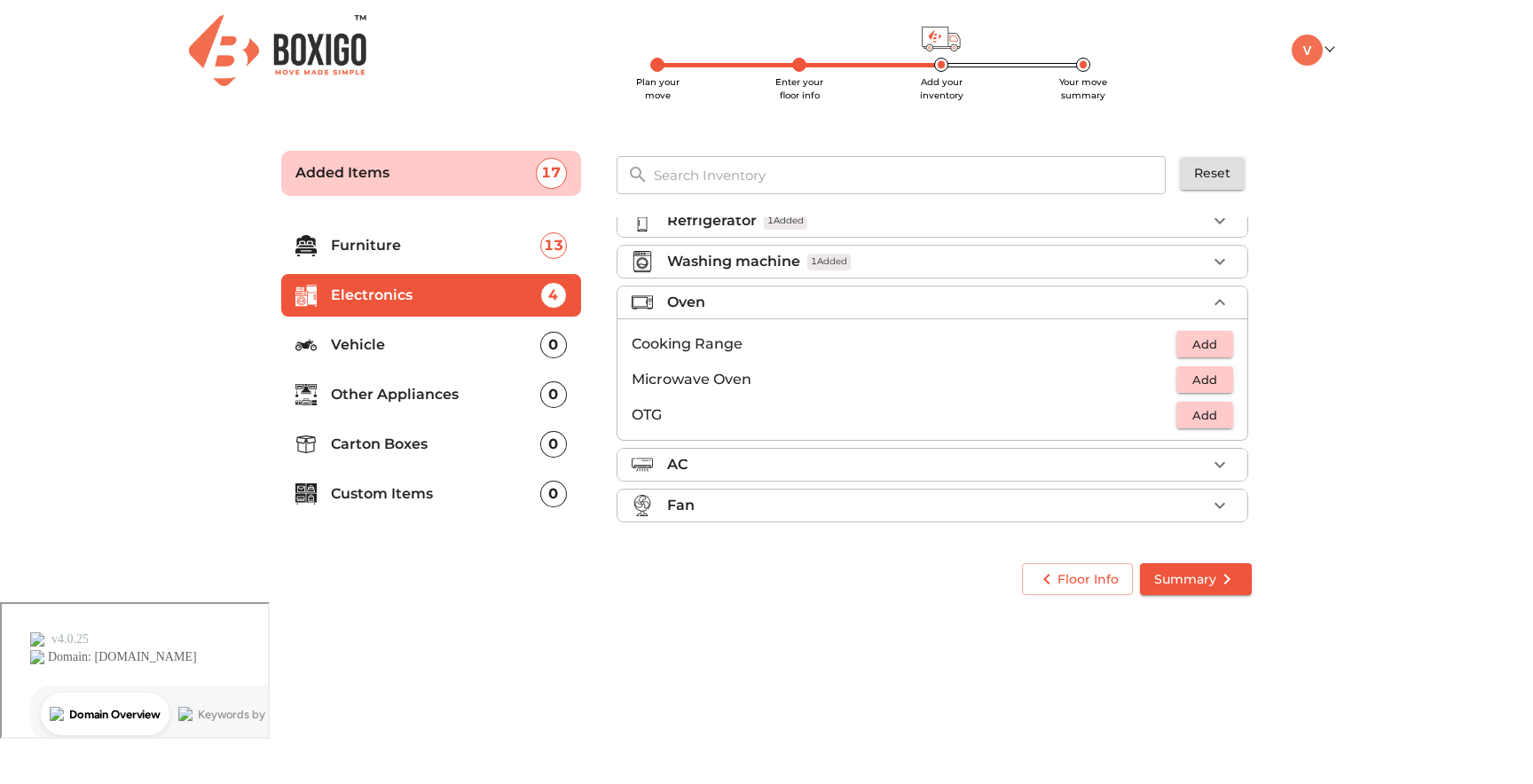
scroll to position [61, 0]
click at [1199, 382] on span "Add" at bounding box center [1204, 380] width 39 height 20
click at [1034, 469] on div "AC" at bounding box center [936, 464] width 539 height 21
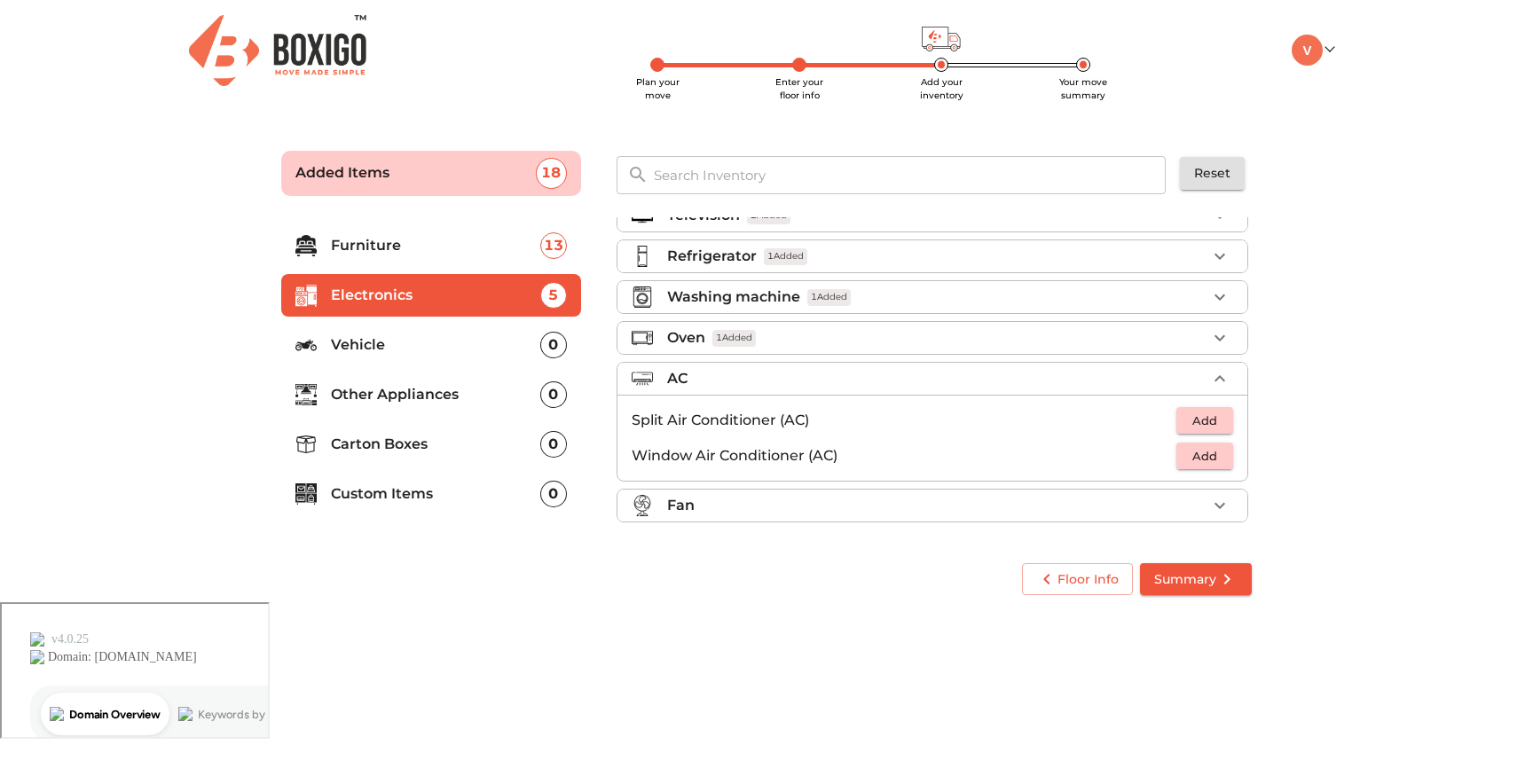
scroll to position [26, 0]
click at [1203, 420] on span "Add" at bounding box center [1204, 420] width 39 height 20
click at [1227, 418] on icon "button" at bounding box center [1219, 421] width 21 height 21
click at [1012, 484] on ul "Television 2 Added Refrigerator 1 Added Washing machine 1 Added Oven 1 Added AC…" at bounding box center [932, 364] width 632 height 345
click at [976, 499] on div "Fan" at bounding box center [936, 505] width 539 height 21
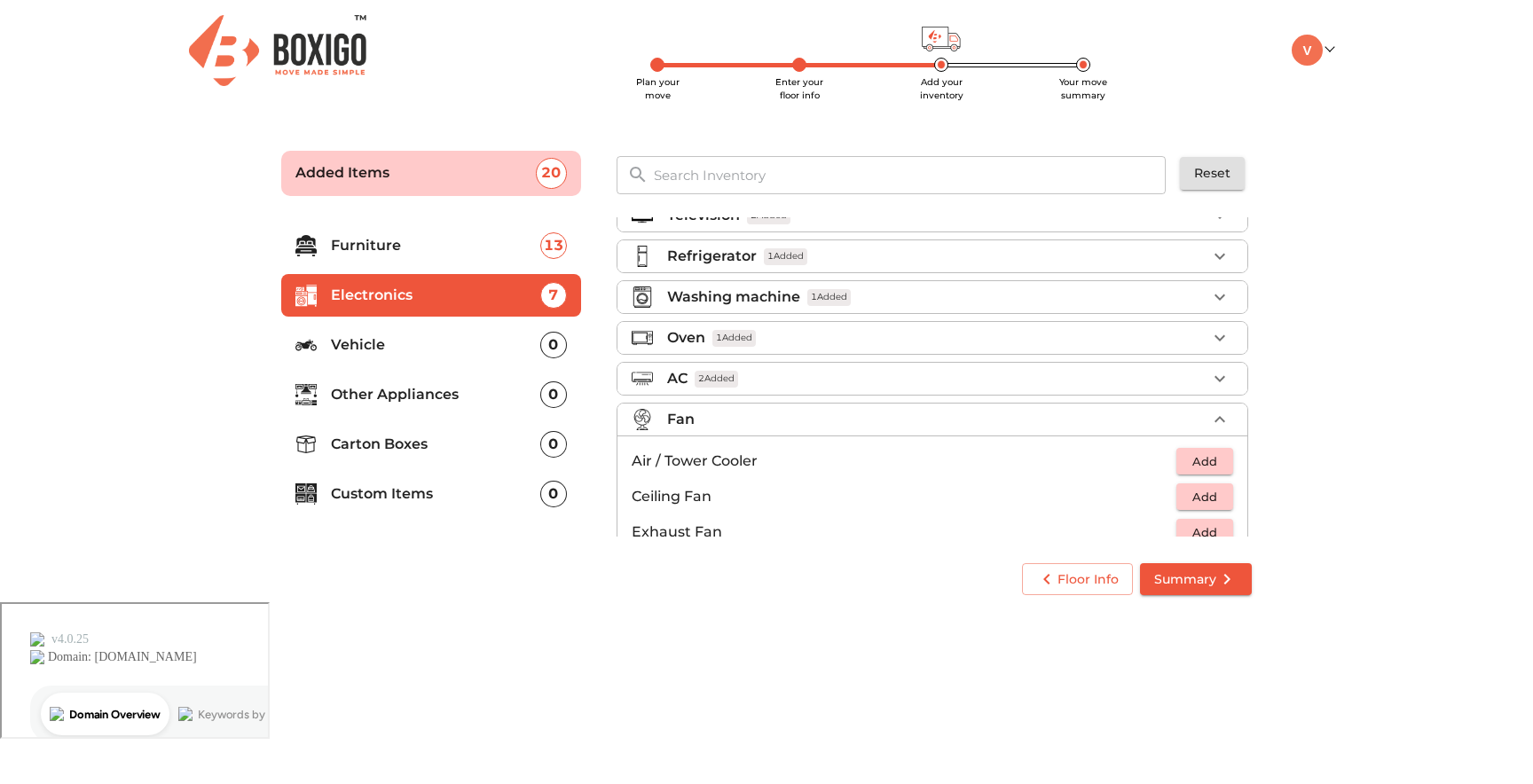
click at [1197, 462] on span "Add" at bounding box center [1204, 461] width 39 height 20
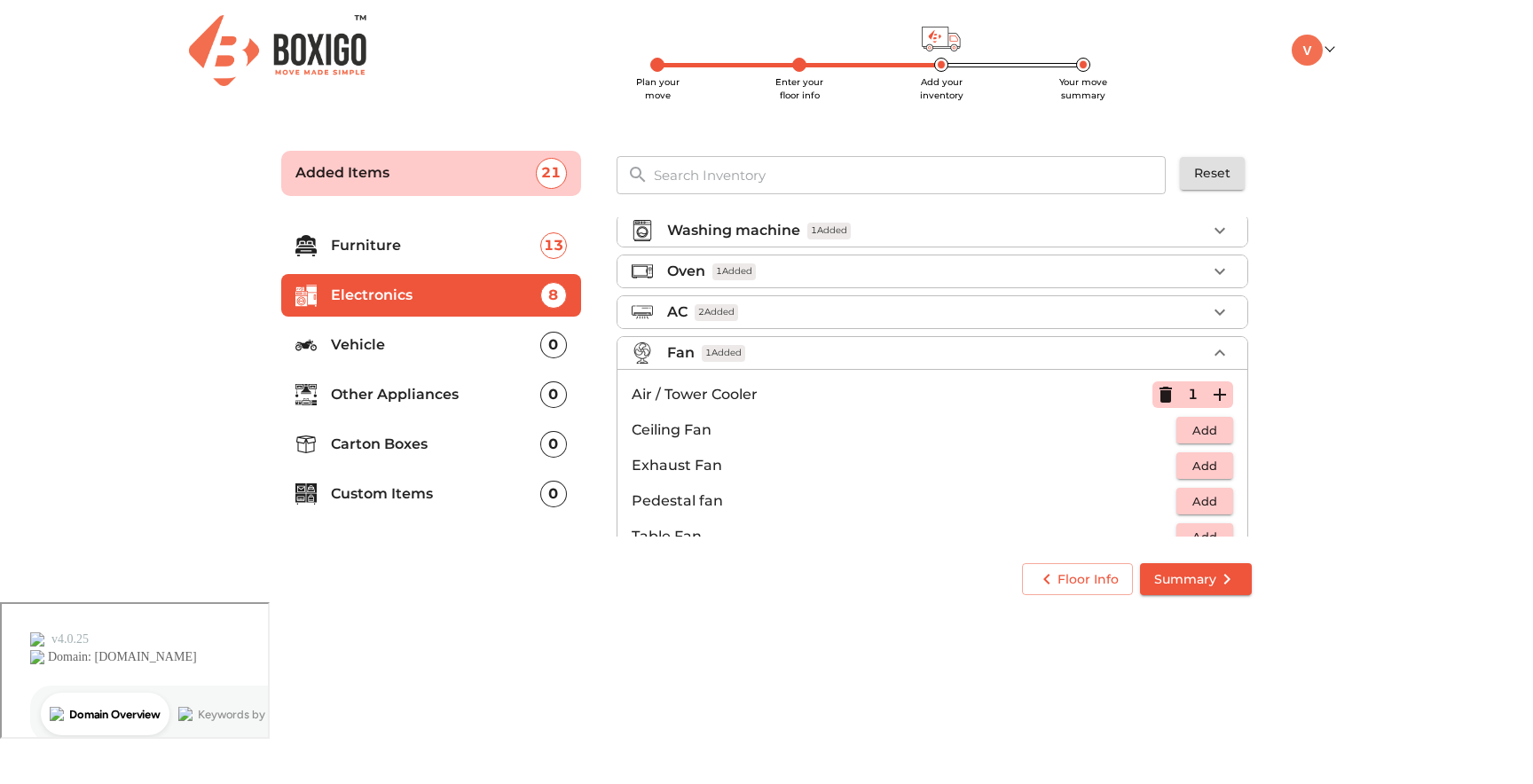
scroll to position [133, 0]
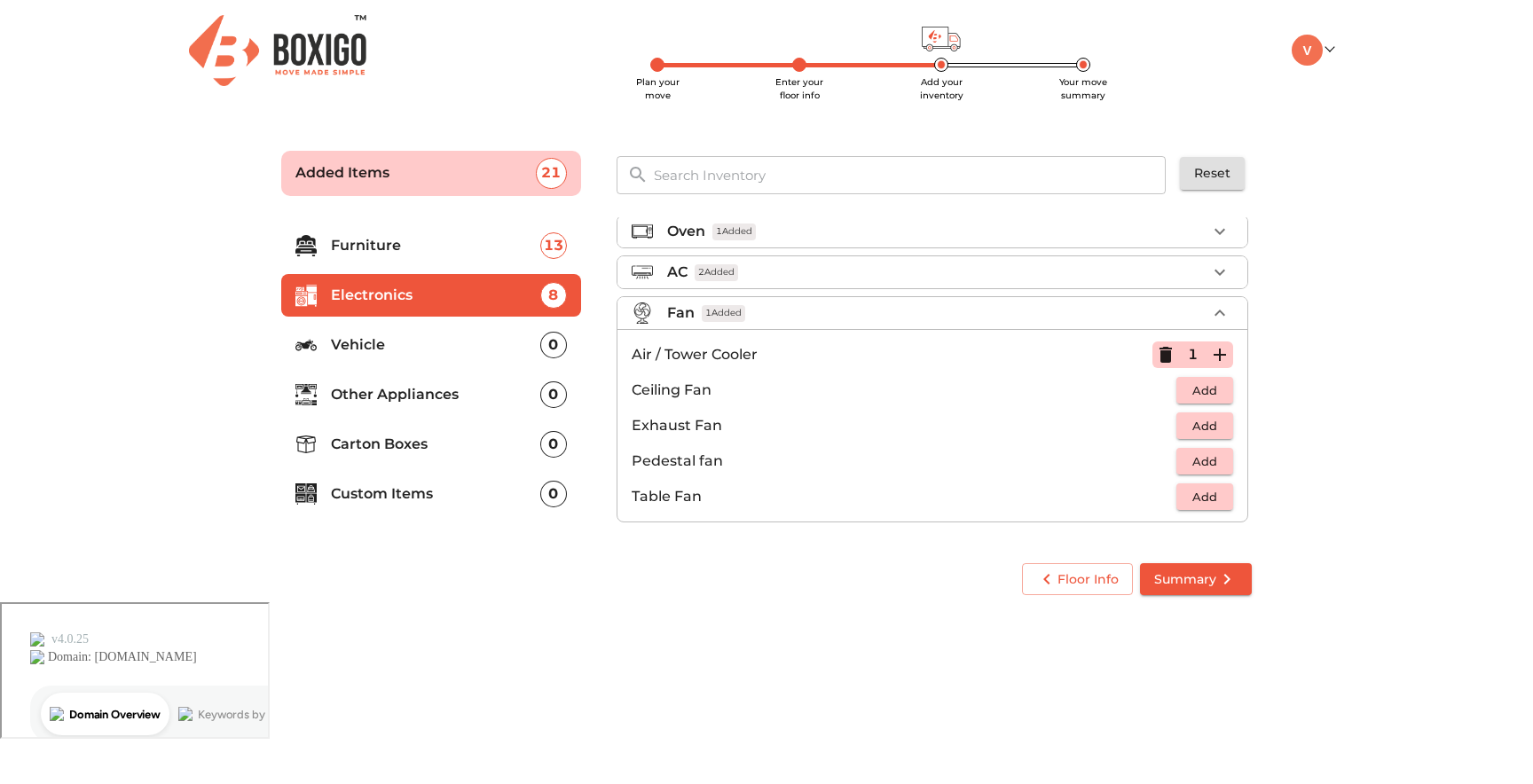
click at [430, 338] on p "Vehicle" at bounding box center [435, 345] width 209 height 21
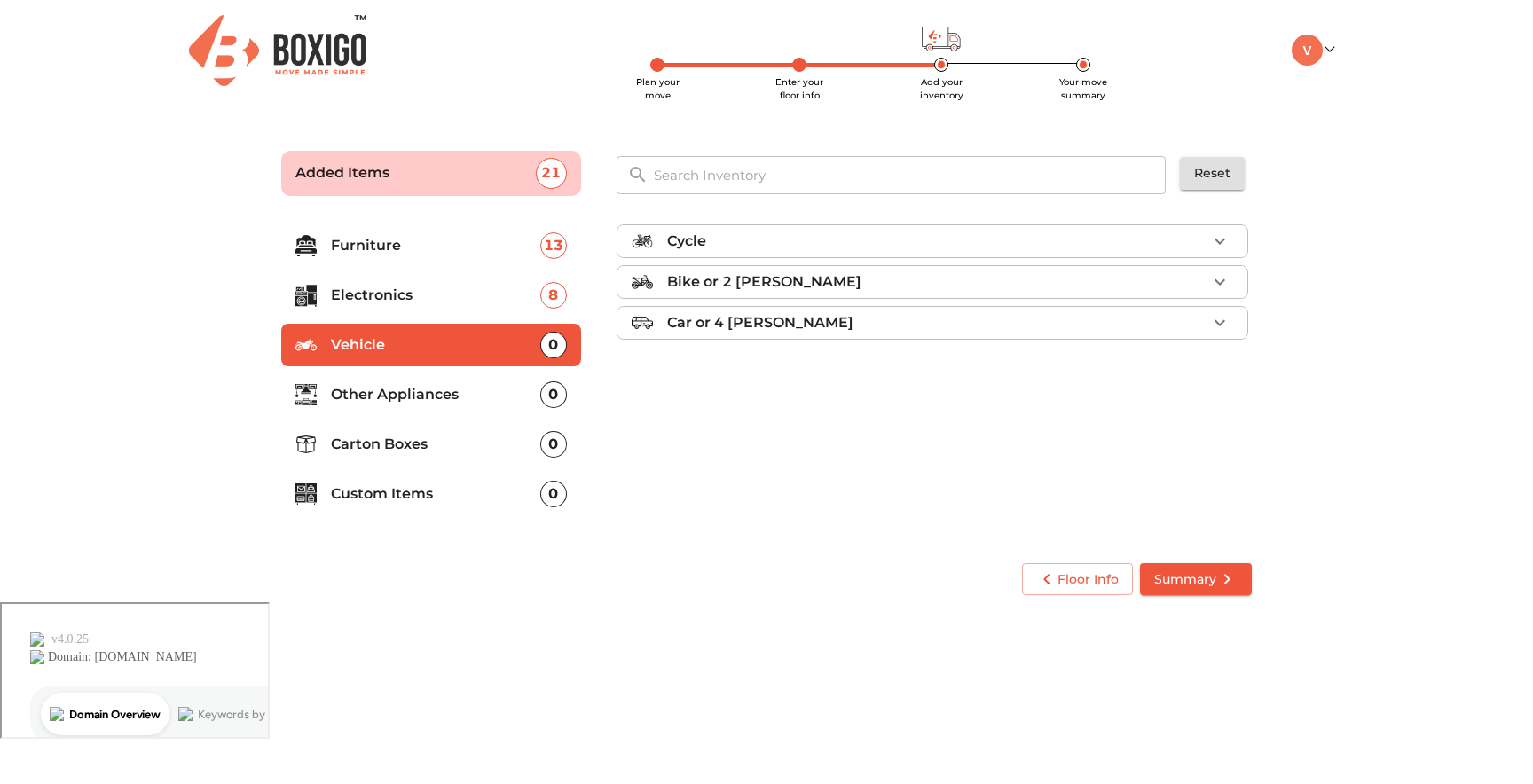
click at [393, 390] on p "Other Appliances" at bounding box center [435, 395] width 209 height 21
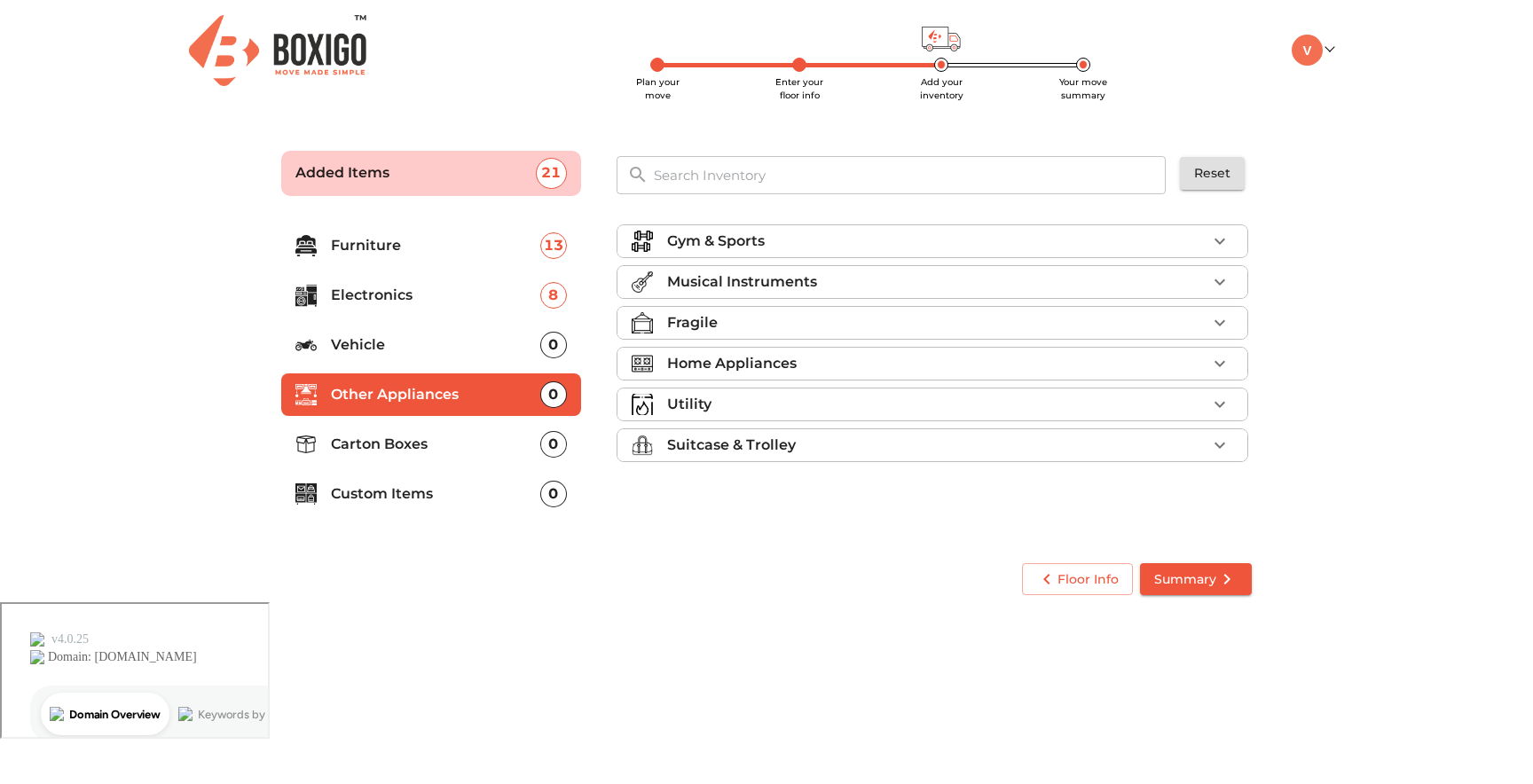
click at [693, 361] on p "Home Appliances" at bounding box center [732, 363] width 130 height 21
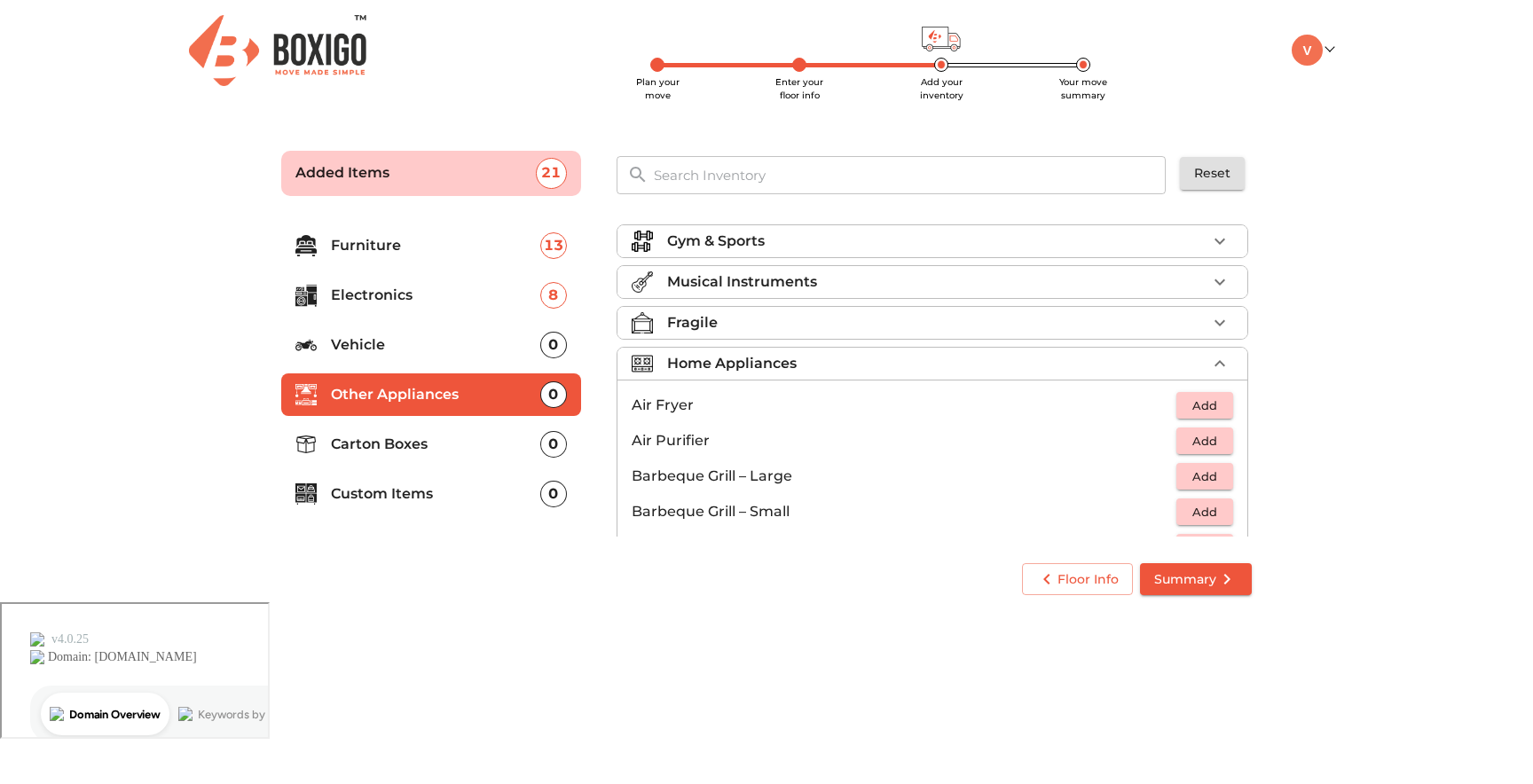
click at [1207, 392] on button "Add" at bounding box center [1205, 405] width 57 height 28
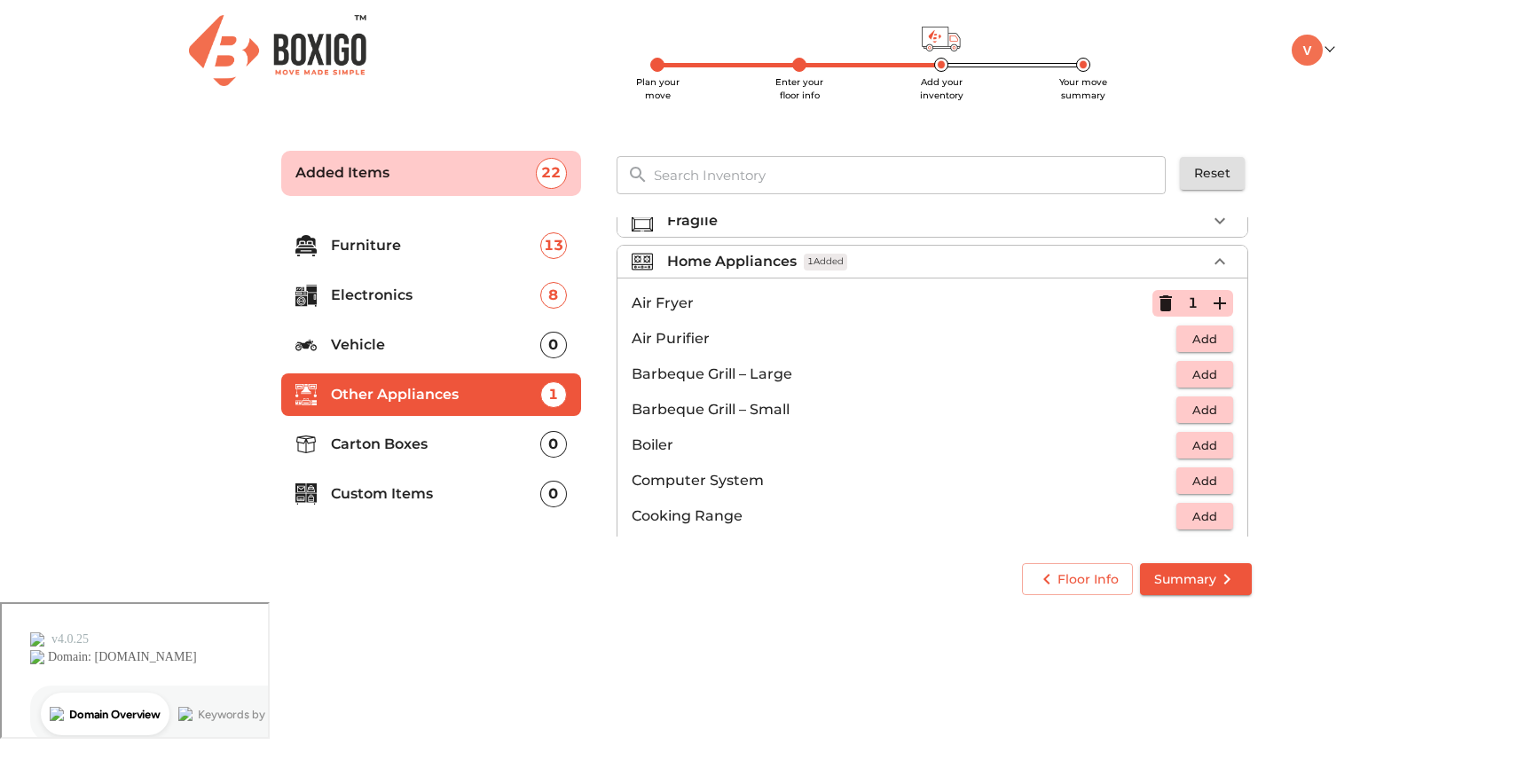
scroll to position [121, 0]
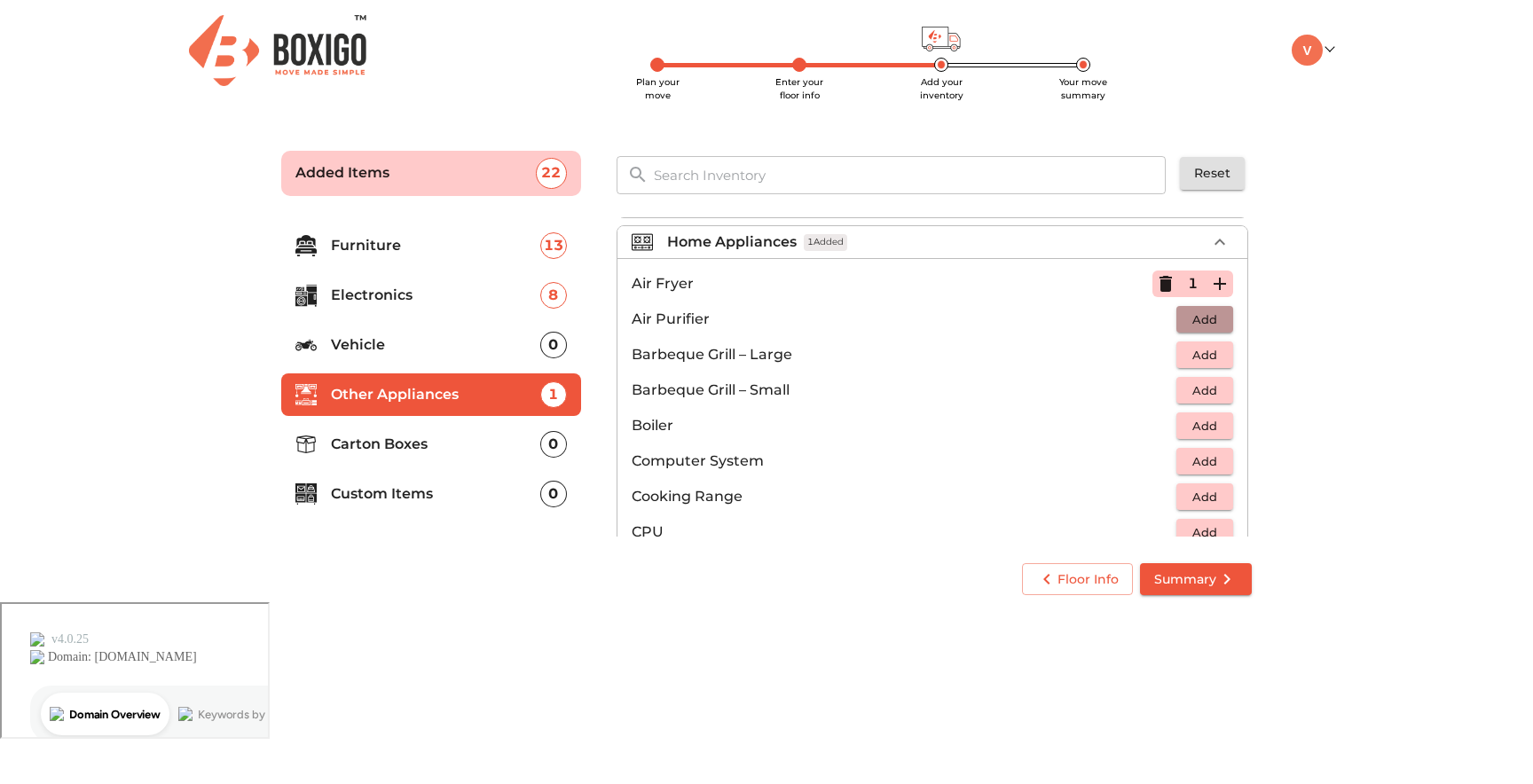
click at [1193, 314] on span "Add" at bounding box center [1204, 319] width 39 height 20
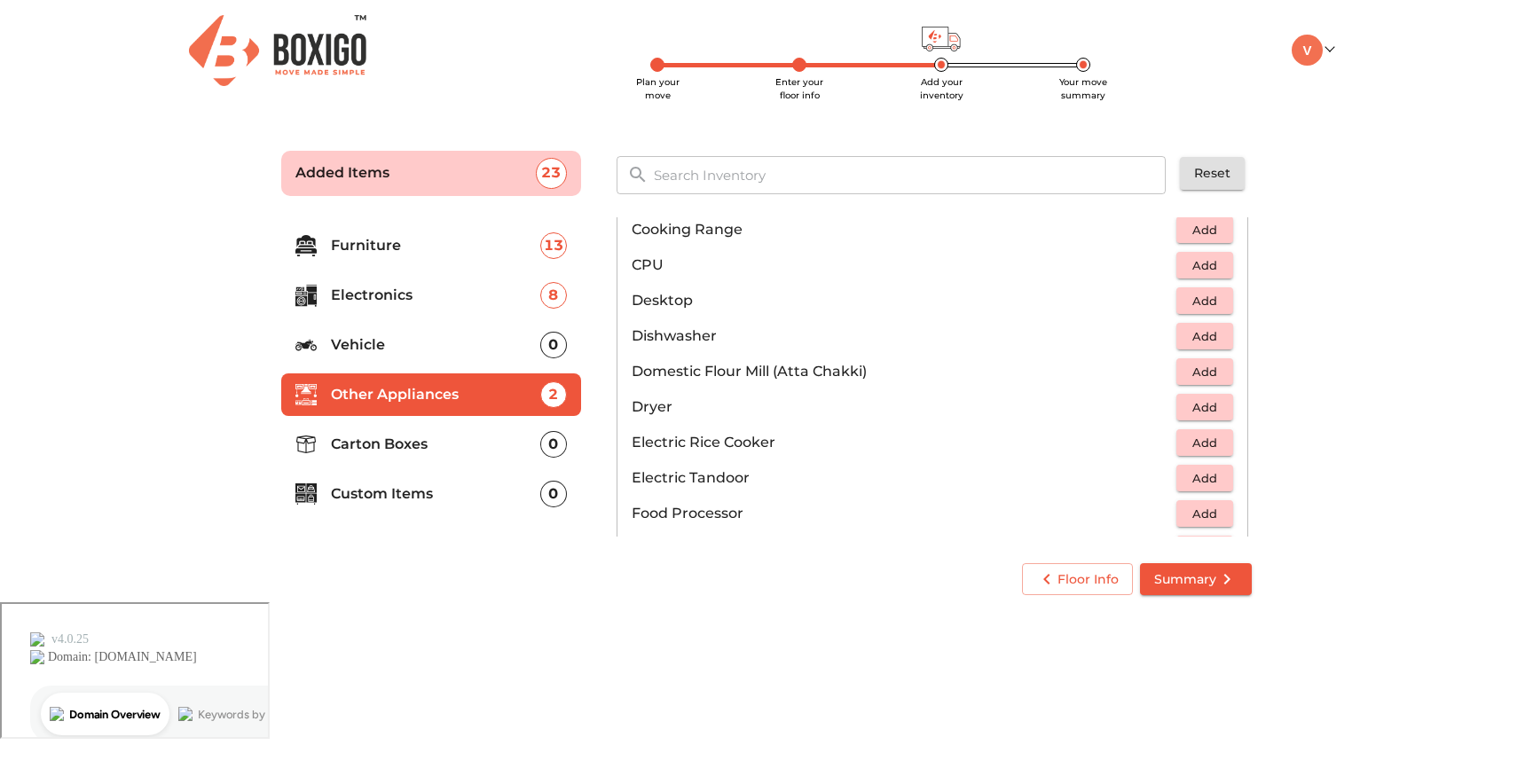
scroll to position [392, 0]
click at [1199, 338] on span "Add" at bounding box center [1204, 332] width 39 height 20
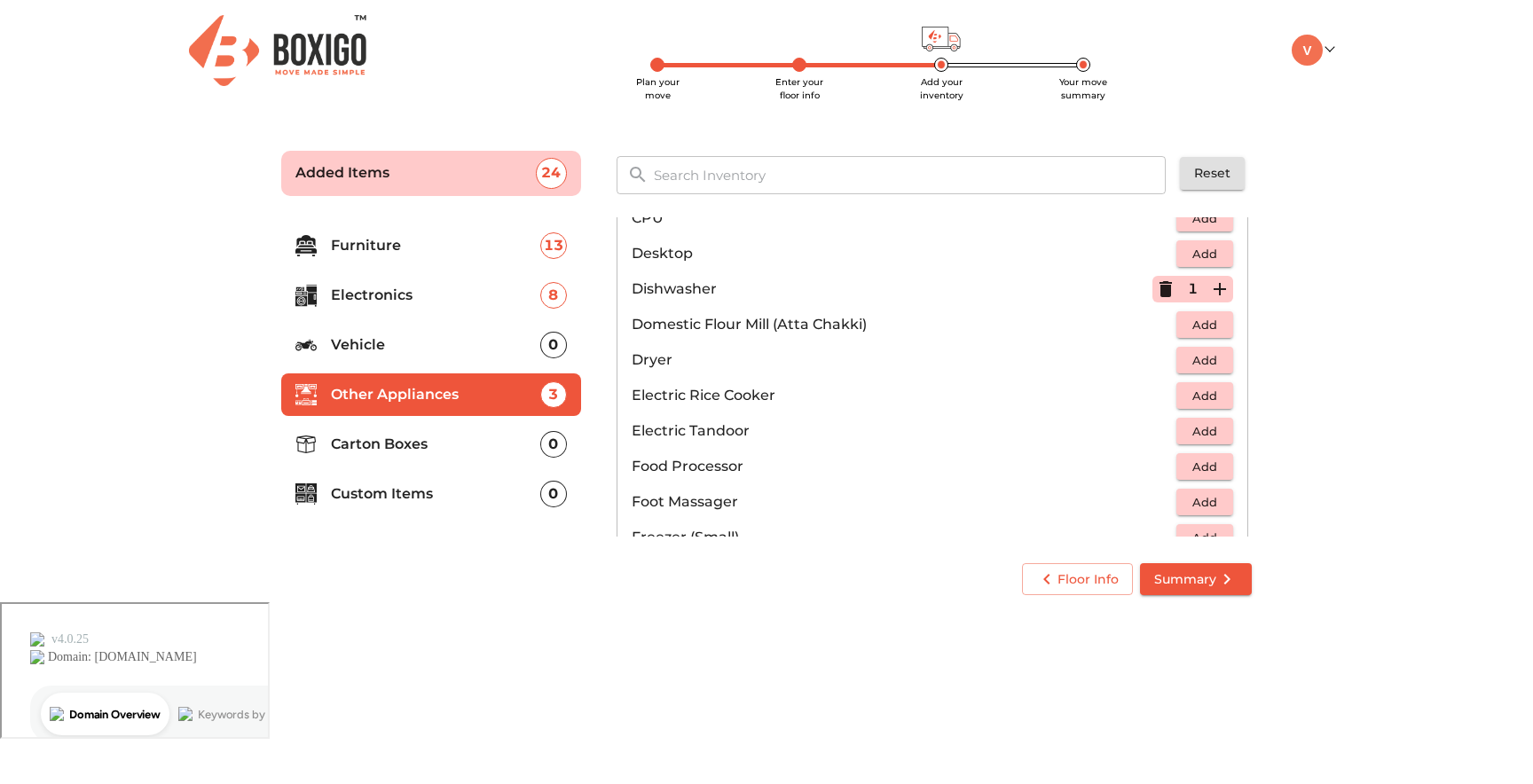
scroll to position [444, 0]
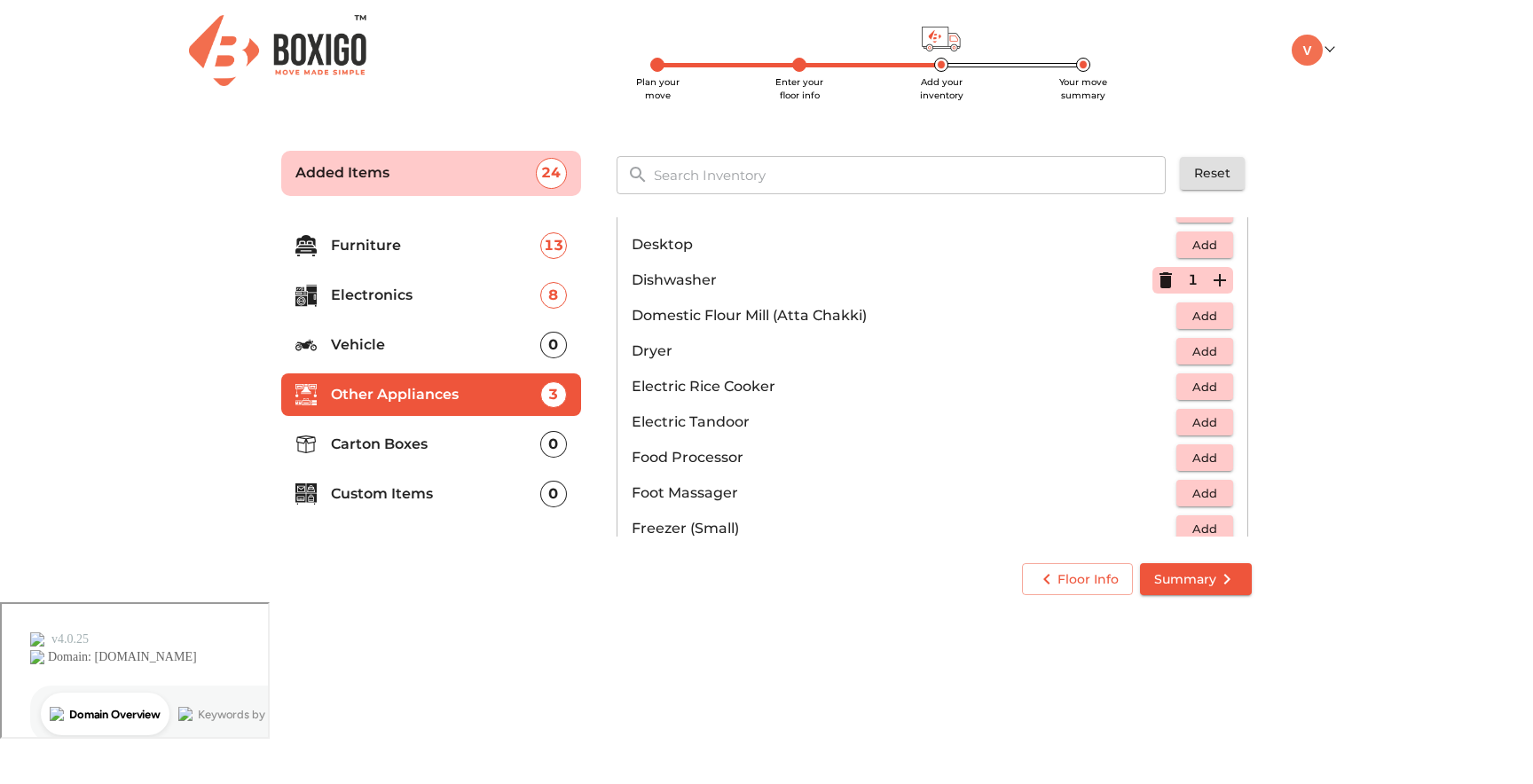
click at [1220, 309] on span "Add" at bounding box center [1204, 316] width 39 height 20
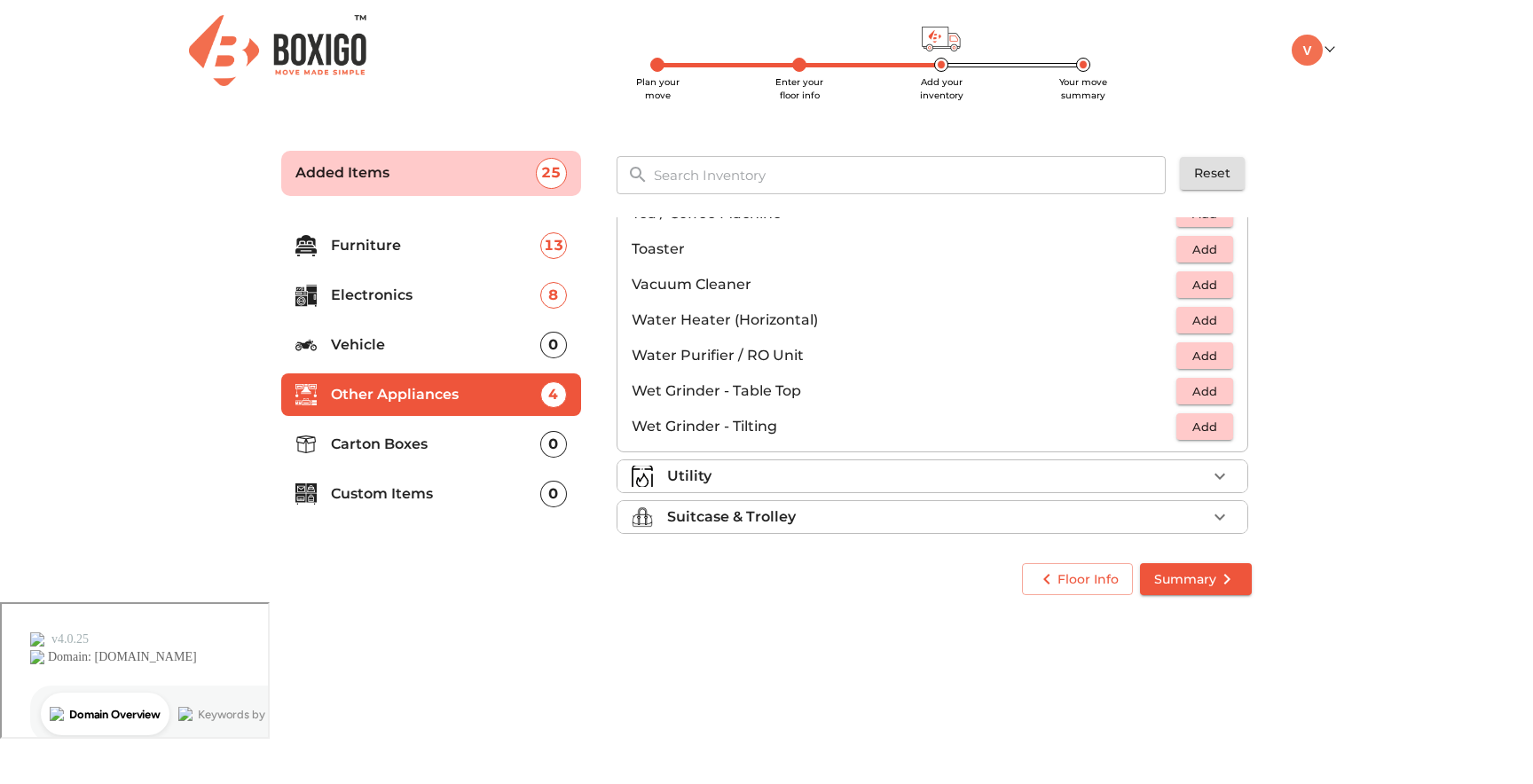
scroll to position [1231, 0]
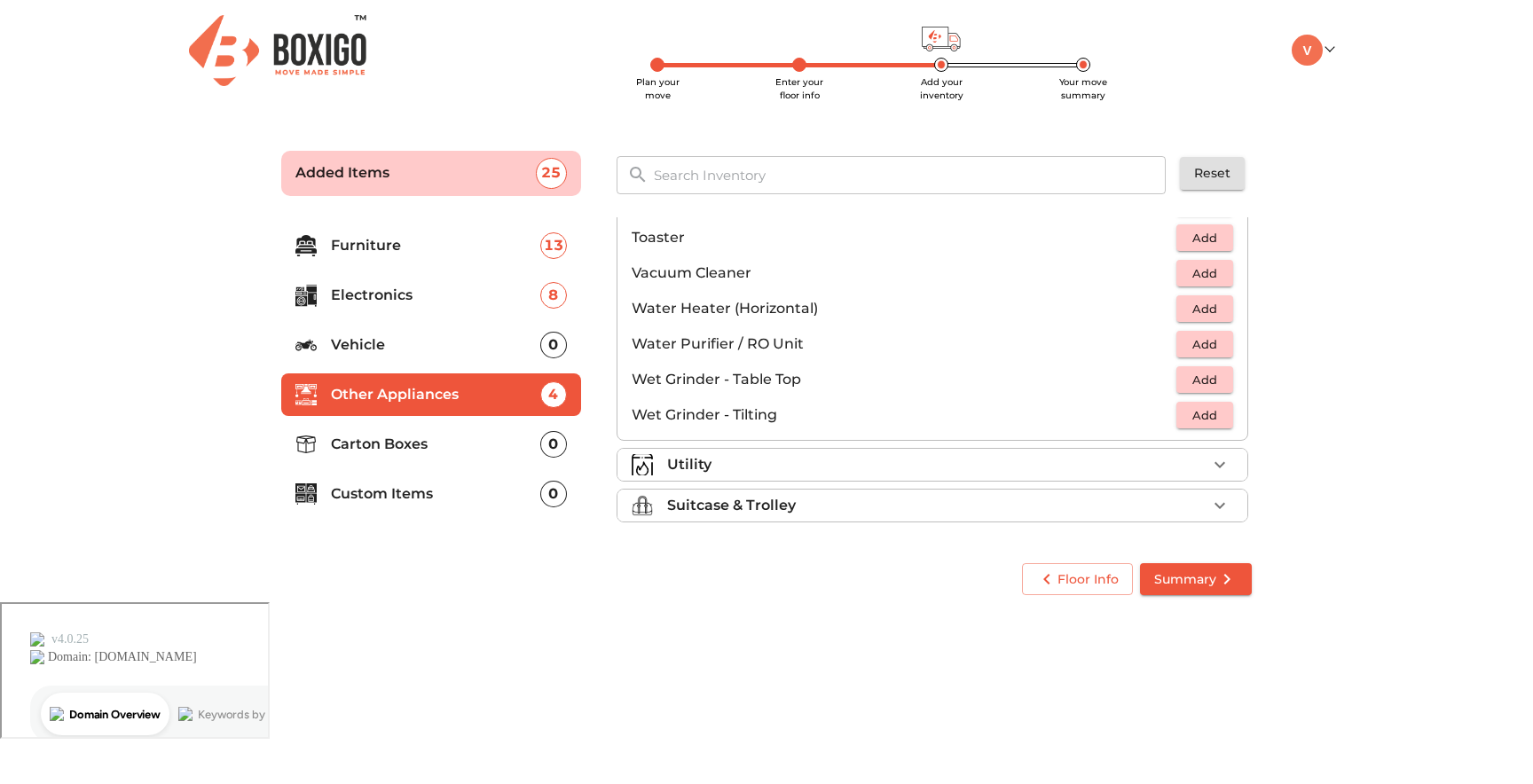
click at [1010, 464] on div "Utility" at bounding box center [936, 464] width 539 height 21
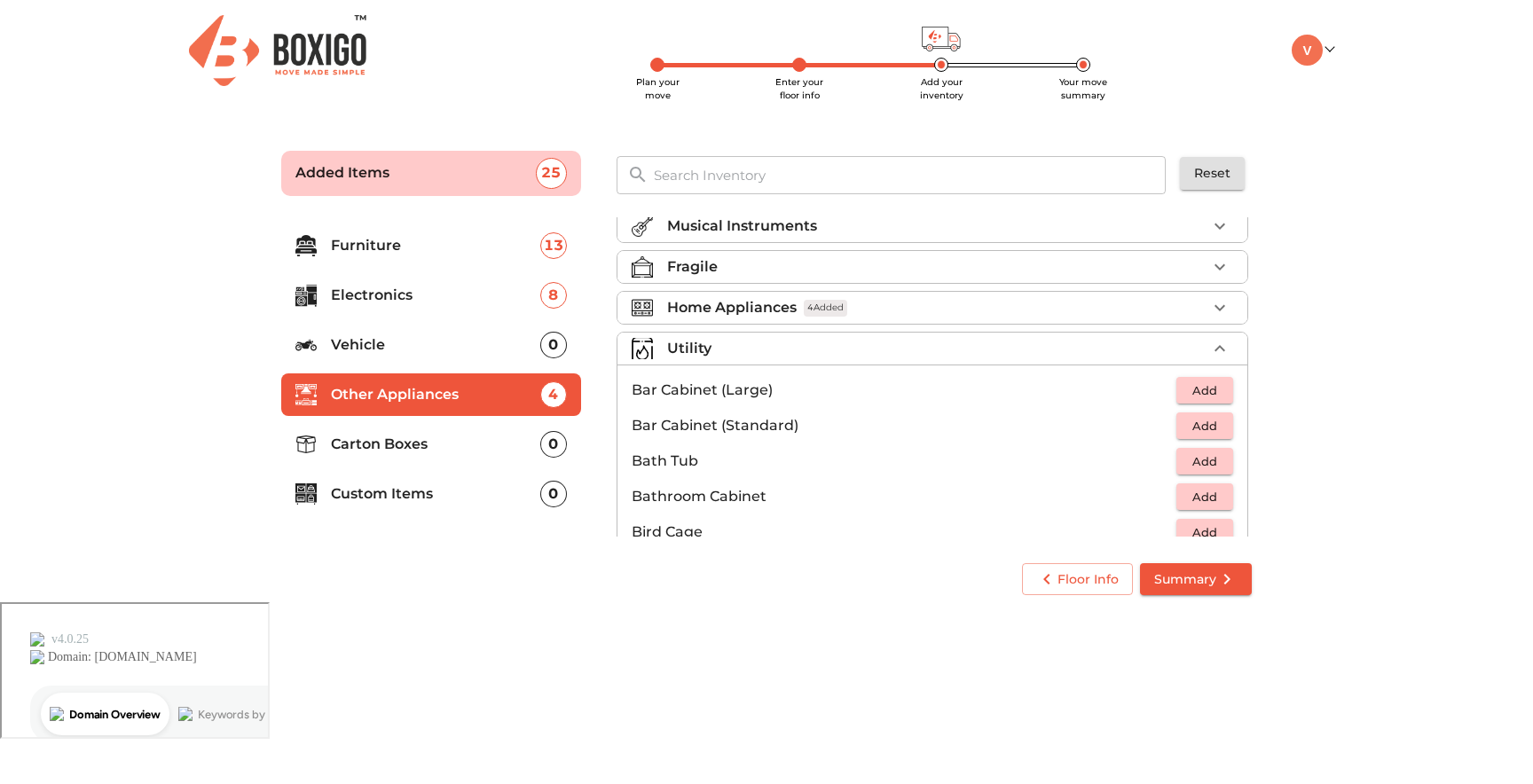
scroll to position [0, 0]
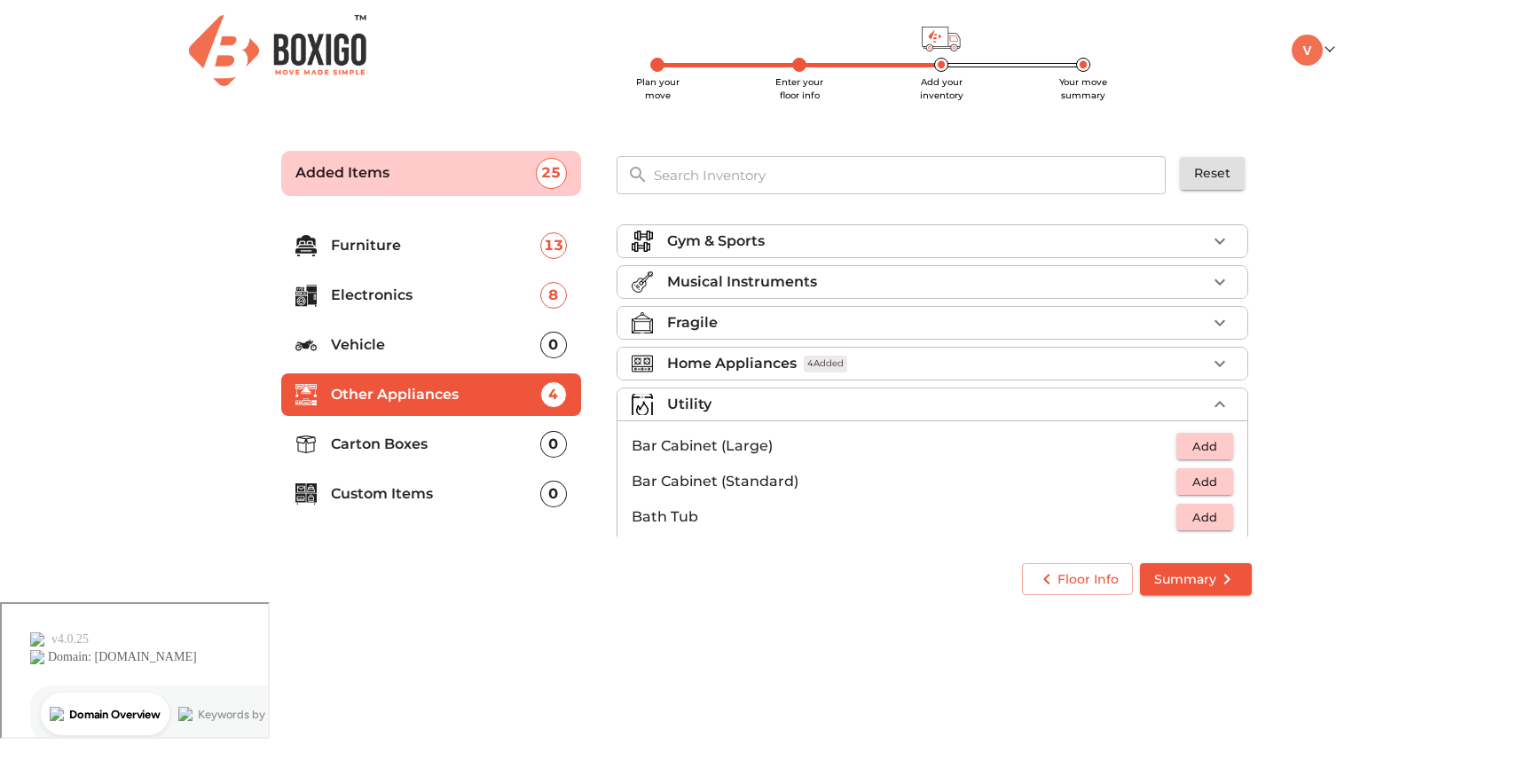
click at [999, 374] on li "Home Appliances 4 Added" at bounding box center [932, 362] width 630 height 31
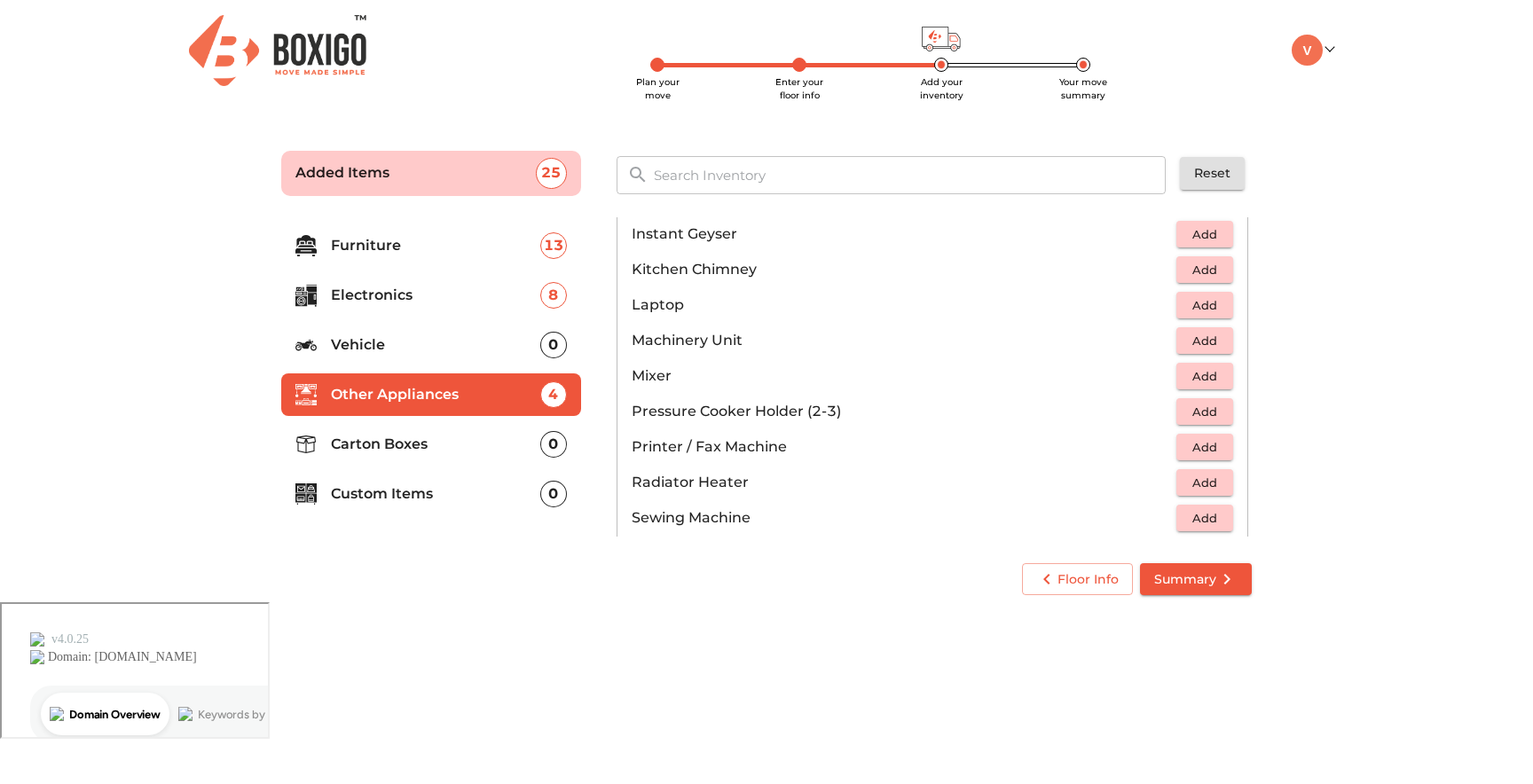
scroll to position [1231, 0]
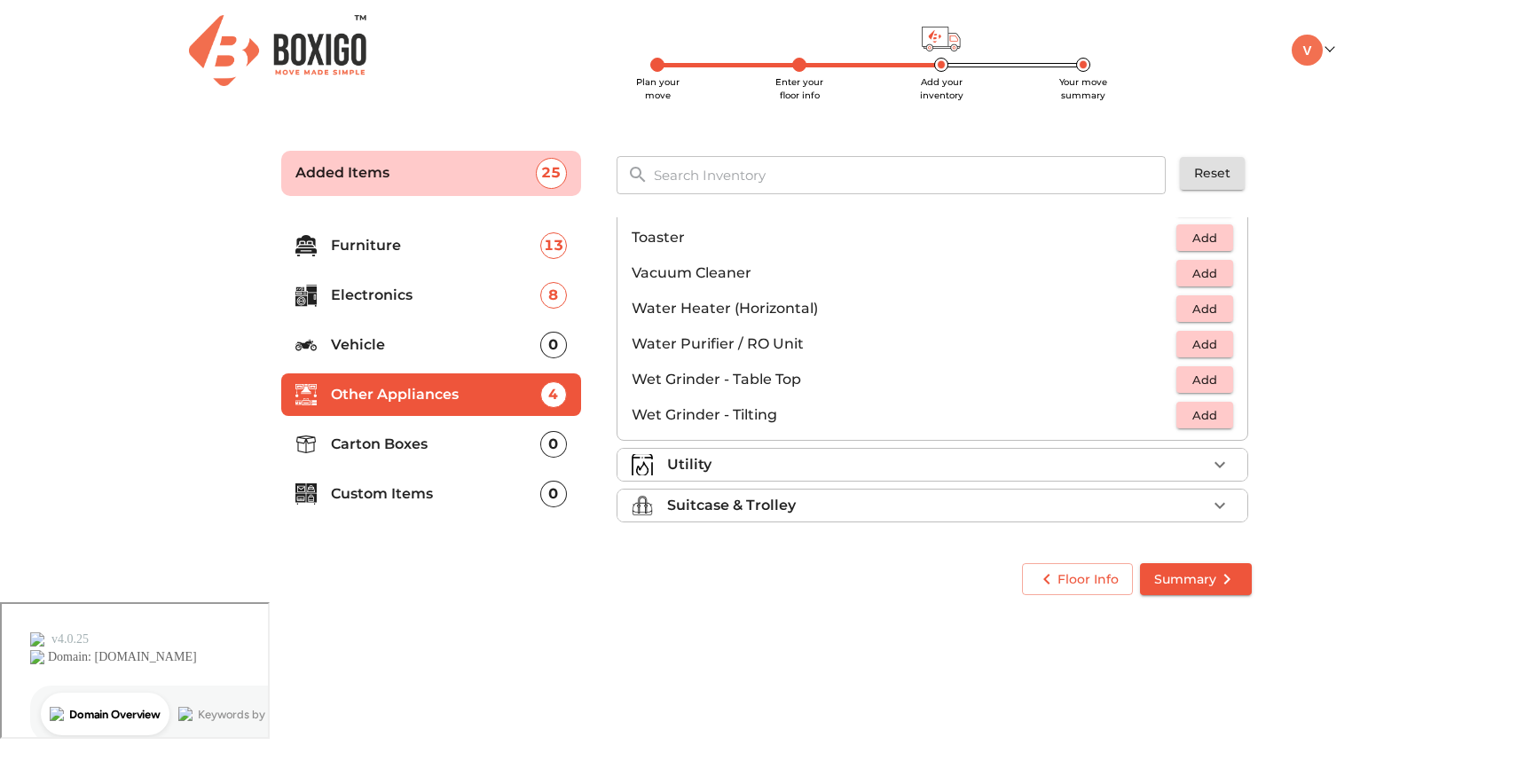
click at [1191, 419] on span "Add" at bounding box center [1204, 415] width 39 height 20
click at [838, 454] on div "Utility" at bounding box center [936, 464] width 539 height 21
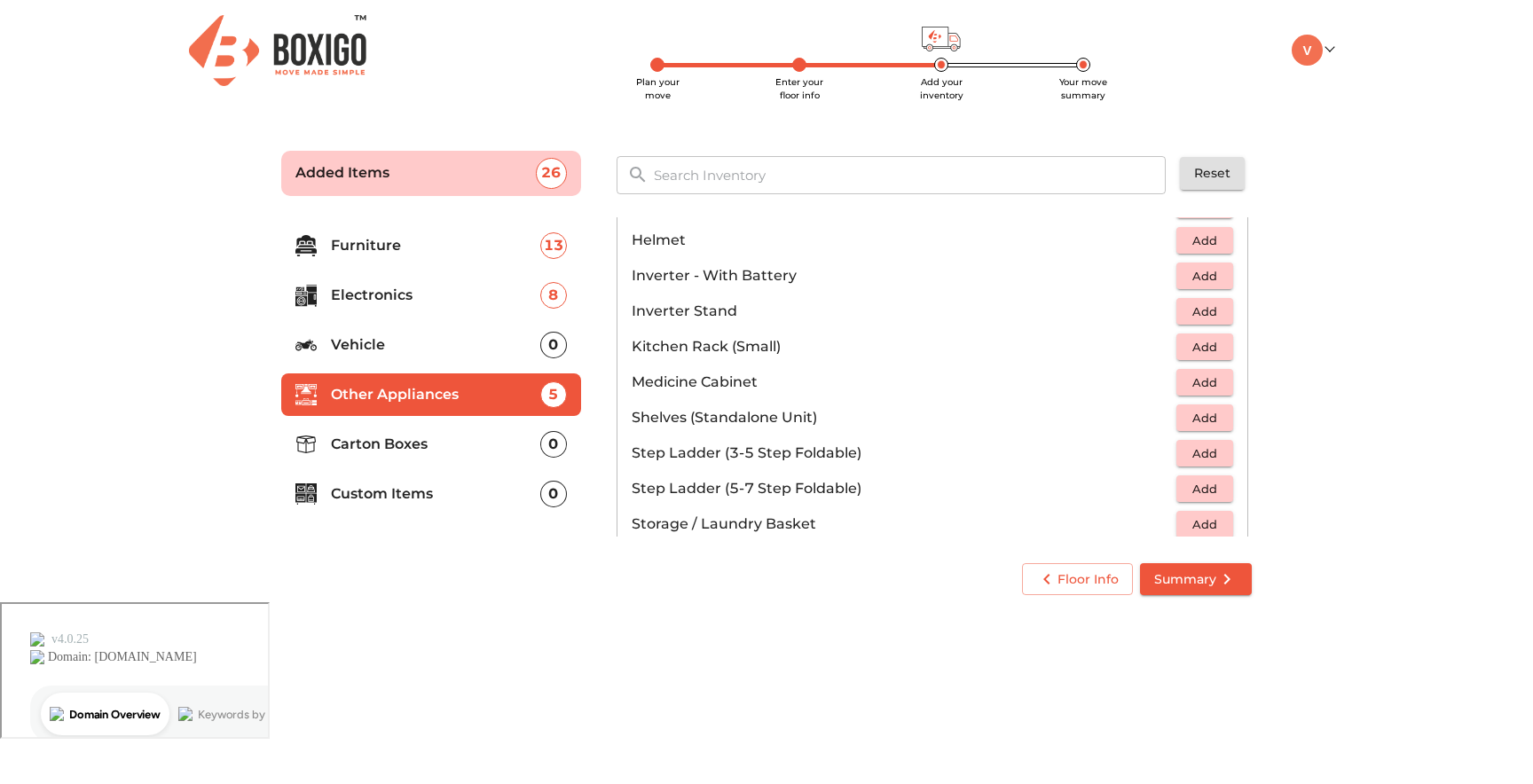
scroll to position [858, 0]
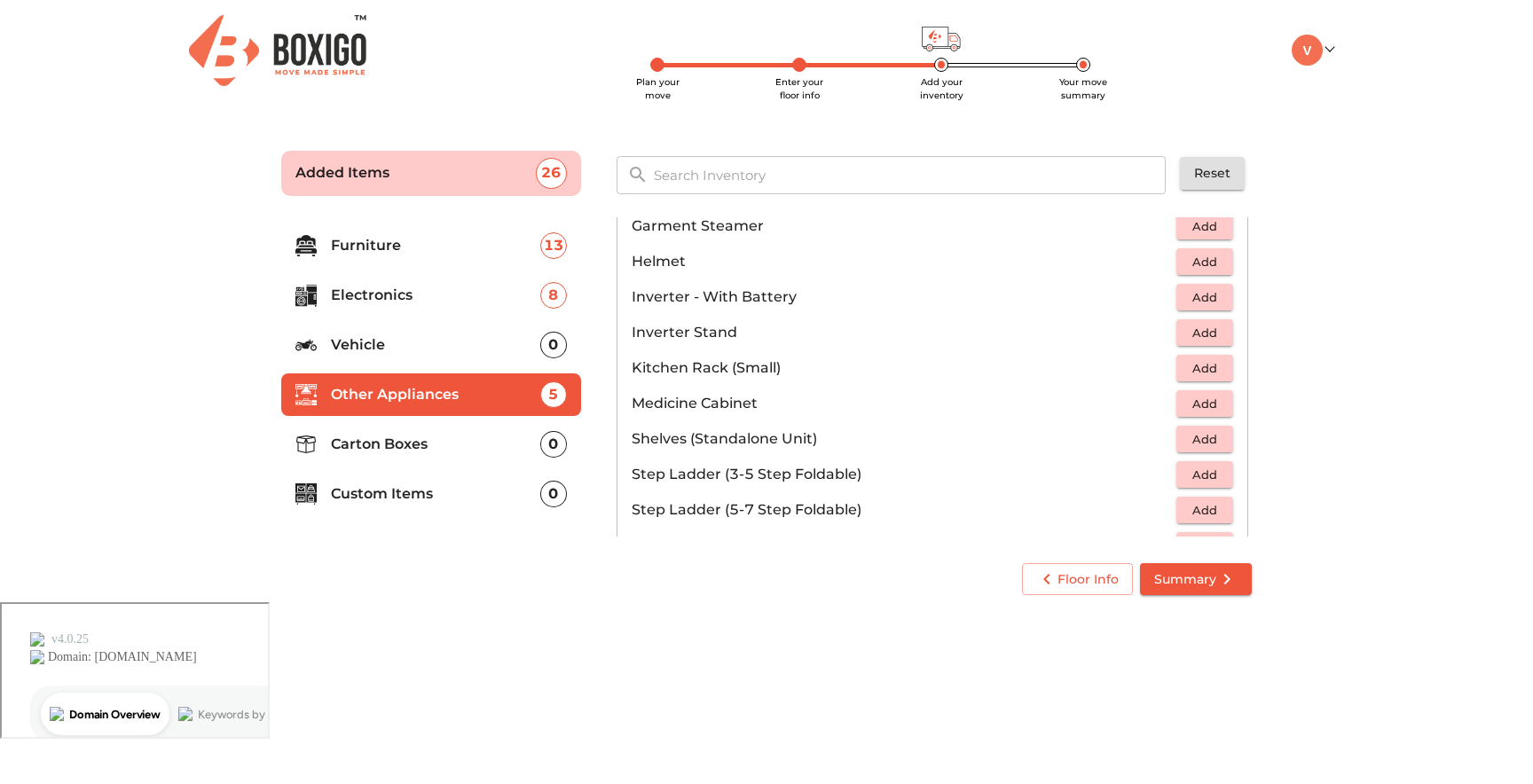
click at [1191, 297] on span "Add" at bounding box center [1204, 297] width 39 height 20
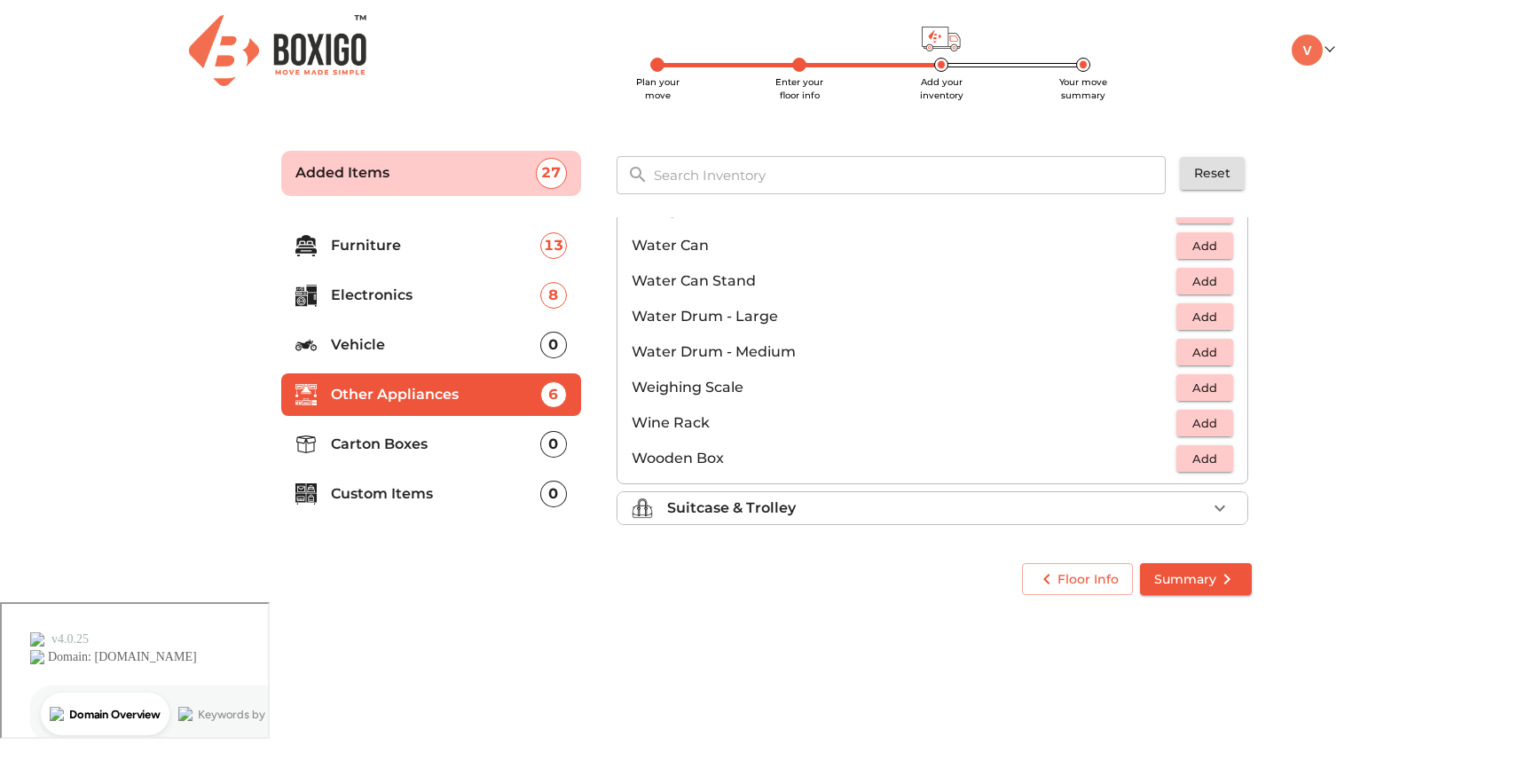
scroll to position [1338, 0]
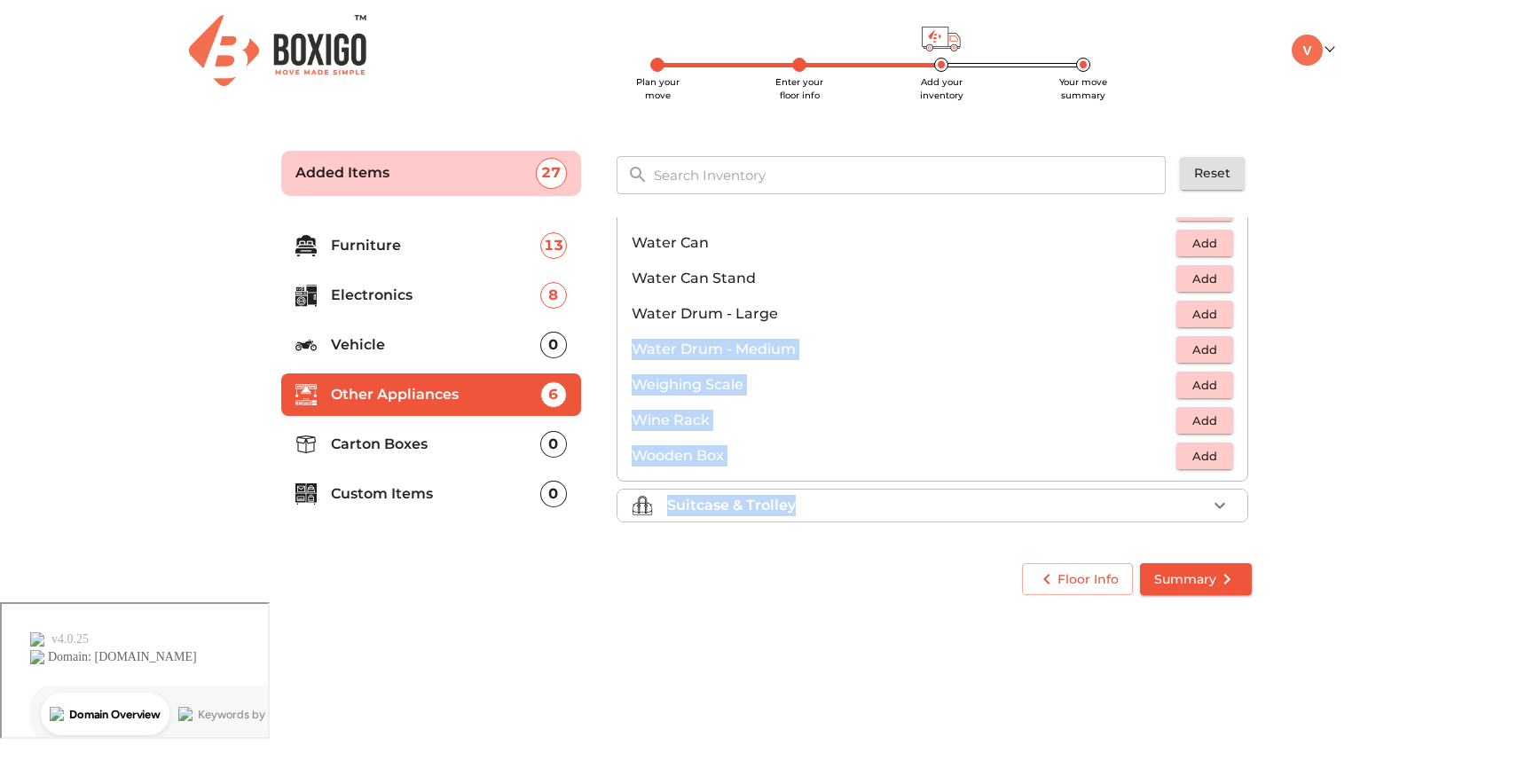
drag, startPoint x: 872, startPoint y: 514, endPoint x: 963, endPoint y: 321, distance: 213.4
click at [963, 321] on p "Water Drum - Large" at bounding box center [903, 314] width 545 height 21
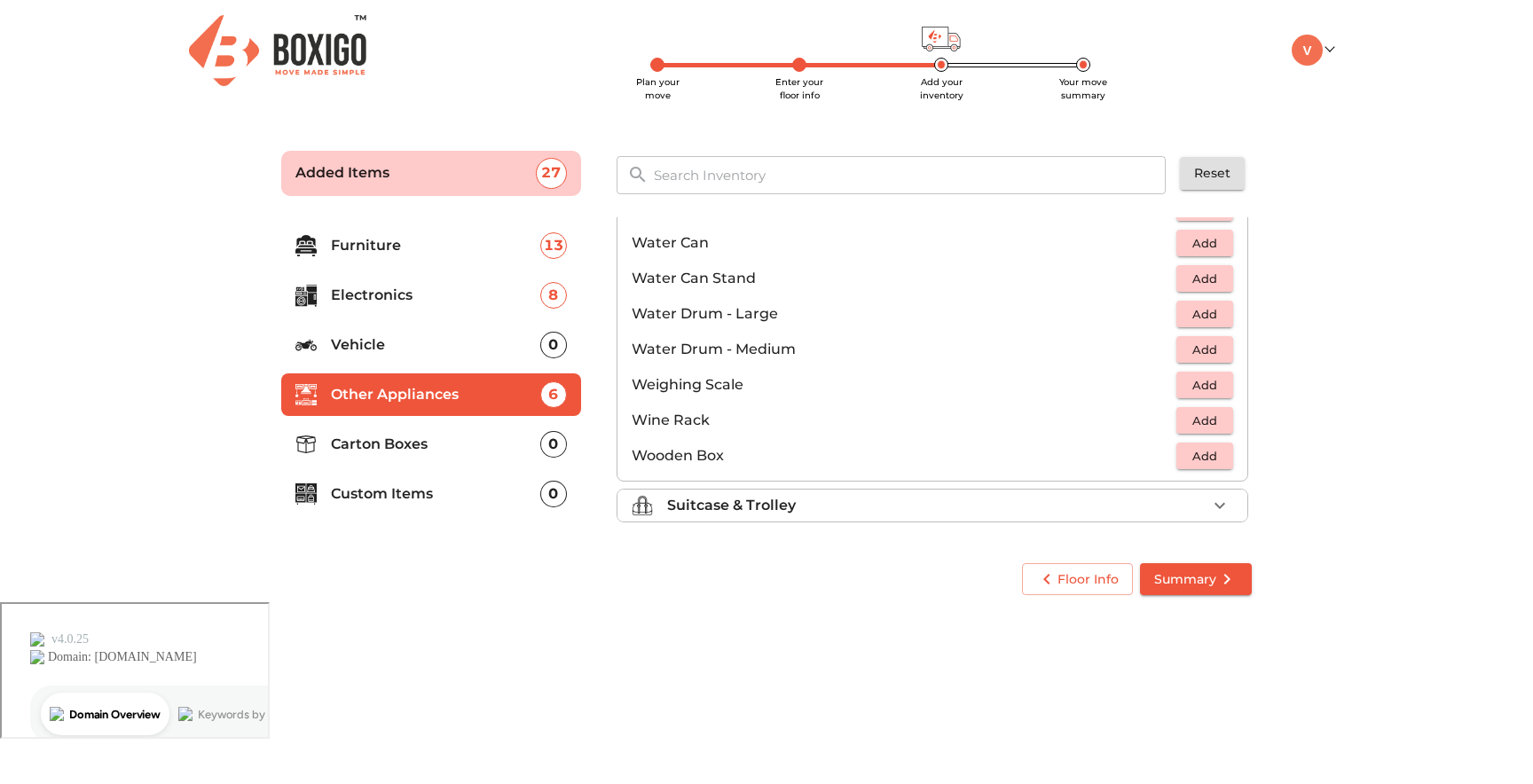
click at [1188, 316] on span "Add" at bounding box center [1204, 314] width 39 height 20
click at [1214, 312] on icon "button" at bounding box center [1219, 314] width 21 height 21
click at [920, 515] on div "Suitcase & Trolley" at bounding box center [936, 505] width 539 height 21
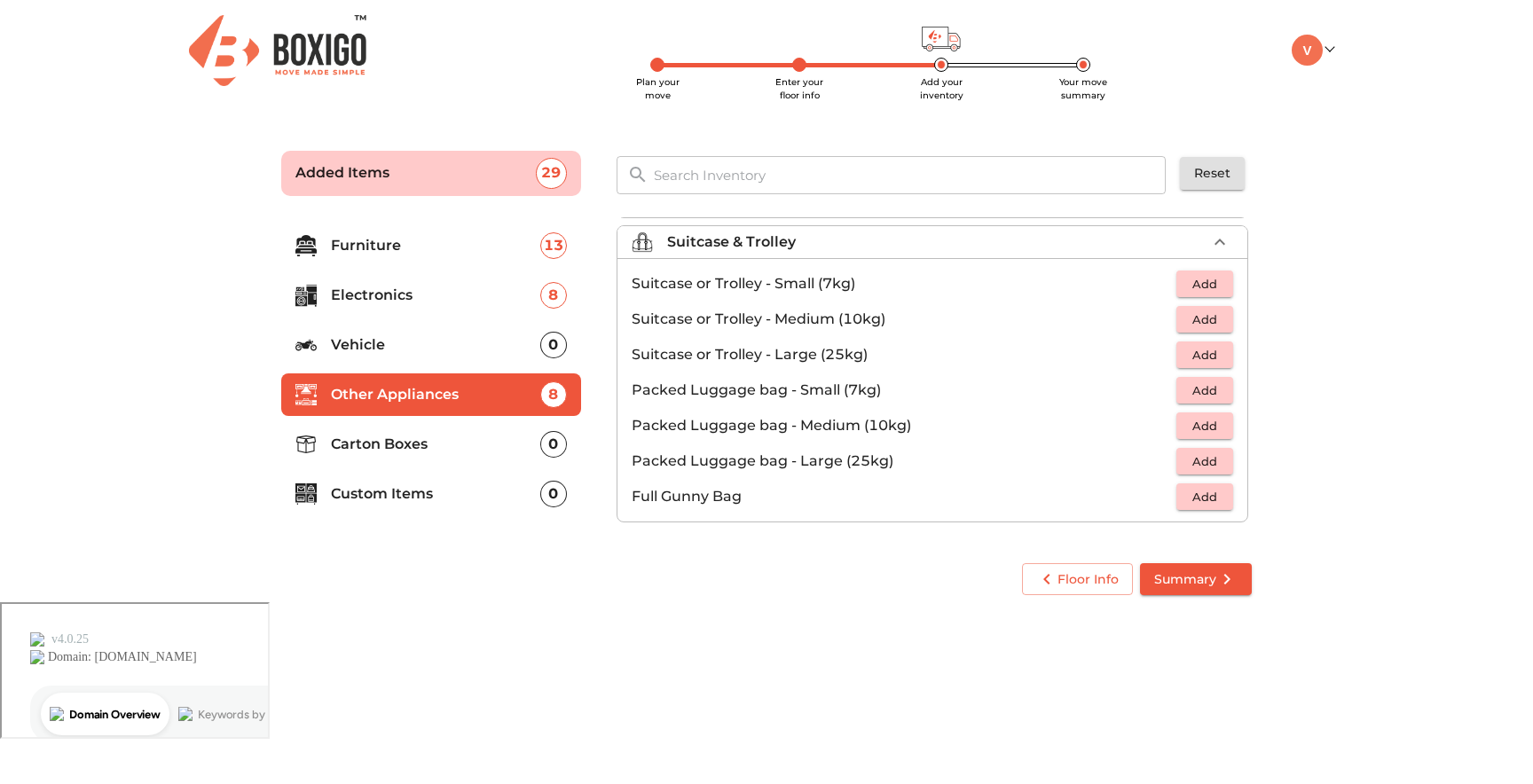
scroll to position [175, 0]
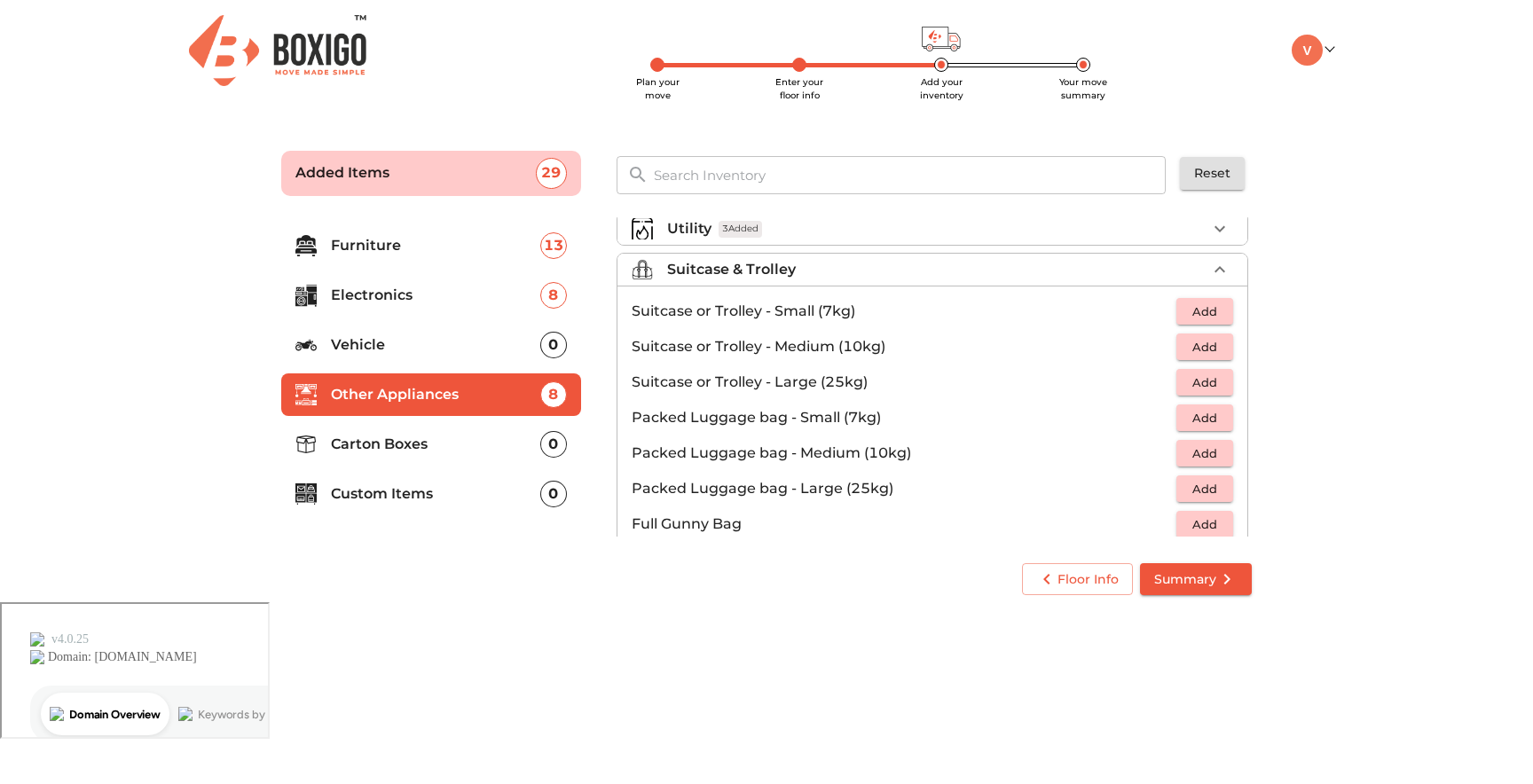
click at [474, 436] on p "Carton Boxes" at bounding box center [435, 444] width 209 height 21
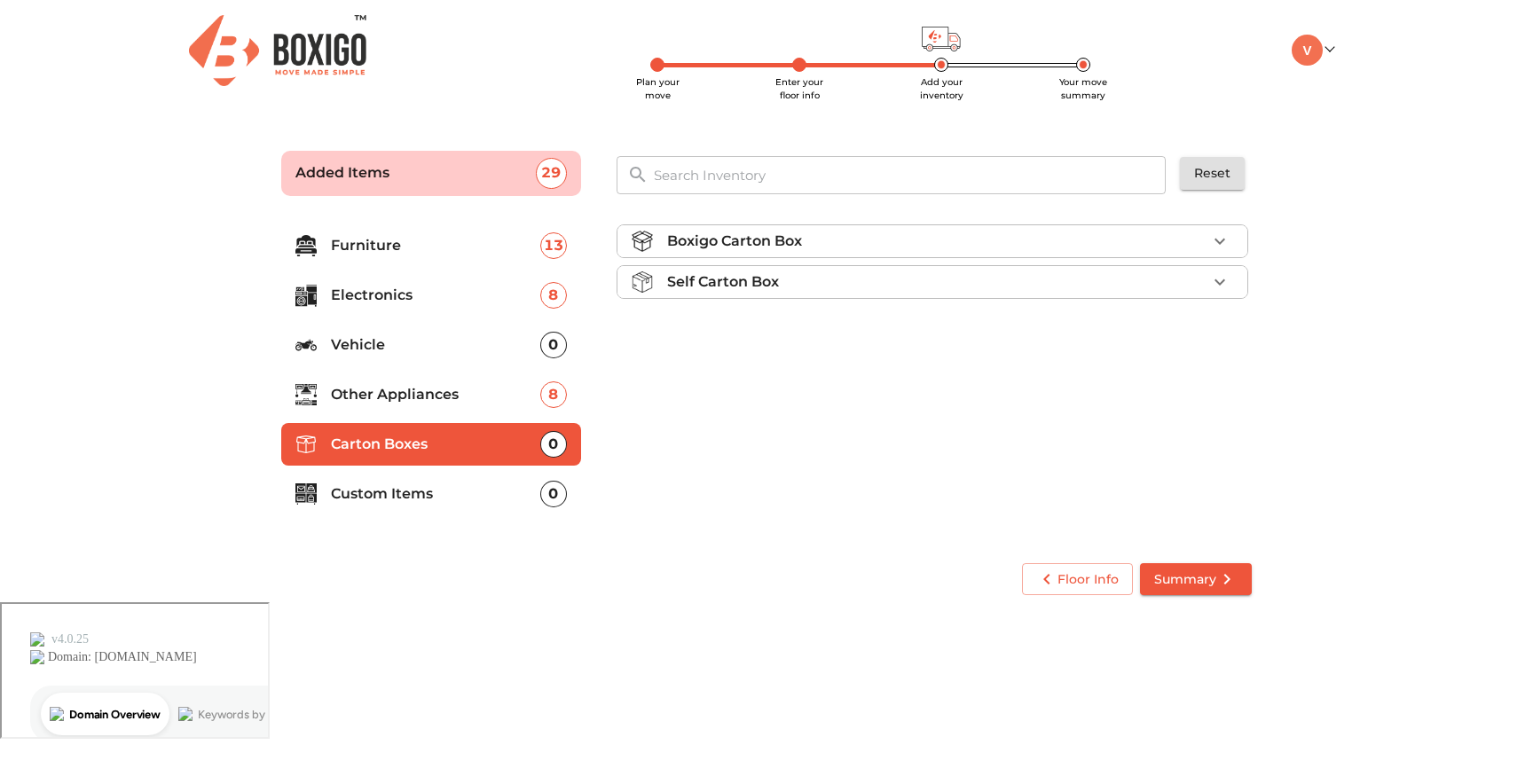
click at [1062, 248] on div "Boxigo Carton Box" at bounding box center [936, 241] width 539 height 21
click at [1219, 277] on span "Add" at bounding box center [1204, 282] width 39 height 20
click at [1234, 280] on li "Boxigo Carton Box (2ft x 1.3ft x 1.3ft) 1" at bounding box center [932, 282] width 630 height 35
click at [1233, 280] on li "Boxigo Carton Box (2ft x 1.3ft x 1.3ft) 1" at bounding box center [932, 282] width 630 height 35
click at [1217, 280] on icon "button" at bounding box center [1219, 282] width 21 height 21
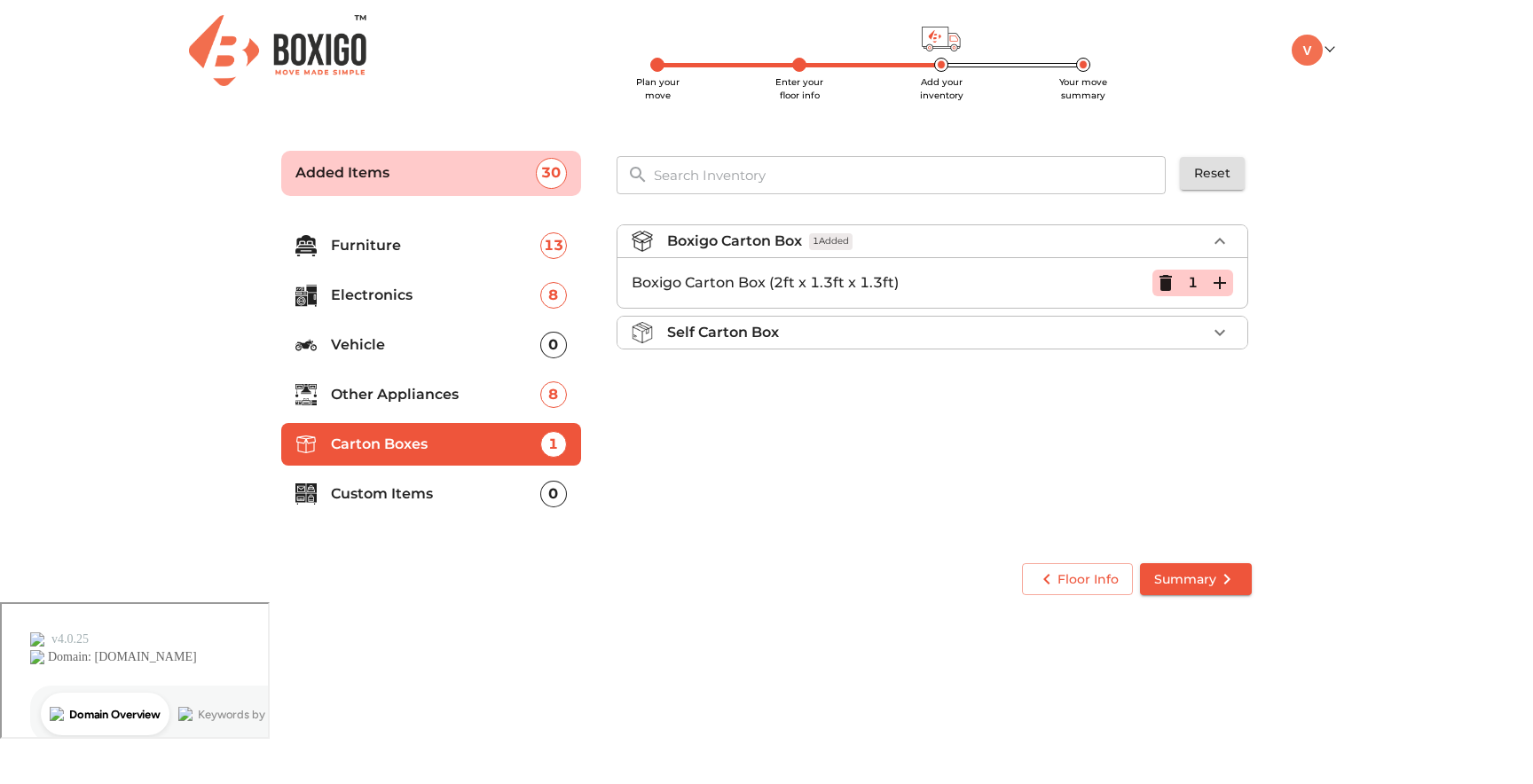
click at [1217, 280] on icon "button" at bounding box center [1219, 282] width 21 height 21
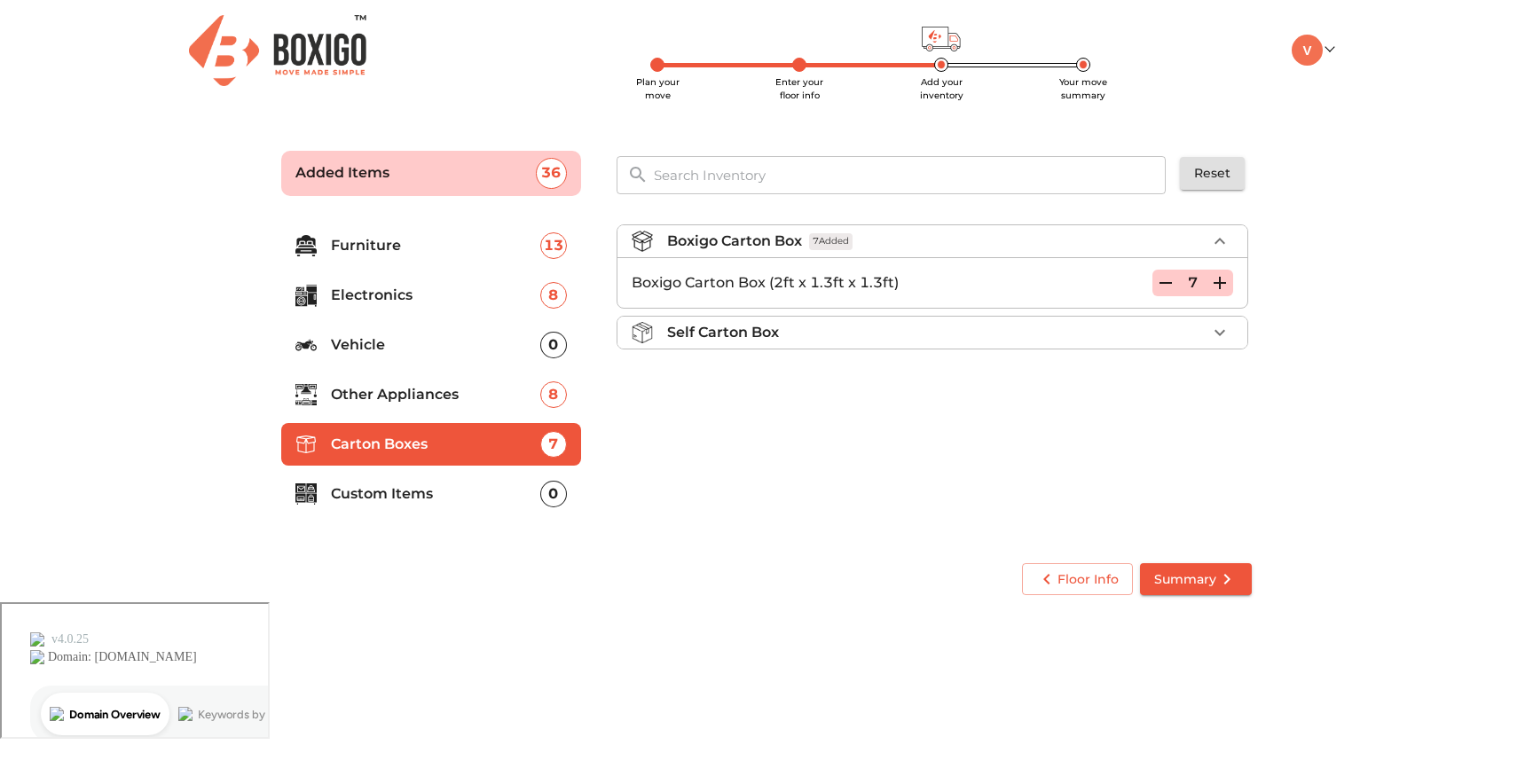
click at [1217, 280] on icon "button" at bounding box center [1219, 282] width 21 height 21
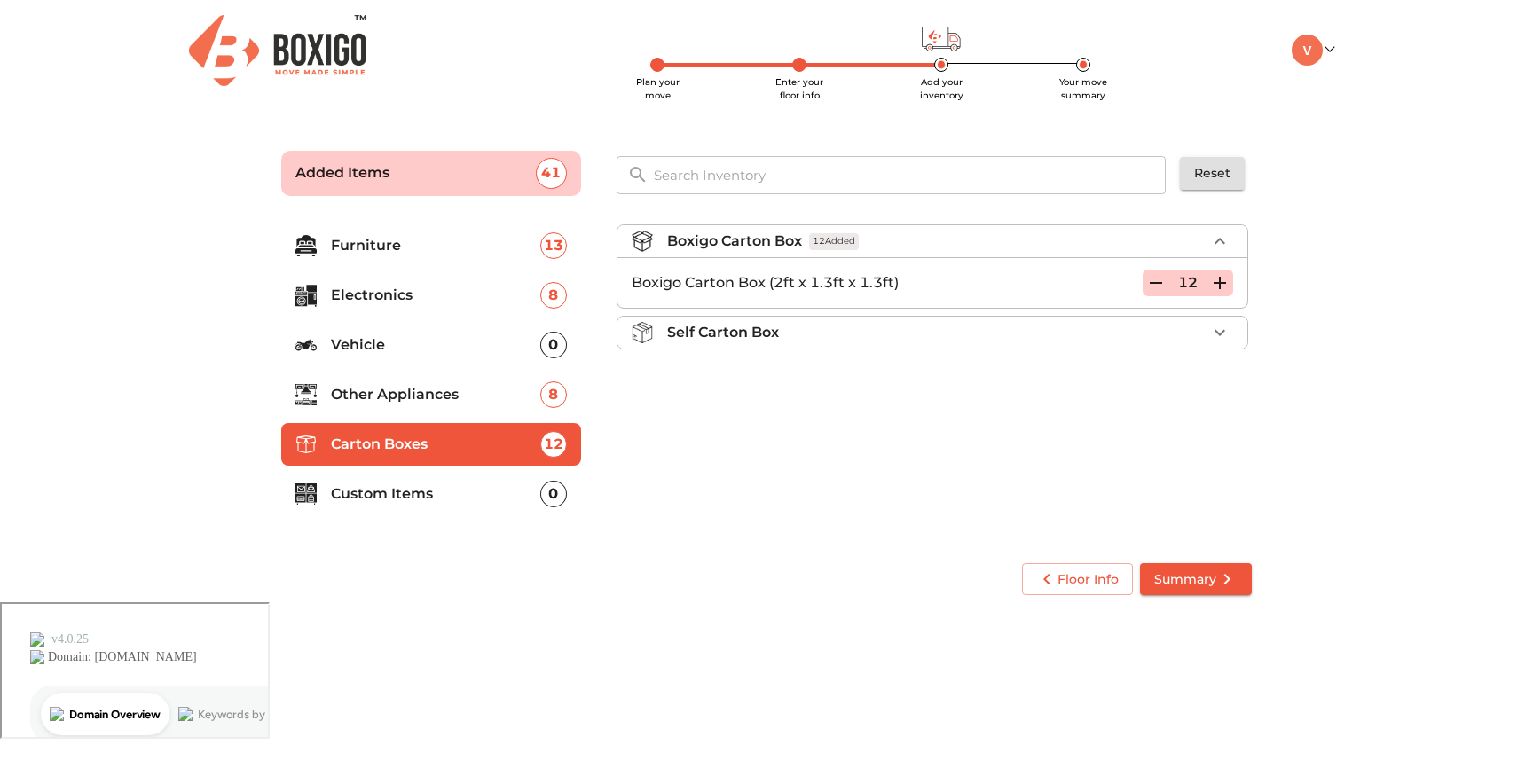
click at [1217, 280] on icon "button" at bounding box center [1219, 282] width 21 height 21
click at [1138, 314] on ul "Boxigo Carton Box 15 Added Boxigo Carton Box (2ft x 1.3ft x 1.3ft) 15 Self Cart…" at bounding box center [932, 290] width 632 height 146
click at [1113, 327] on div "Self Carton Box" at bounding box center [936, 332] width 539 height 21
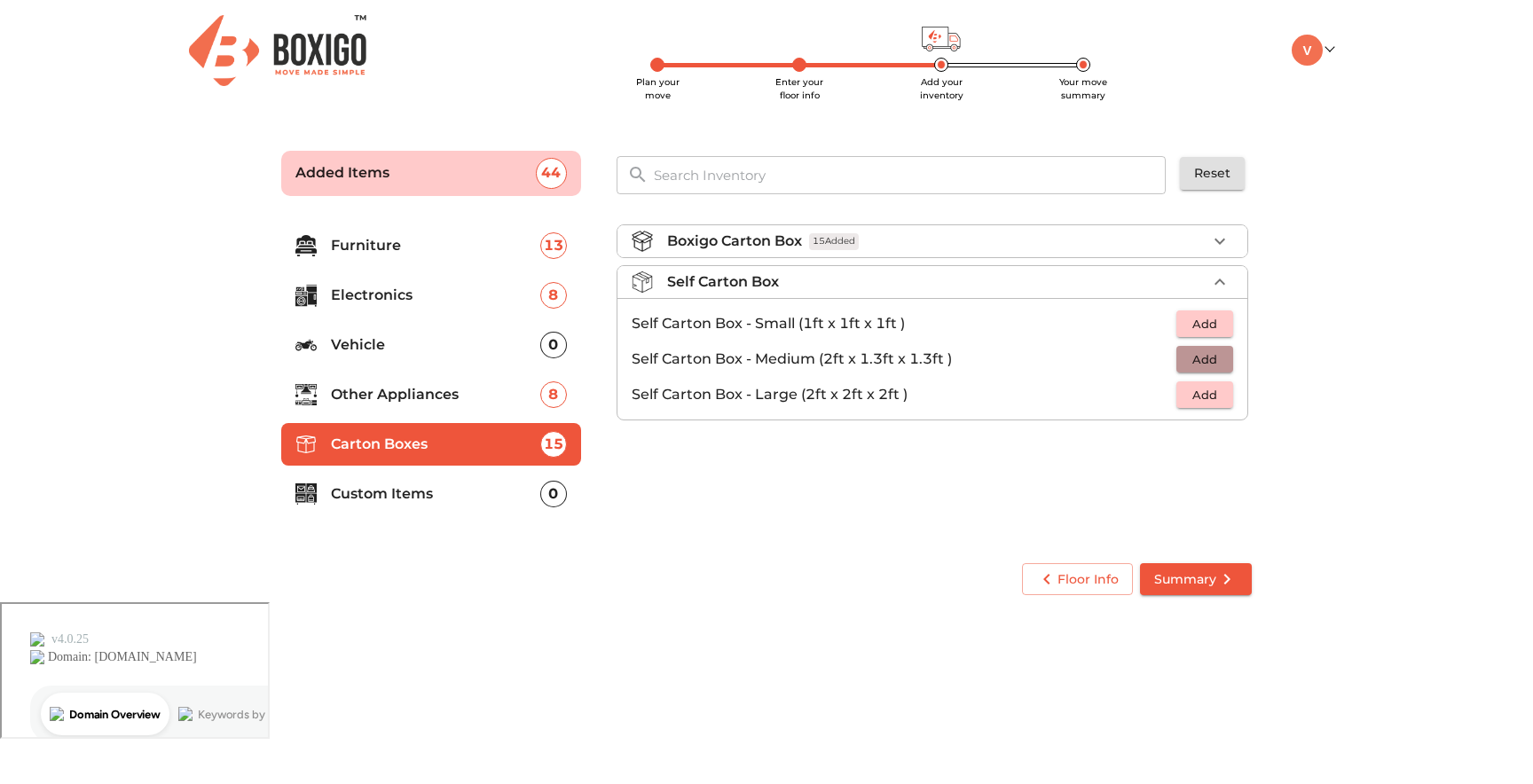
click at [1227, 354] on button "Add" at bounding box center [1205, 360] width 57 height 28
click at [1227, 354] on icon "button" at bounding box center [1219, 359] width 21 height 21
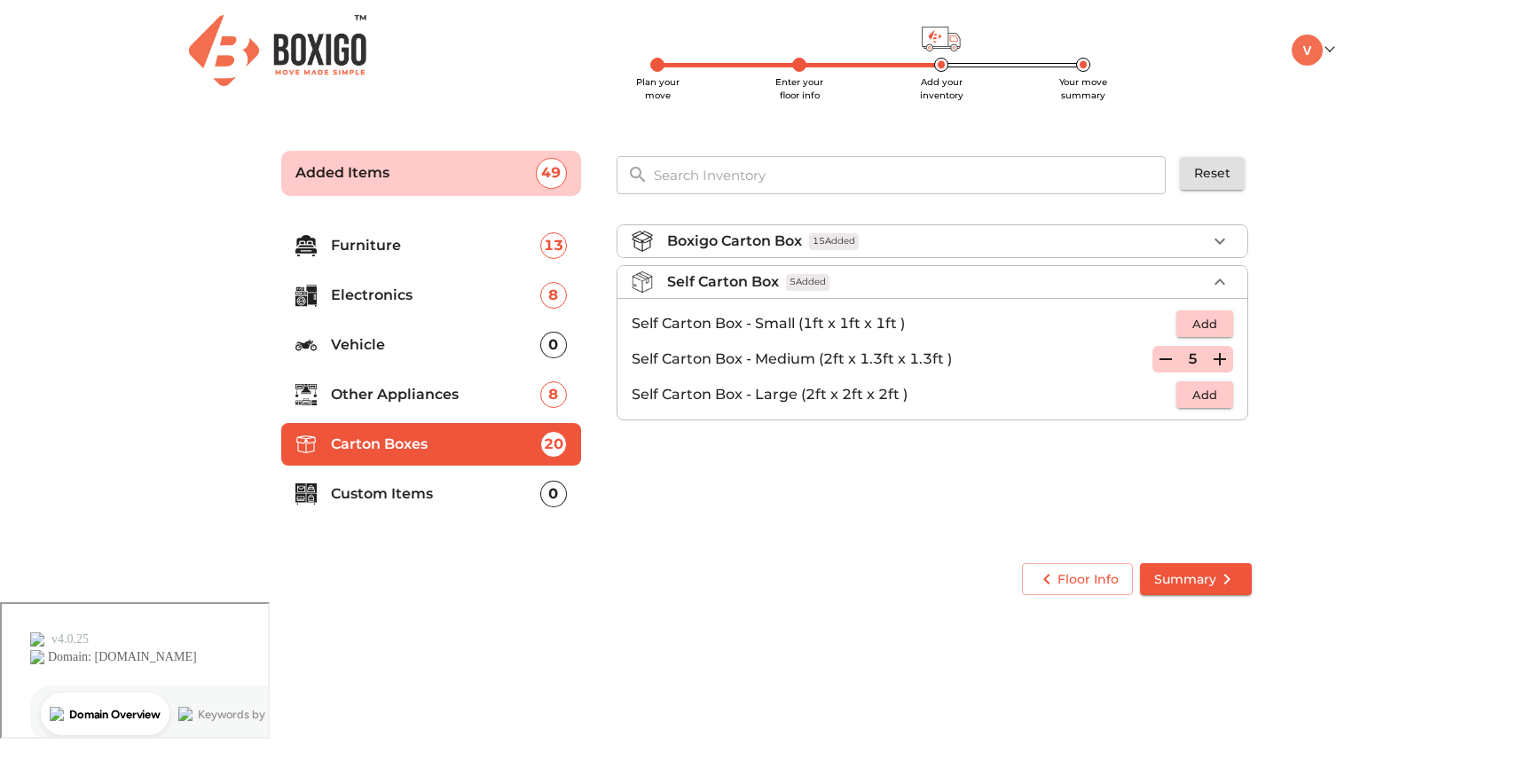
click at [461, 483] on li "Custom Items 0" at bounding box center [431, 494] width 300 height 43
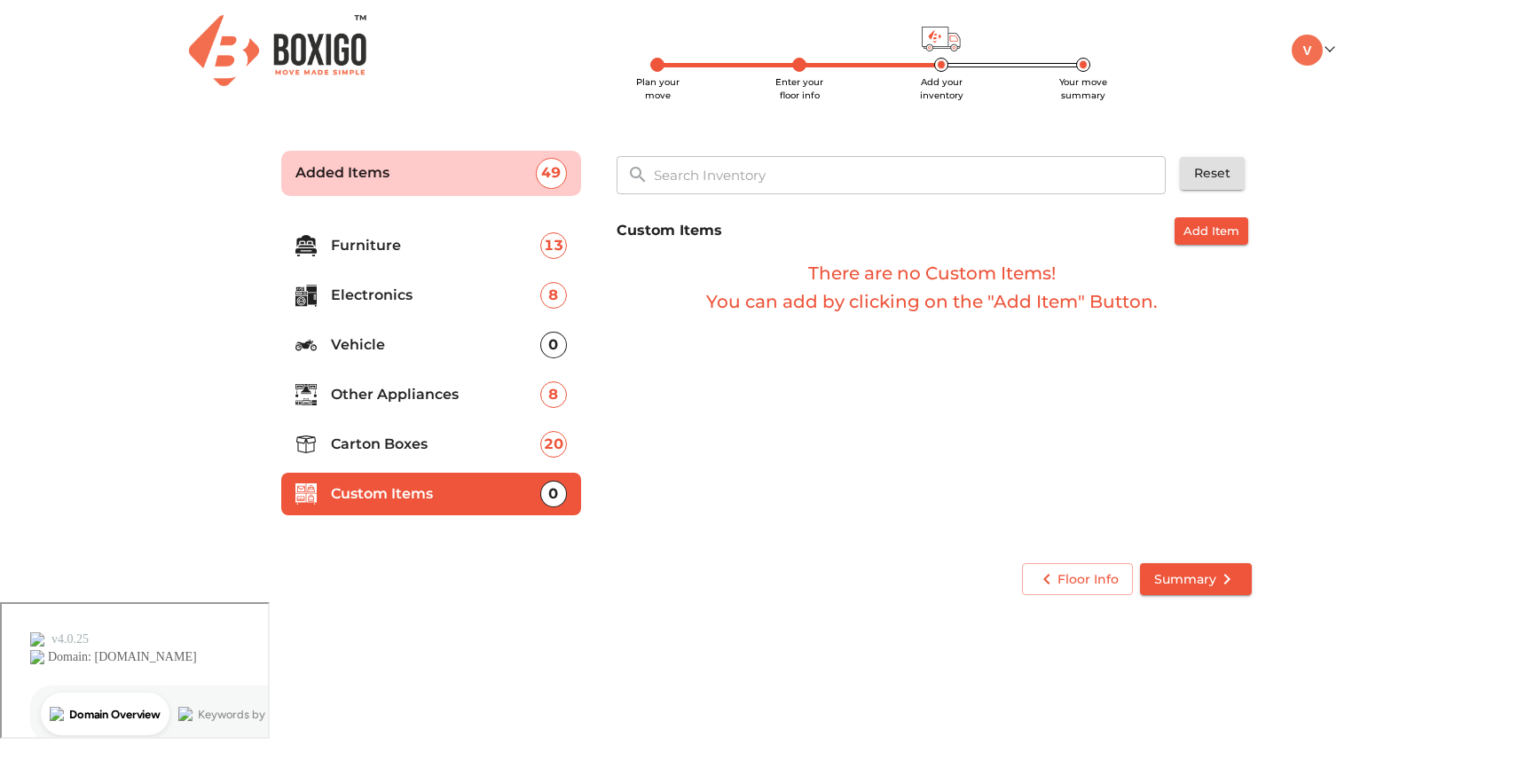
click at [1194, 572] on span "Summary" at bounding box center [1195, 579] width 83 height 22
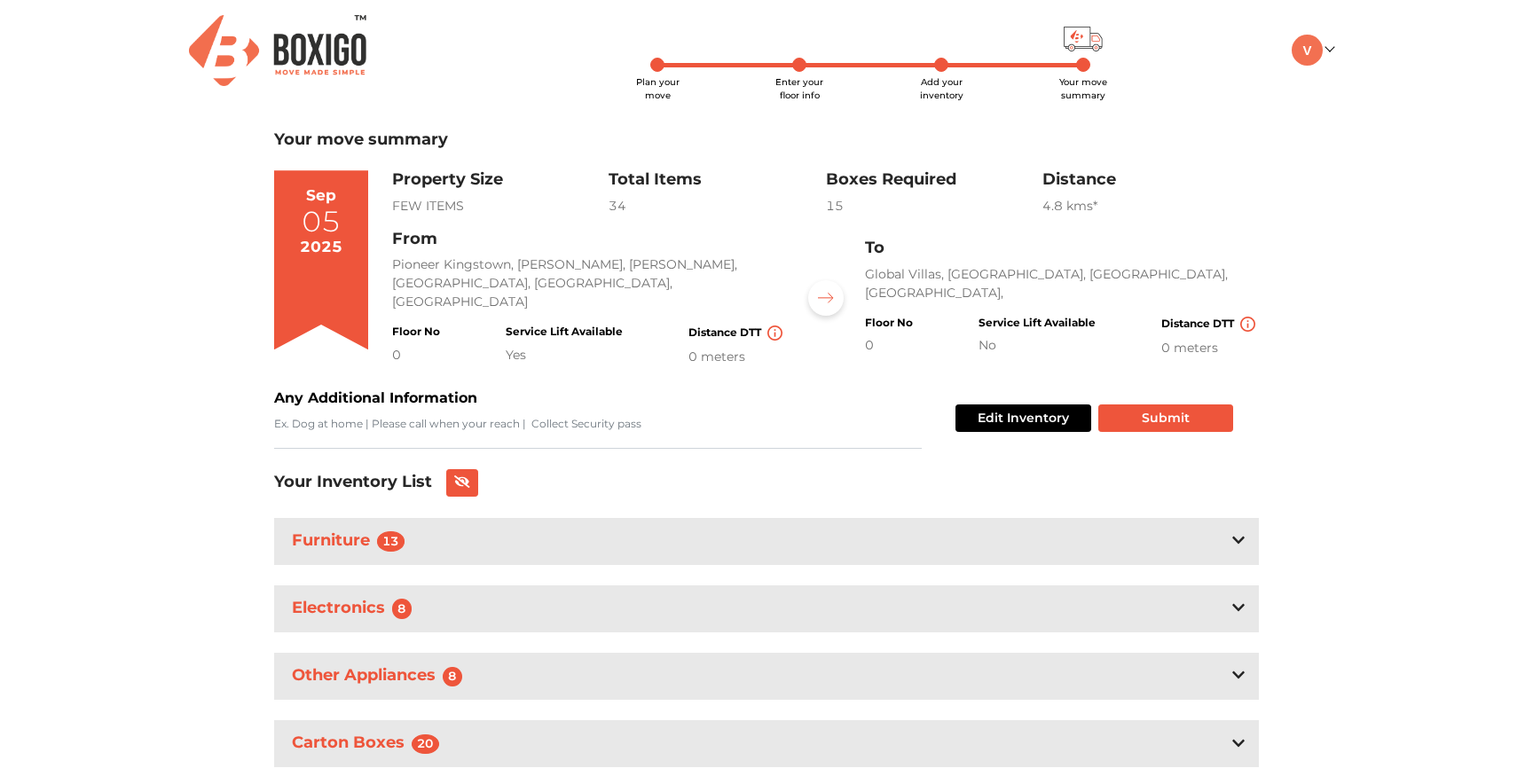
scroll to position [45, 0]
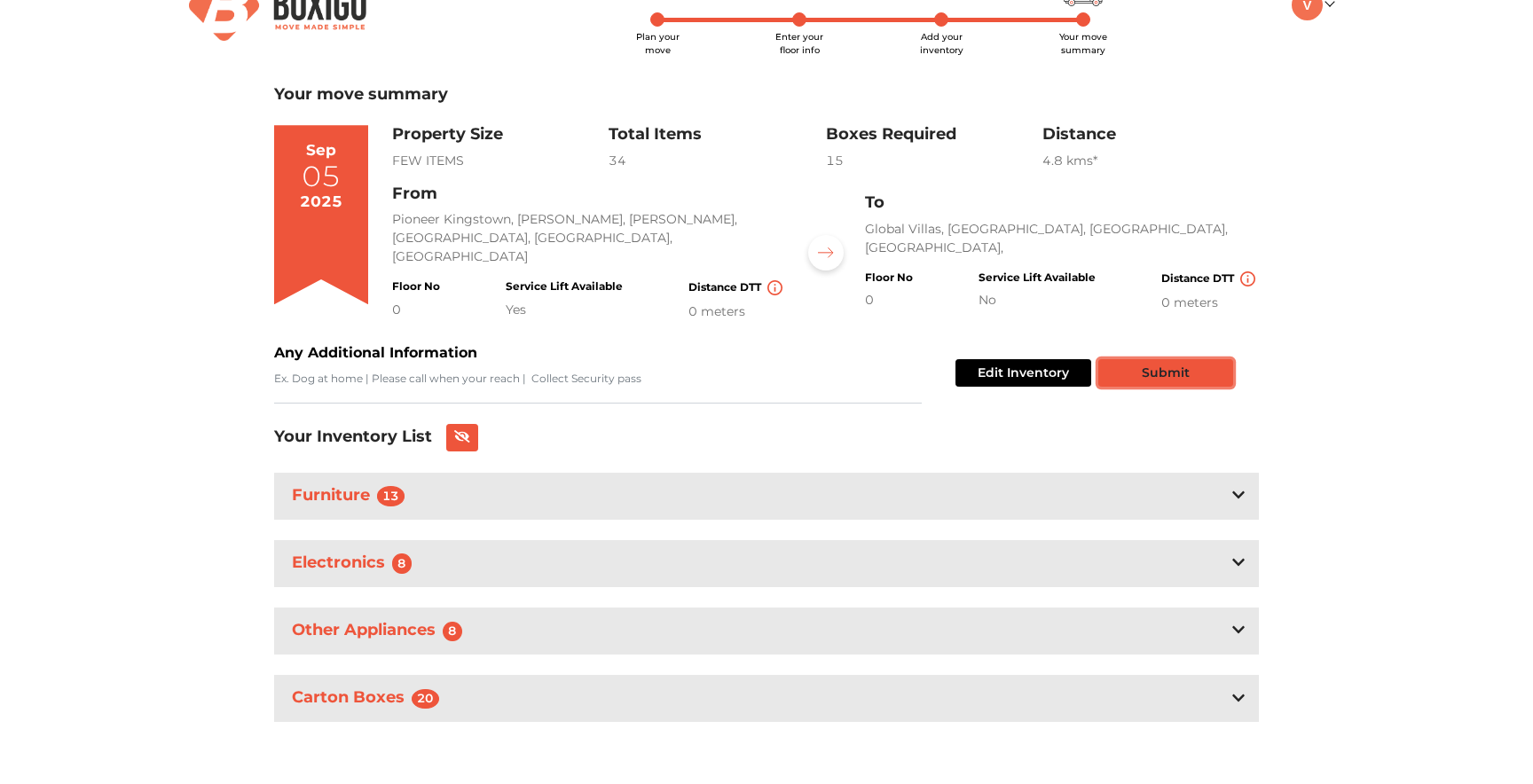
click at [1212, 366] on button "Submit" at bounding box center [1165, 373] width 135 height 28
